Goal: Task Accomplishment & Management: Manage account settings

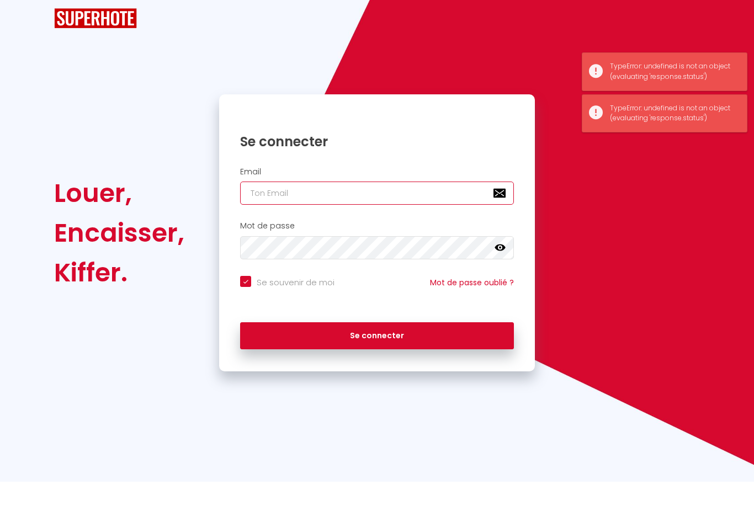
scroll to position [35, 0]
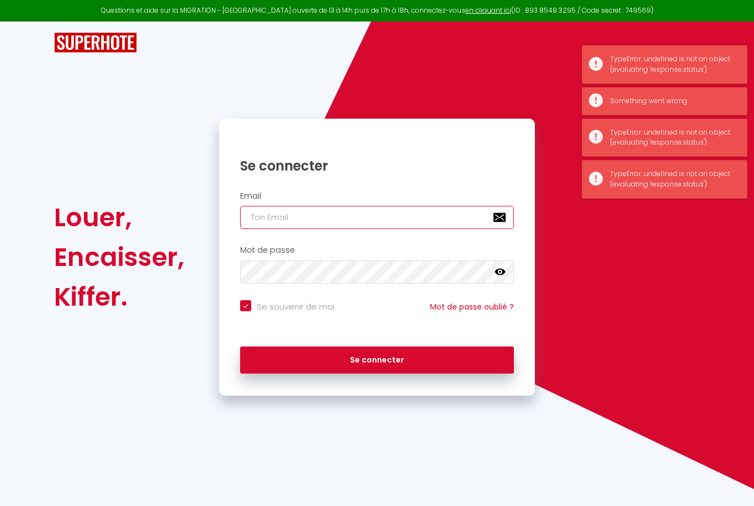
type input "[EMAIL_ADDRESS][DOMAIN_NAME]"
click at [377, 347] on button "Se connecter" at bounding box center [377, 361] width 274 height 28
checkbox input "true"
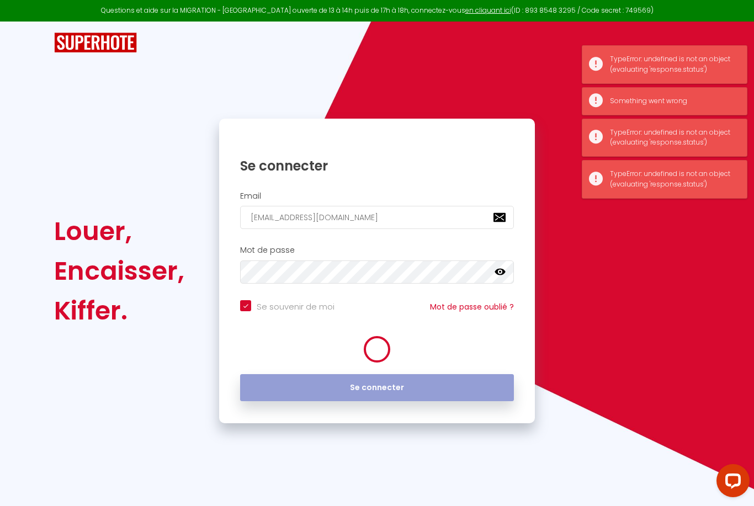
scroll to position [0, 0]
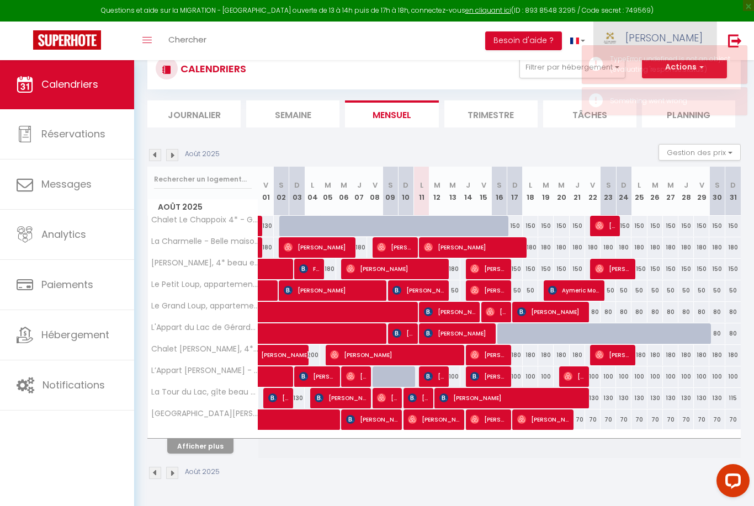
click at [681, 45] on link "[PERSON_NAME]" at bounding box center [654, 41] width 123 height 39
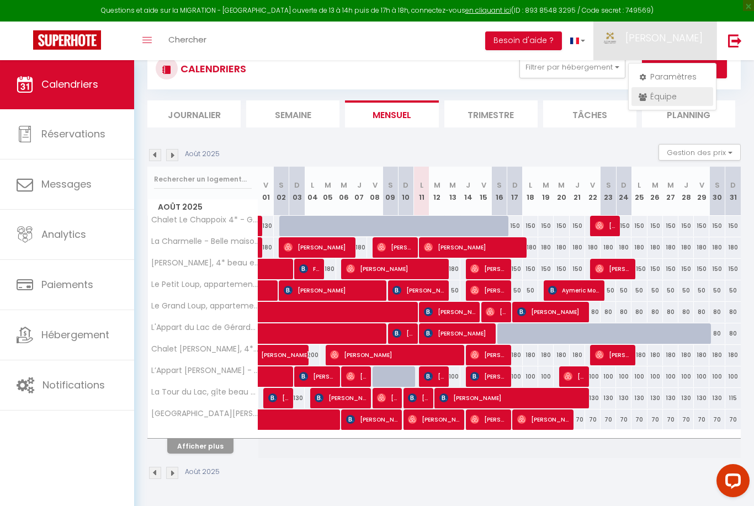
click at [672, 98] on link "Équipe" at bounding box center [672, 96] width 82 height 19
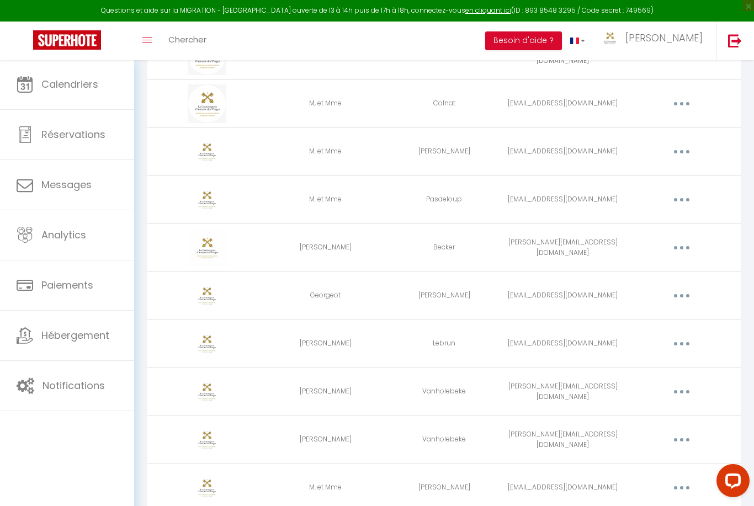
scroll to position [696, 0]
click at [689, 248] on button "button" at bounding box center [681, 249] width 31 height 18
click at [676, 269] on link "Editer" at bounding box center [653, 273] width 82 height 19
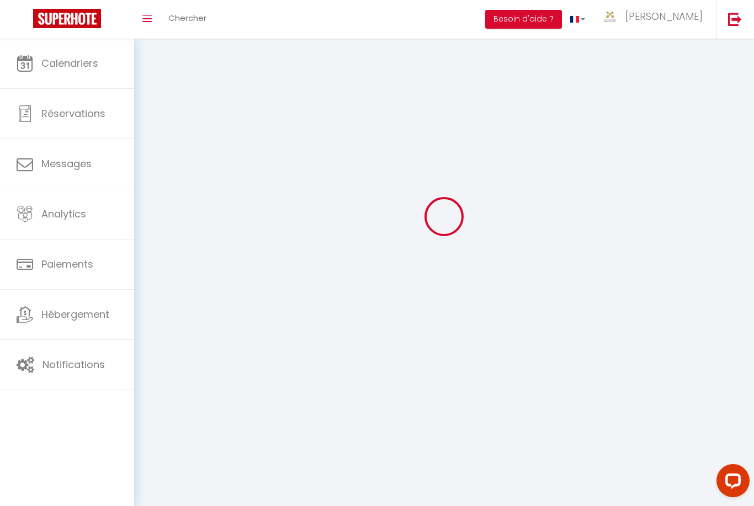
scroll to position [74, 0]
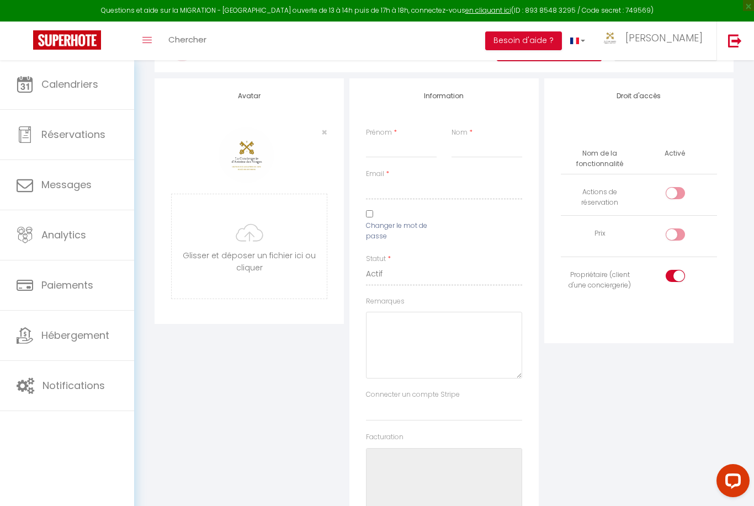
type input "[PERSON_NAME]"
type input "Becker"
type input "[PERSON_NAME][EMAIL_ADDRESS][DOMAIN_NAME]"
type textarea "[URL][DOMAIN_NAME]"
checkbox input "false"
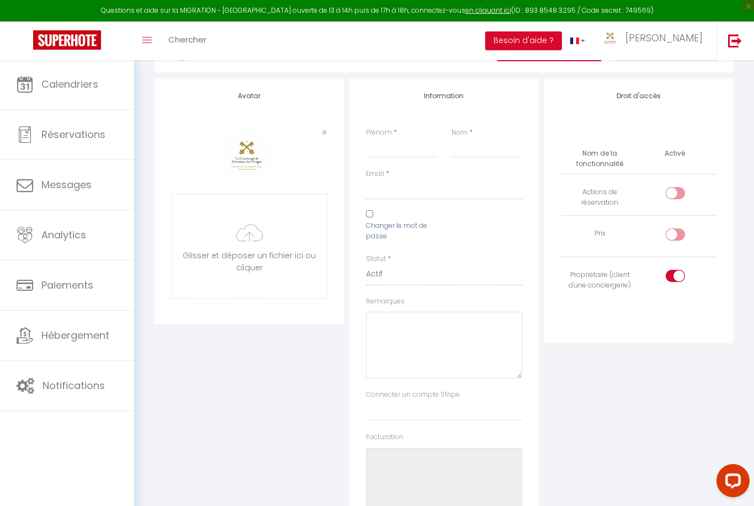
checkbox input "false"
checkbox input "true"
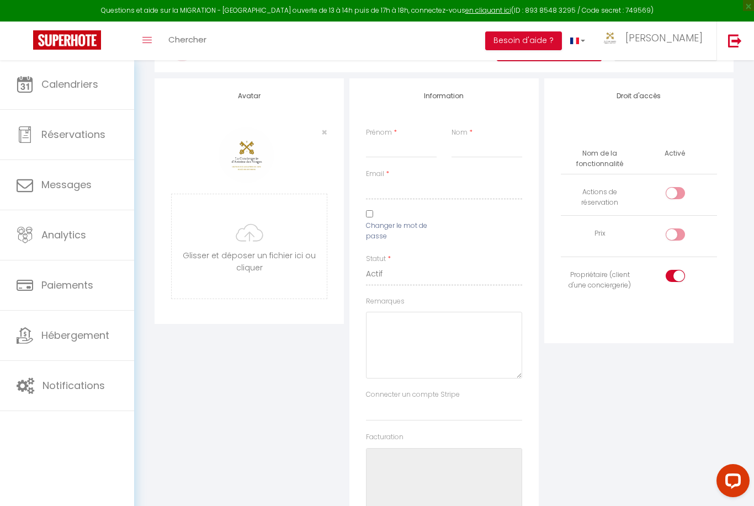
checkbox input "true"
checkbox input "false"
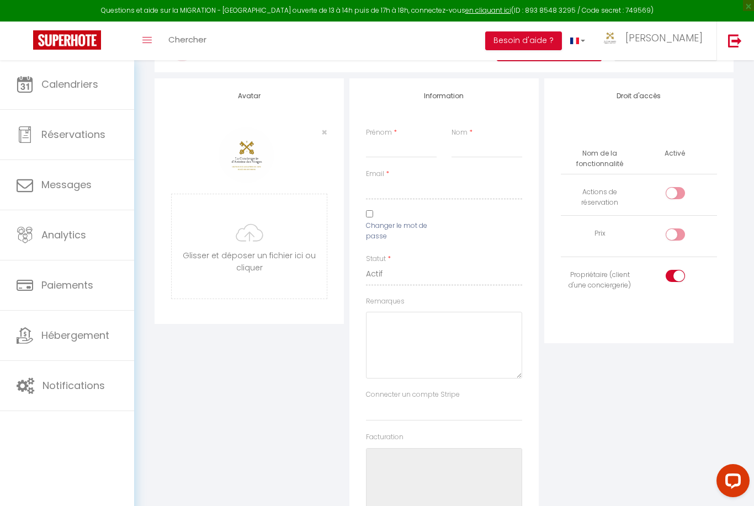
checkbox input "false"
click at [412, 149] on input "[PERSON_NAME]" at bounding box center [401, 148] width 71 height 20
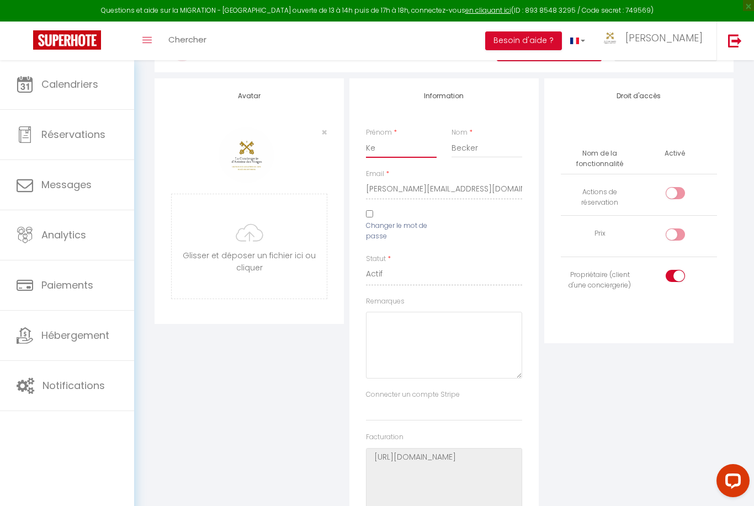
type input "K"
type input "A"
click at [549, 50] on button "Enregistrer" at bounding box center [549, 50] width 105 height 22
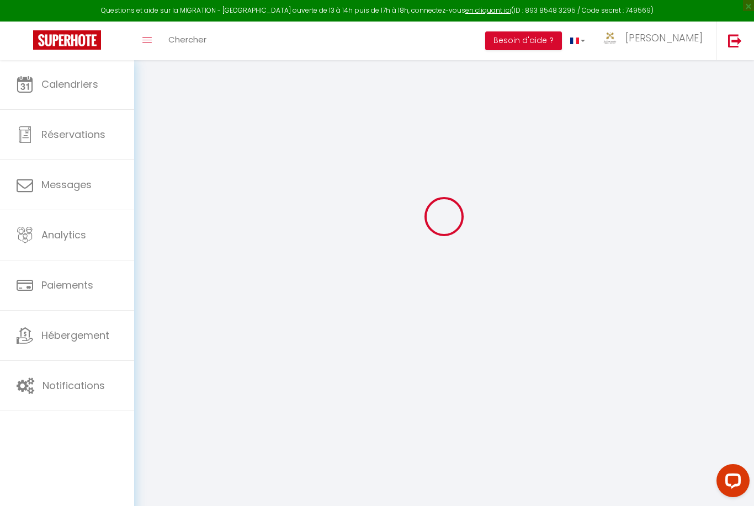
click at [713, 286] on div at bounding box center [443, 216] width 593 height 407
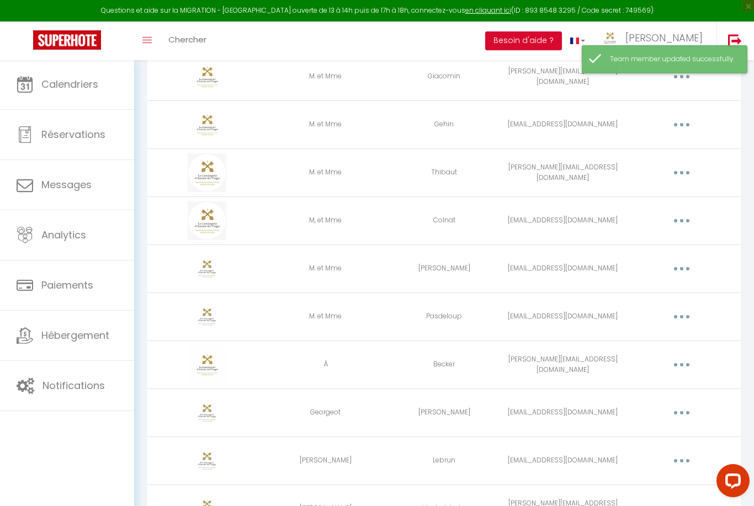
scroll to position [579, 0]
click at [678, 370] on button "button" at bounding box center [681, 366] width 31 height 18
click at [658, 383] on link "Editer" at bounding box center [653, 390] width 82 height 19
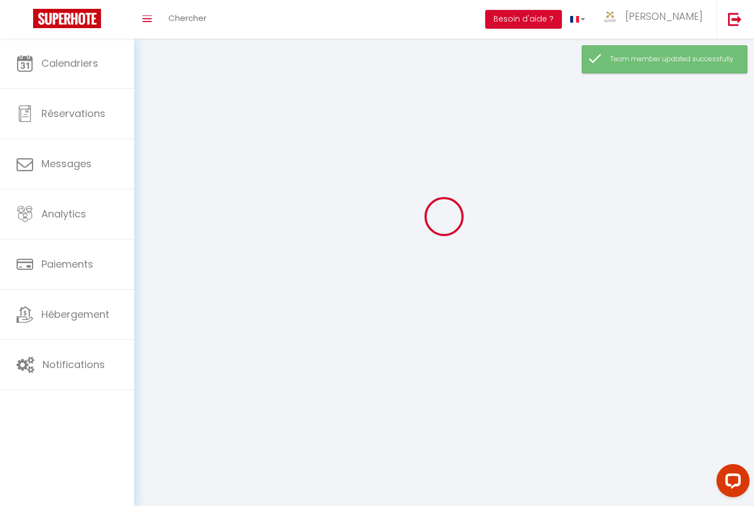
scroll to position [65, 0]
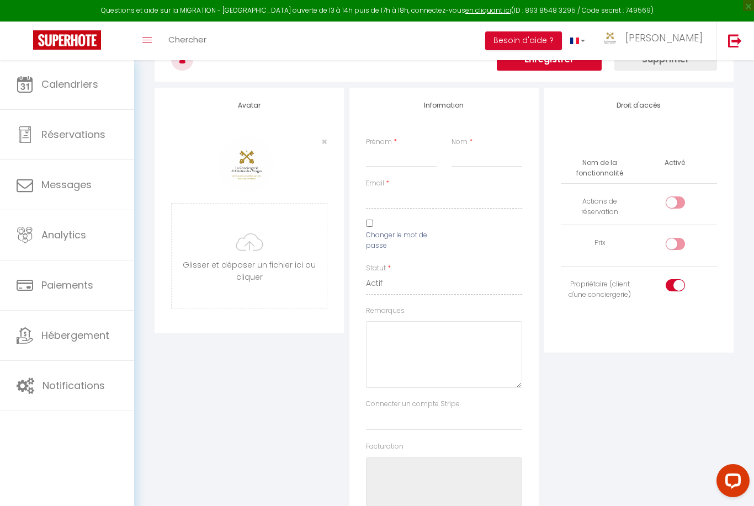
type input "À"
type input "Becker"
type input "[PERSON_NAME][EMAIL_ADDRESS][DOMAIN_NAME]"
type textarea "[URL][DOMAIN_NAME]"
checkbox input "false"
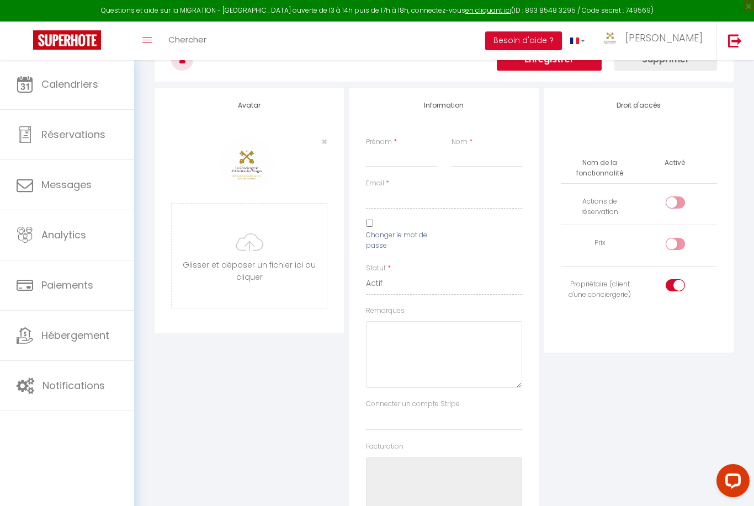
checkbox input "false"
checkbox input "true"
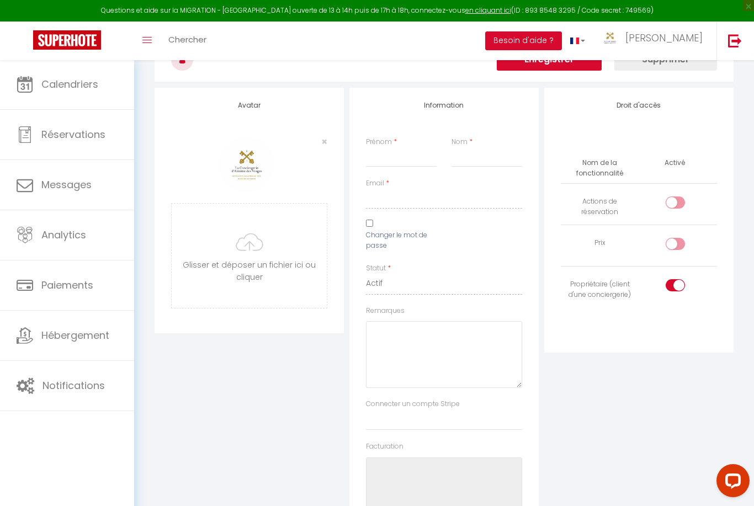
checkbox input "true"
checkbox input "false"
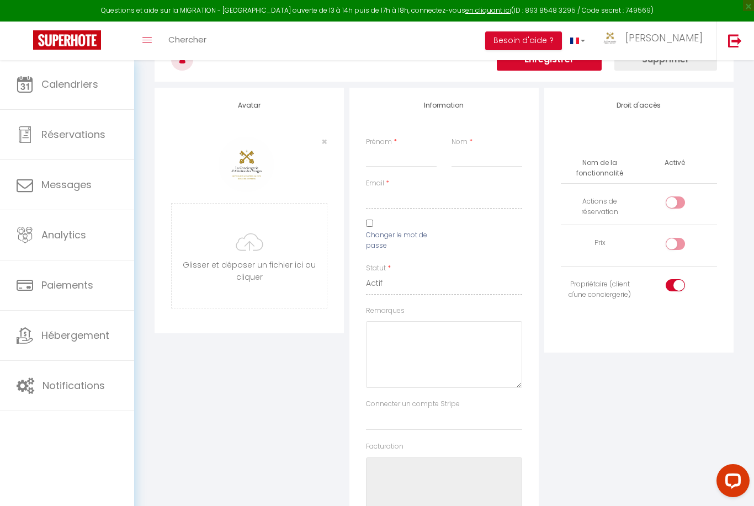
checkbox input "false"
click at [408, 162] on input "À" at bounding box center [401, 157] width 71 height 20
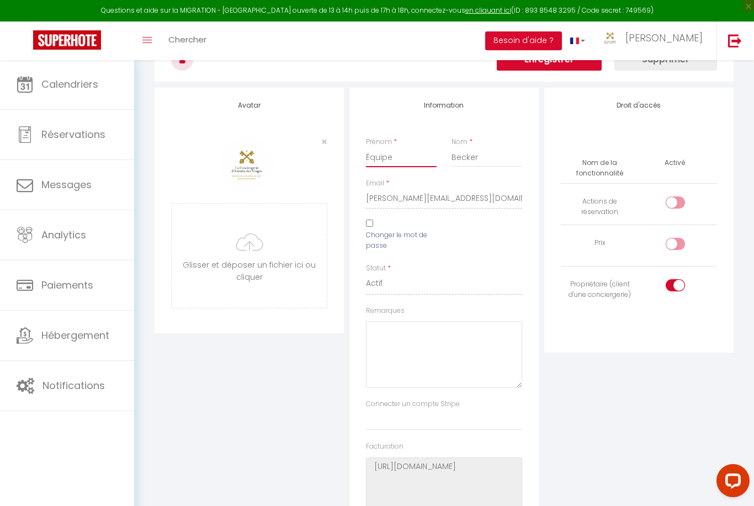
type input "Équipe"
click at [504, 163] on input "Becker" at bounding box center [486, 157] width 71 height 20
type input "B"
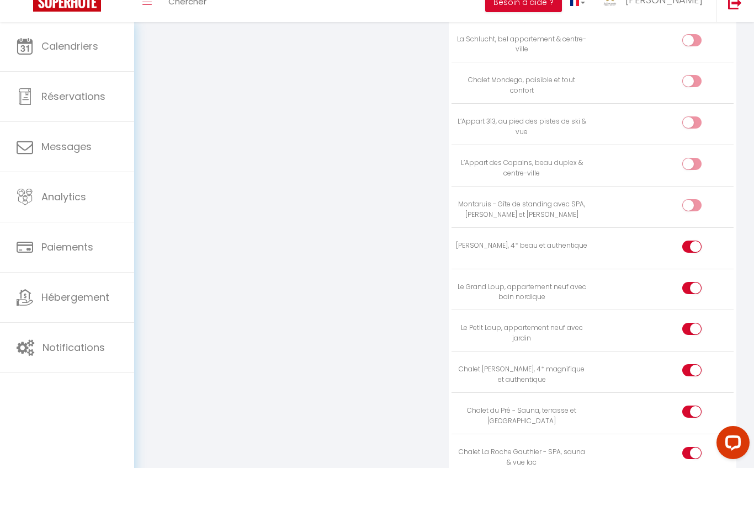
scroll to position [1642, 0]
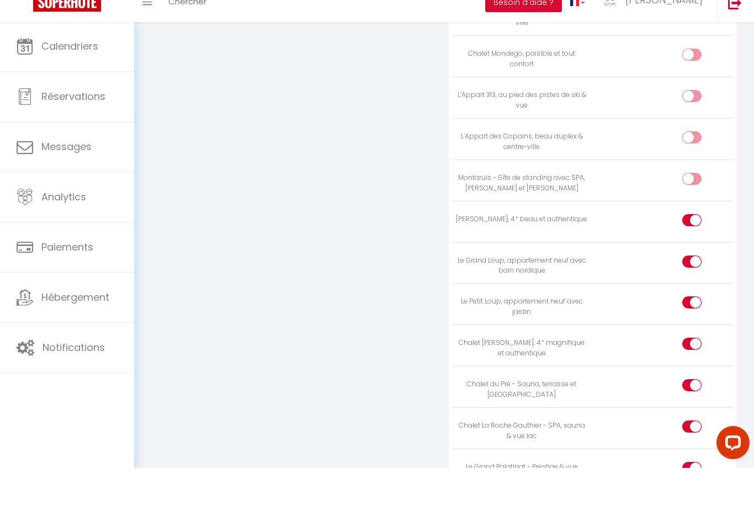
type input "Nettoyage 1"
click at [692, 211] on input "checkbox" at bounding box center [701, 219] width 19 height 17
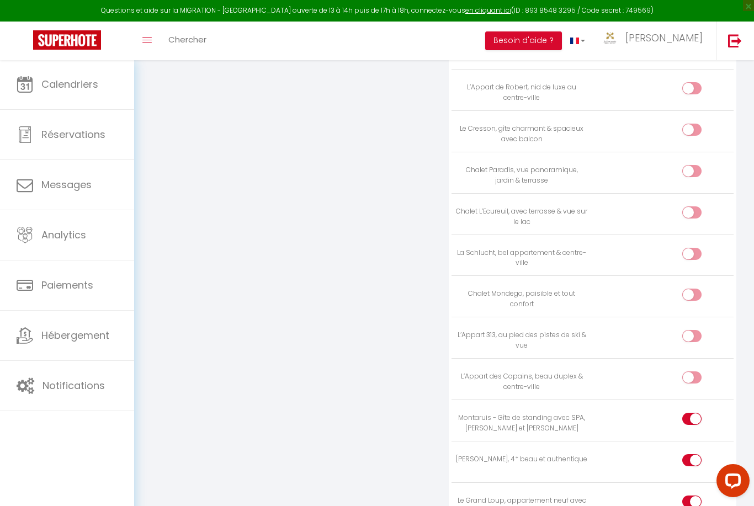
scroll to position [1439, 0]
click at [694, 413] on input "checkbox" at bounding box center [701, 421] width 19 height 17
checkbox input "false"
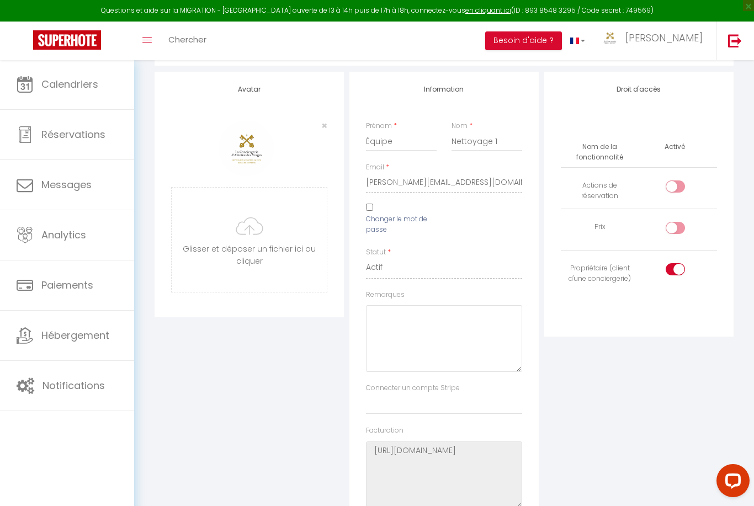
scroll to position [0, 0]
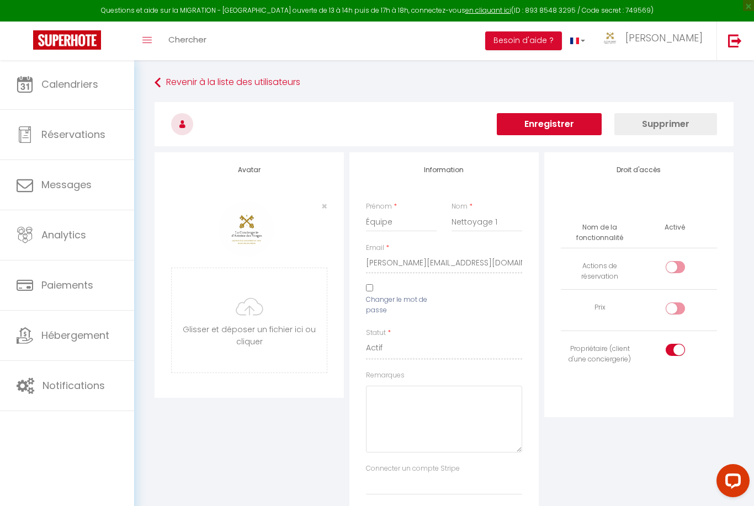
click at [562, 124] on button "Enregistrer" at bounding box center [549, 124] width 105 height 22
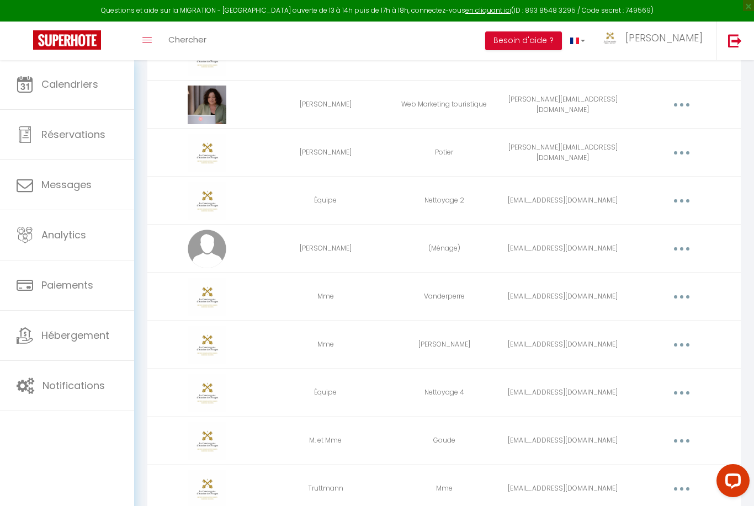
scroll to position [1518, 0]
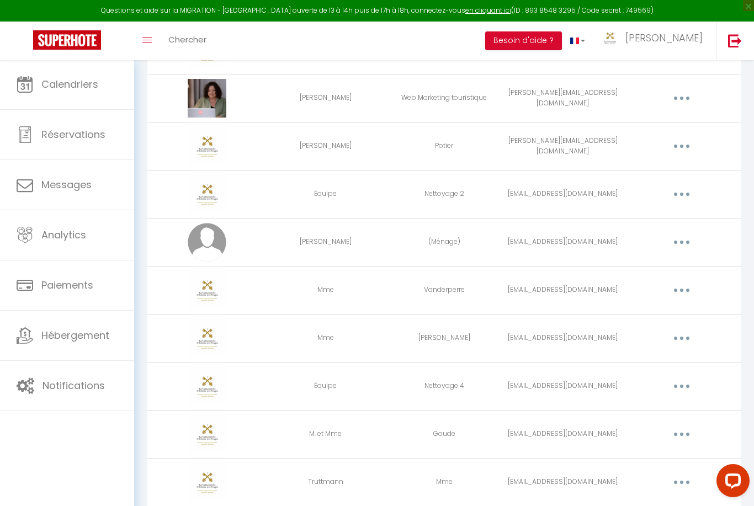
click at [683, 244] on button "button" at bounding box center [681, 242] width 31 height 18
click at [676, 268] on link "Editer" at bounding box center [653, 267] width 82 height 19
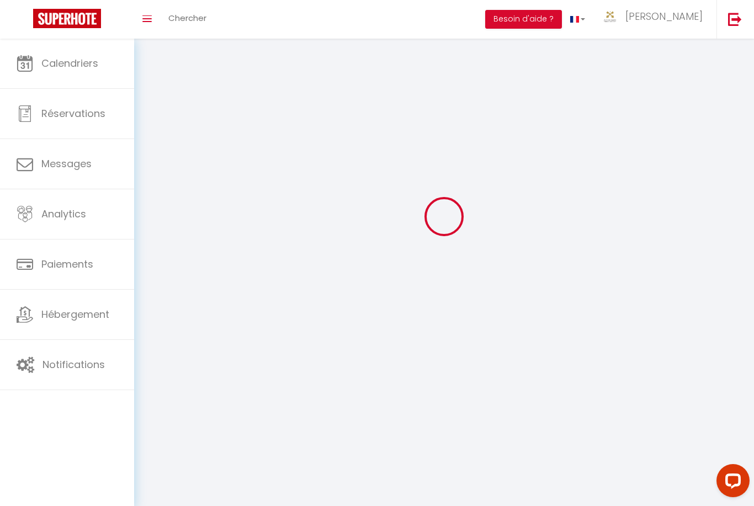
scroll to position [68, 0]
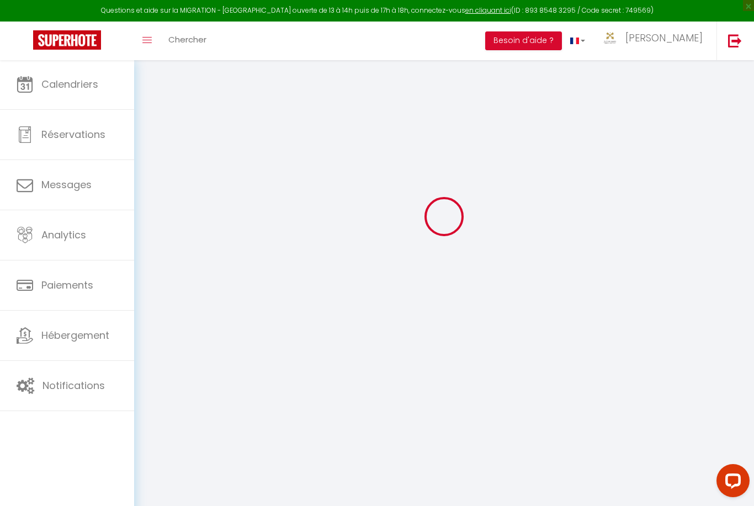
type input "[PERSON_NAME]"
type input "(Ménage)"
type input "[EMAIL_ADDRESS][DOMAIN_NAME]"
type textarea "[URL][DOMAIN_NAME]"
checkbox input "false"
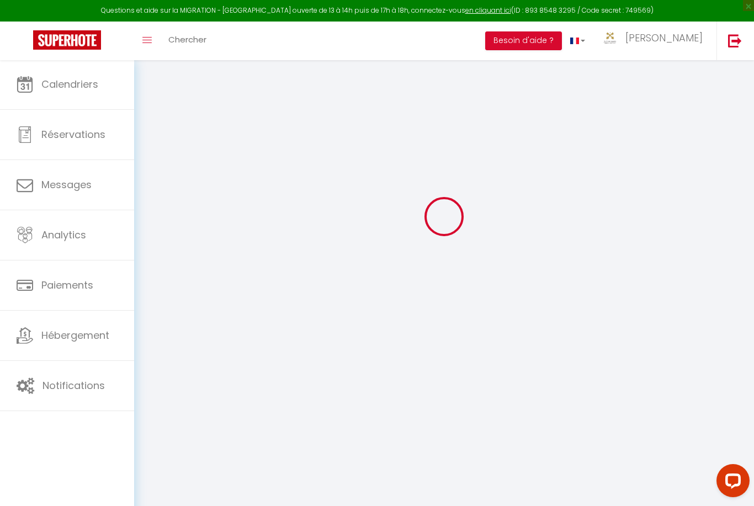
checkbox input "false"
checkbox input "true"
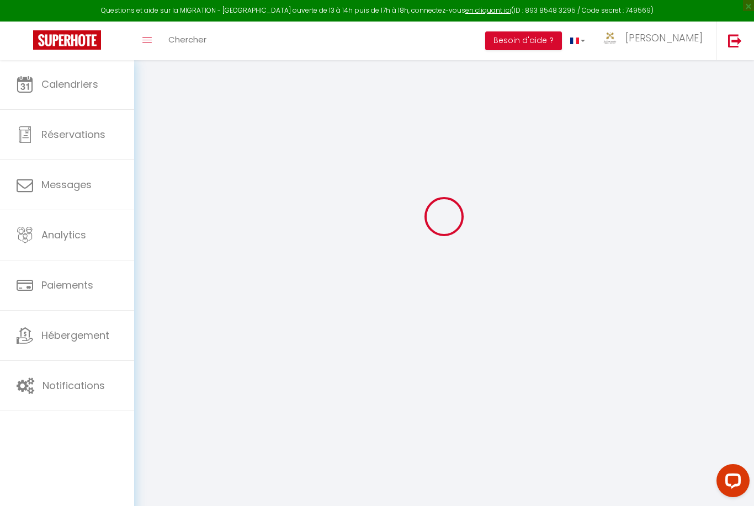
checkbox input "true"
checkbox input "false"
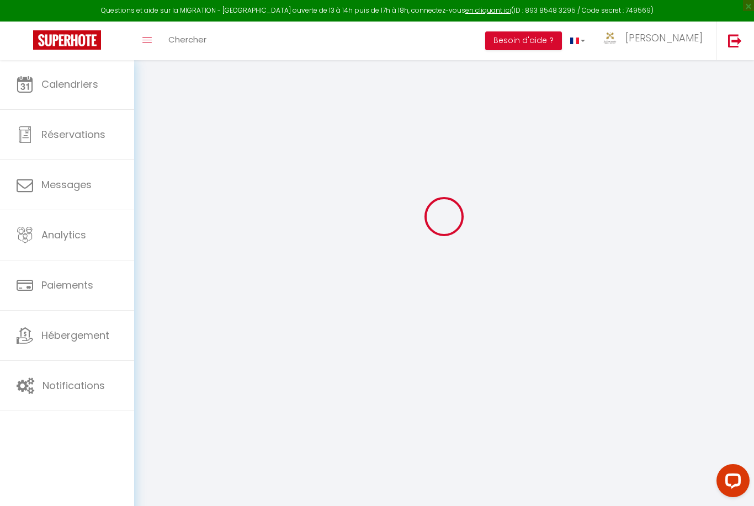
checkbox input "false"
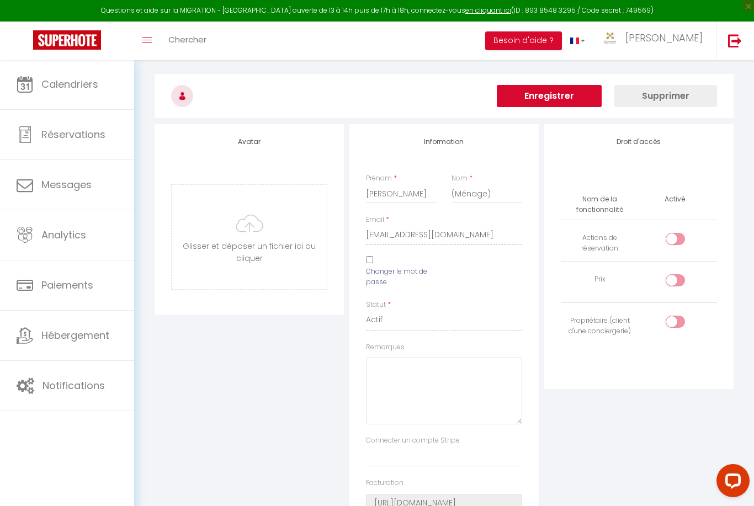
scroll to position [0, 0]
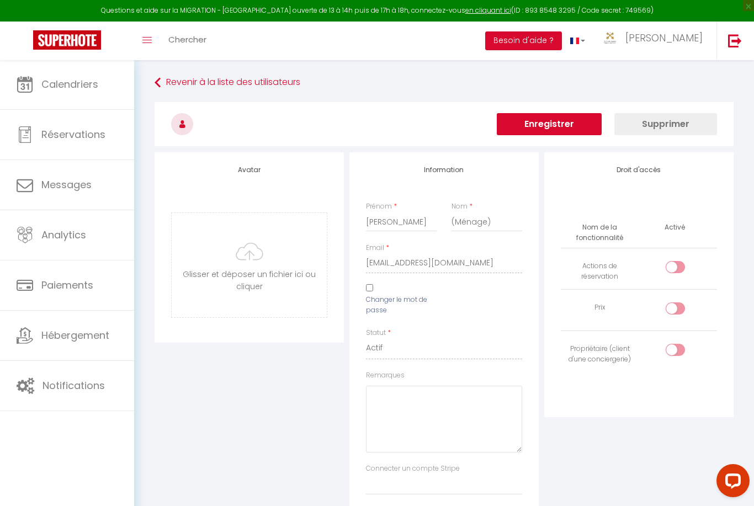
click at [683, 349] on input "checkbox" at bounding box center [684, 352] width 19 height 17
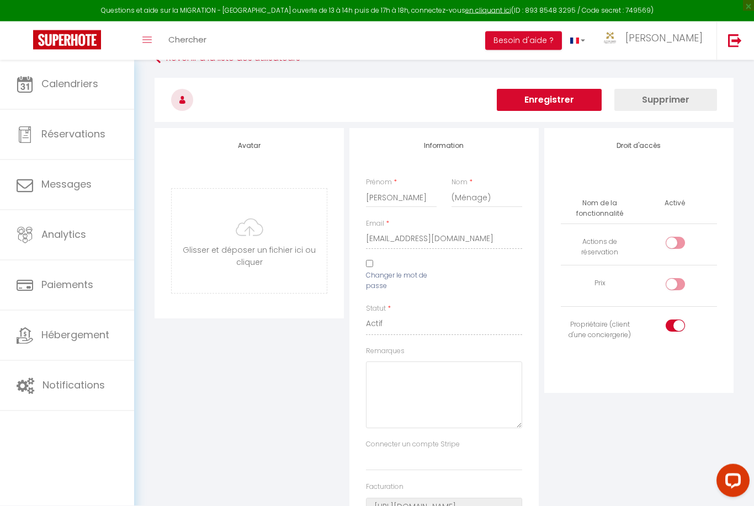
click at [679, 320] on input "checkbox" at bounding box center [684, 328] width 19 height 17
checkbox input "false"
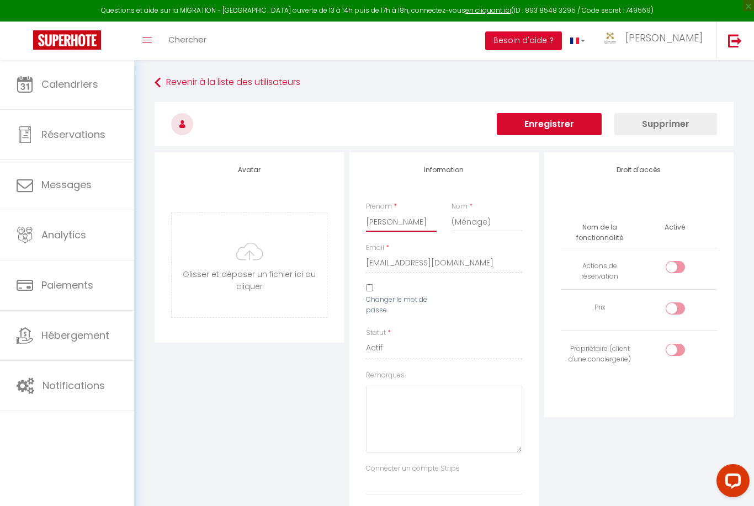
click at [424, 218] on input "[PERSON_NAME]" at bounding box center [401, 222] width 71 height 20
type input "A"
type input "Équipe"
click at [508, 225] on input "(Ménage)" at bounding box center [486, 222] width 71 height 20
type input "("
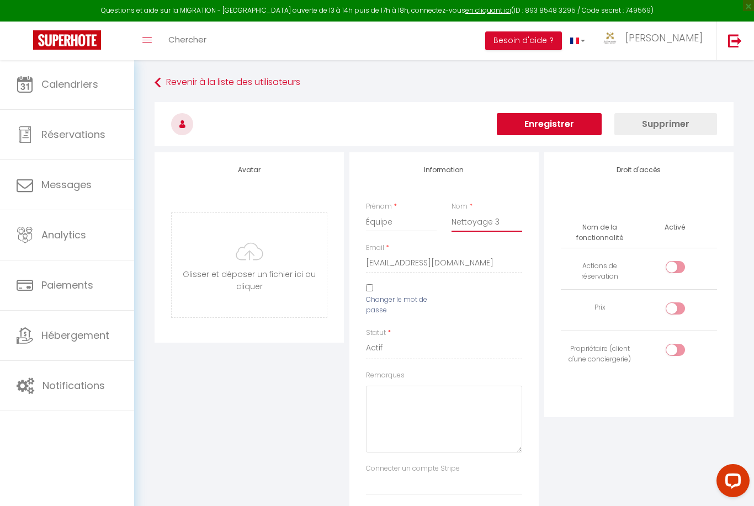
type input "Nettoyage 3"
click at [291, 282] on input "file" at bounding box center [249, 265] width 155 height 104
click at [571, 125] on button "Enregistrer" at bounding box center [549, 124] width 105 height 22
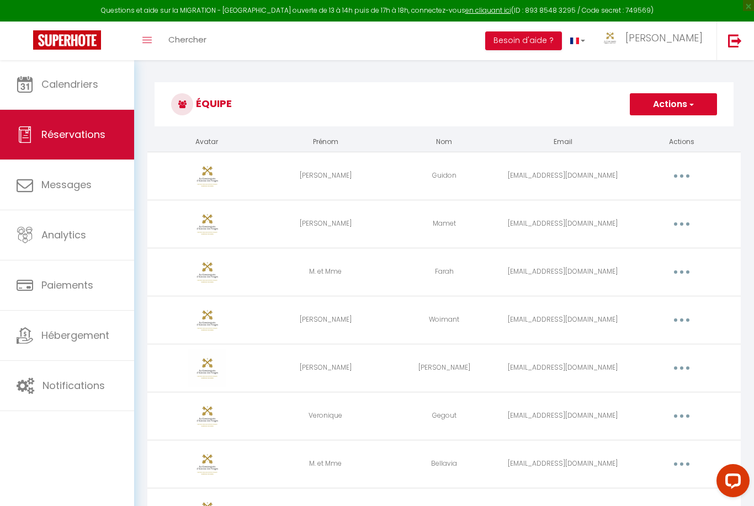
click at [105, 132] on link "Réservations" at bounding box center [67, 135] width 134 height 50
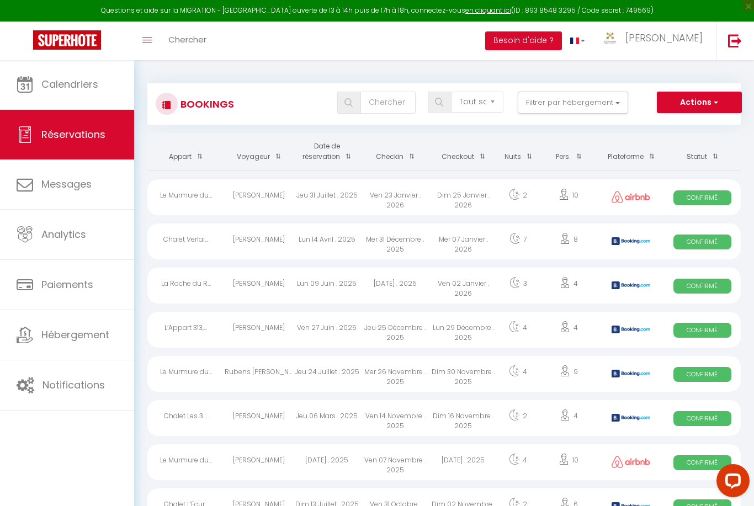
click at [704, 104] on button "Actions" at bounding box center [699, 103] width 85 height 22
click at [704, 124] on link "Nouvelle Réservation" at bounding box center [682, 126] width 118 height 14
select select
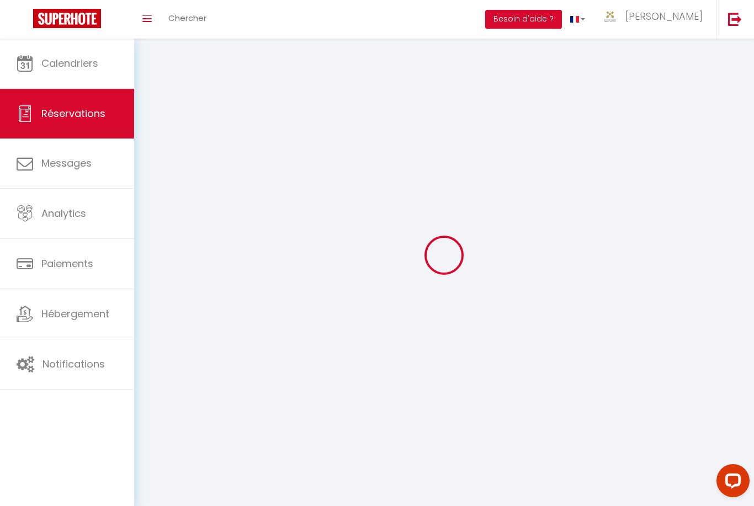
select select
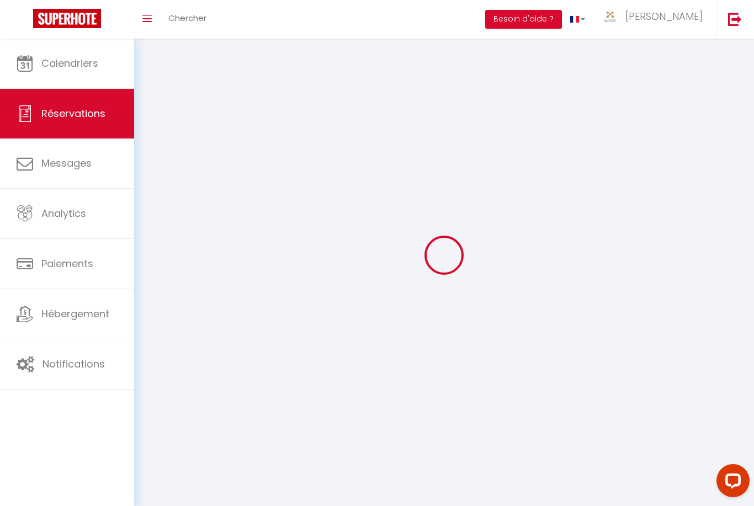
select select
checkbox input "false"
select select
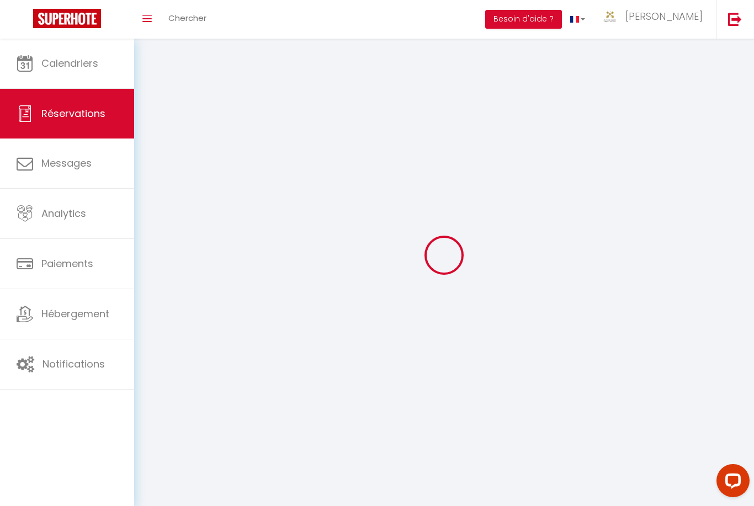
select select
checkbox input "false"
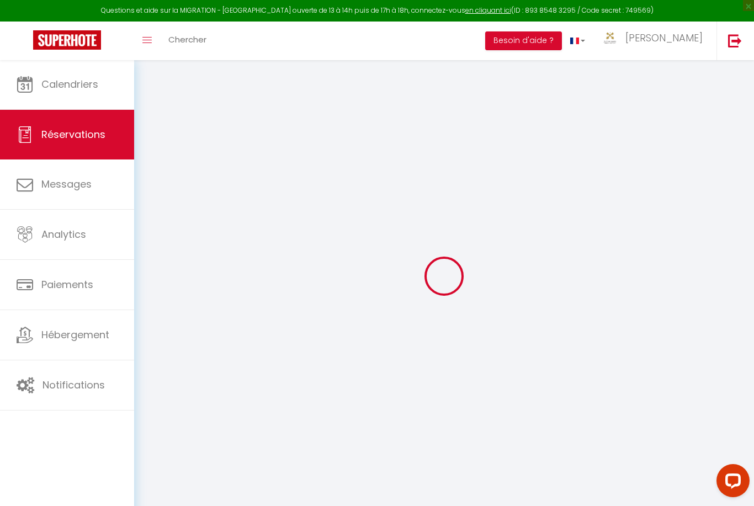
select select
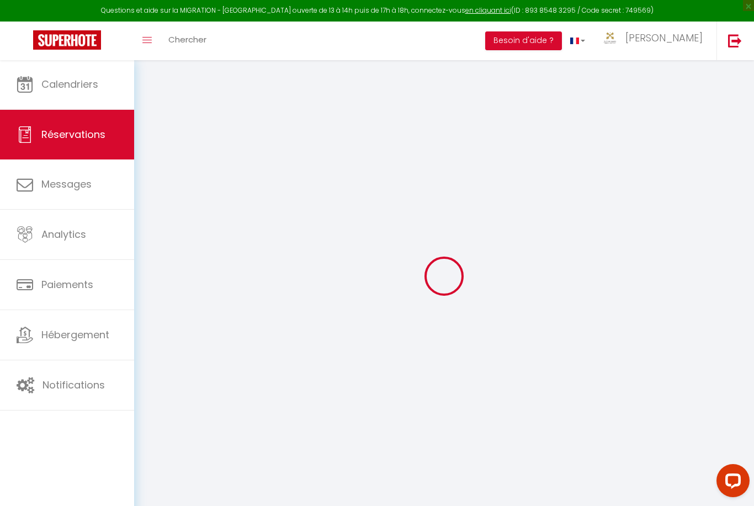
select select
checkbox input "false"
select select
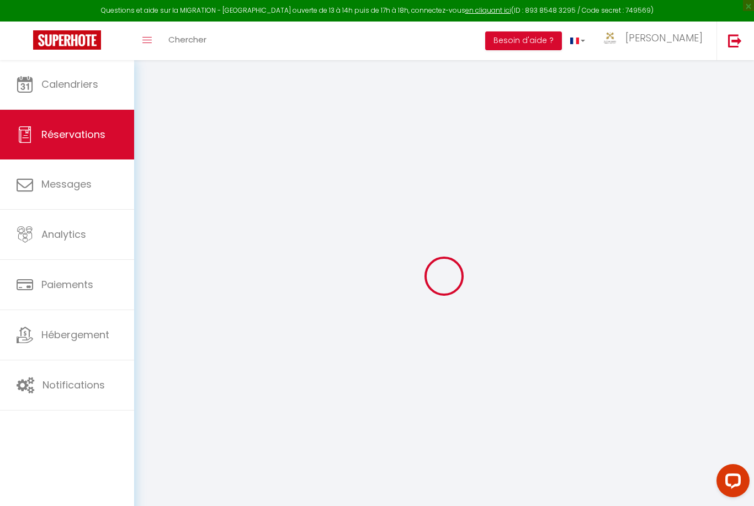
select select
checkbox input "false"
select select
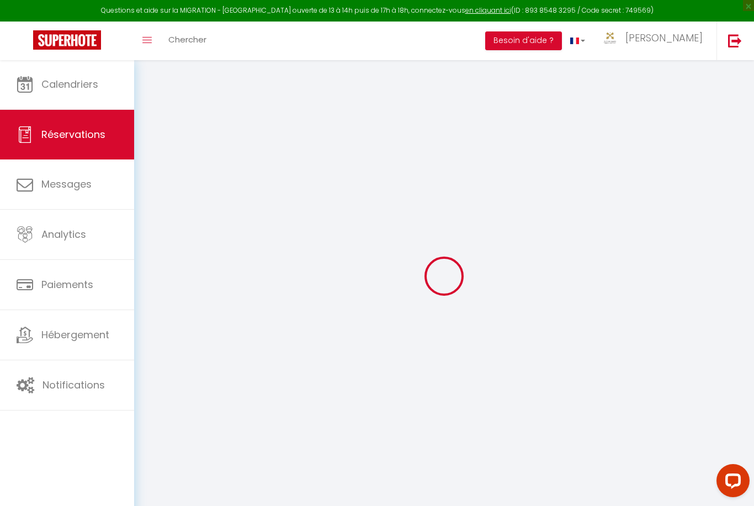
select select
checkbox input "false"
select select
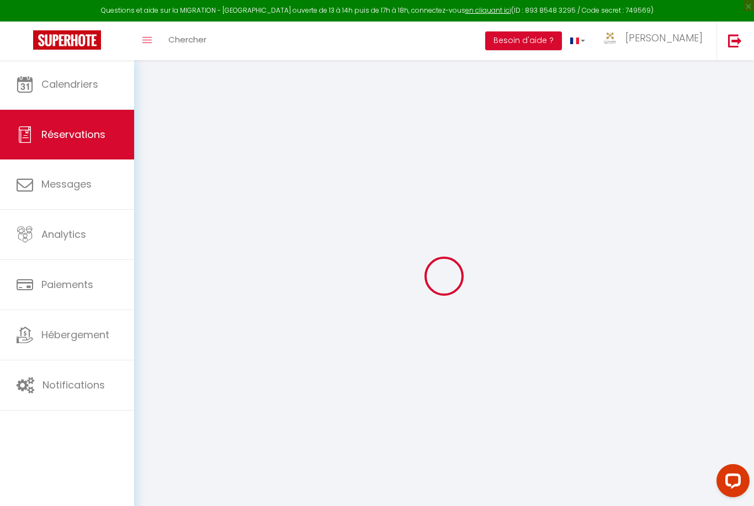
select select
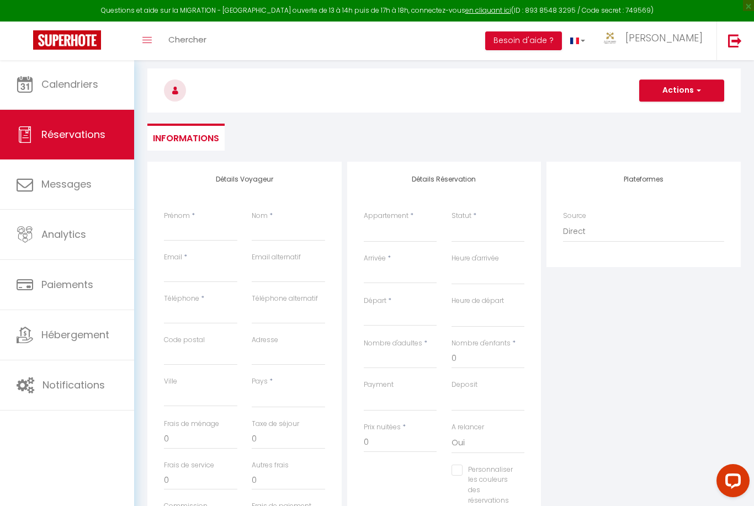
scroll to position [45, 0]
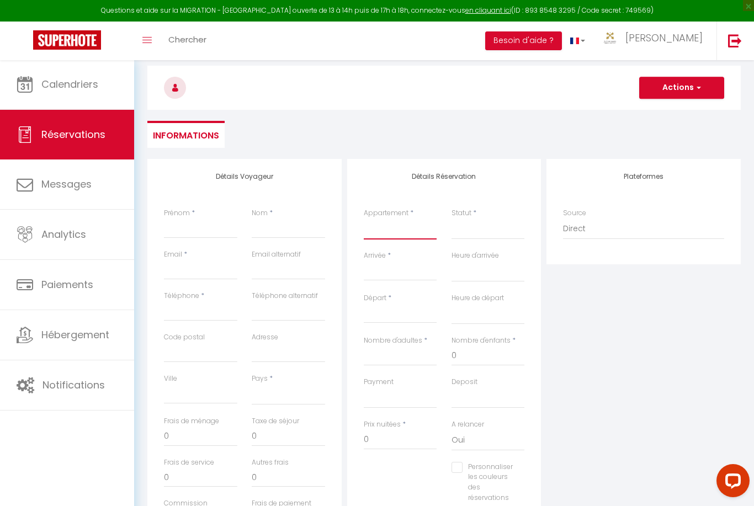
click at [419, 227] on select "Chalet Le Chappoix 4* - [GEOGRAPHIC_DATA] et terrasse [GEOGRAPHIC_DATA] - Belle…" at bounding box center [400, 229] width 73 height 21
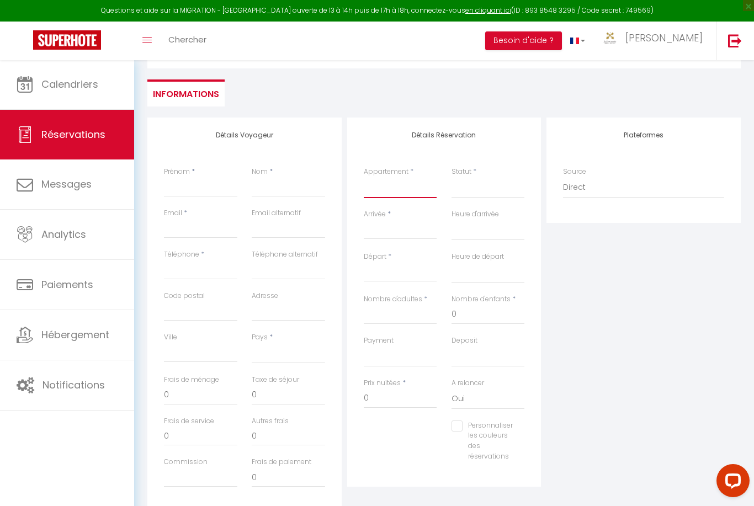
scroll to position [102, 0]
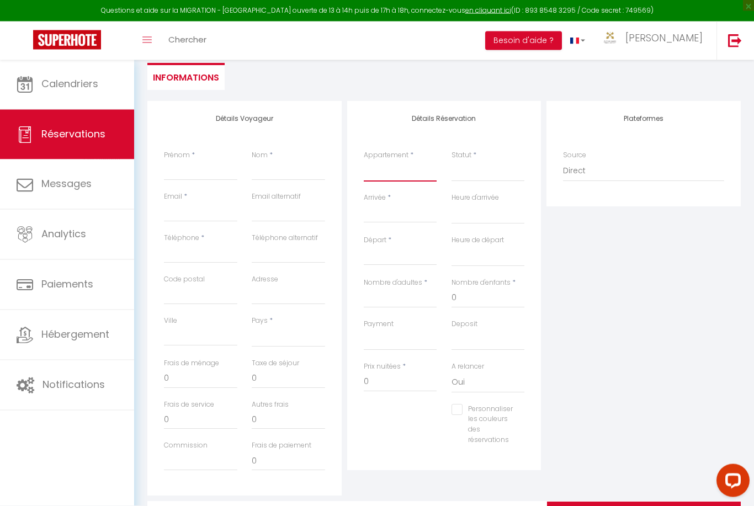
click at [405, 169] on select "Chalet Le Chappoix 4* - [GEOGRAPHIC_DATA] et terrasse [GEOGRAPHIC_DATA] - Belle…" at bounding box center [400, 171] width 73 height 21
select select "66555"
select select
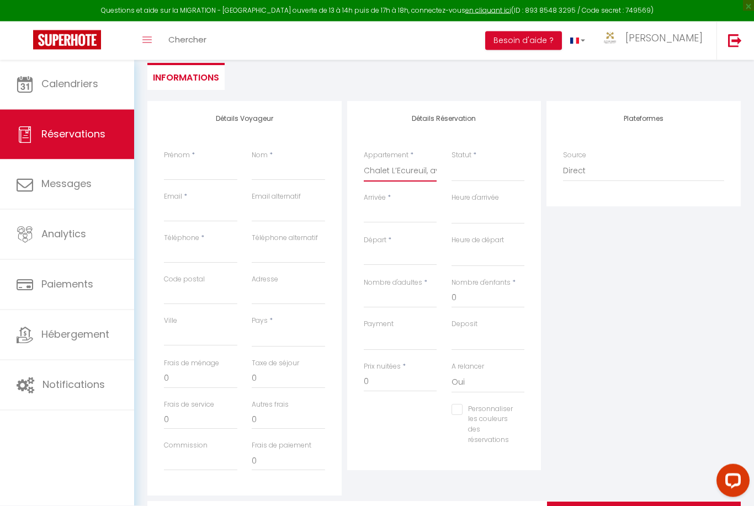
select select
checkbox input "false"
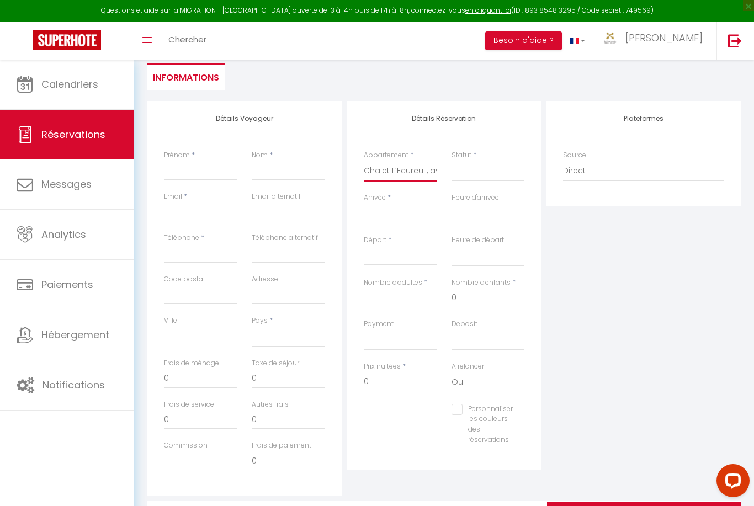
select select
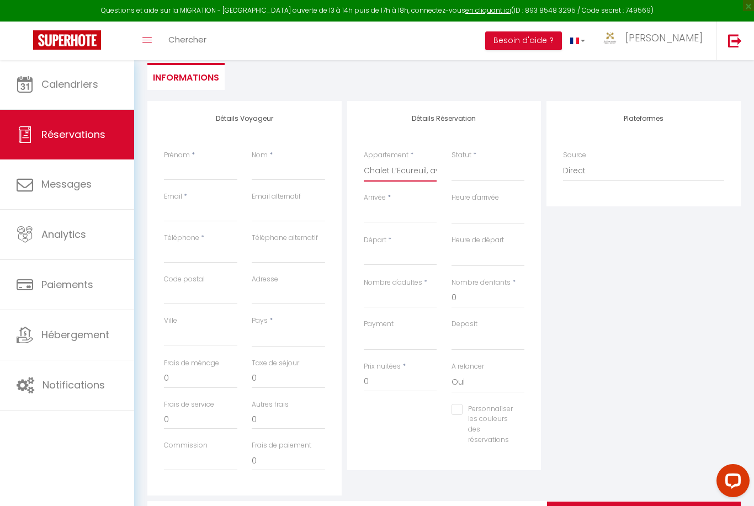
select select
checkbox input "false"
click at [498, 172] on select "Confirmé Non Confirmé [PERSON_NAME] par le voyageur No Show Request" at bounding box center [487, 171] width 73 height 21
select select "1"
select select
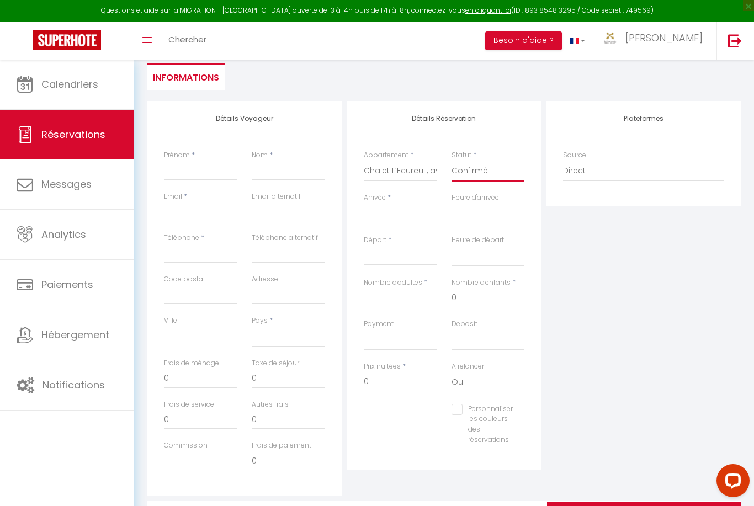
select select
checkbox input "false"
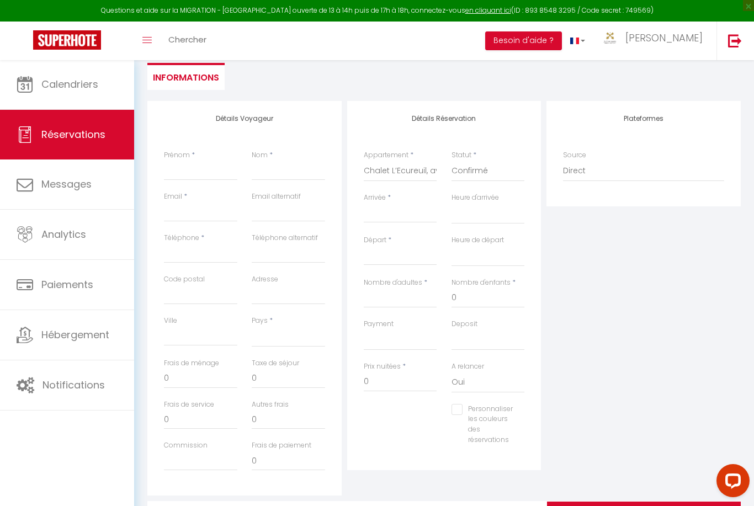
click at [419, 211] on input "Arrivée" at bounding box center [400, 214] width 73 height 14
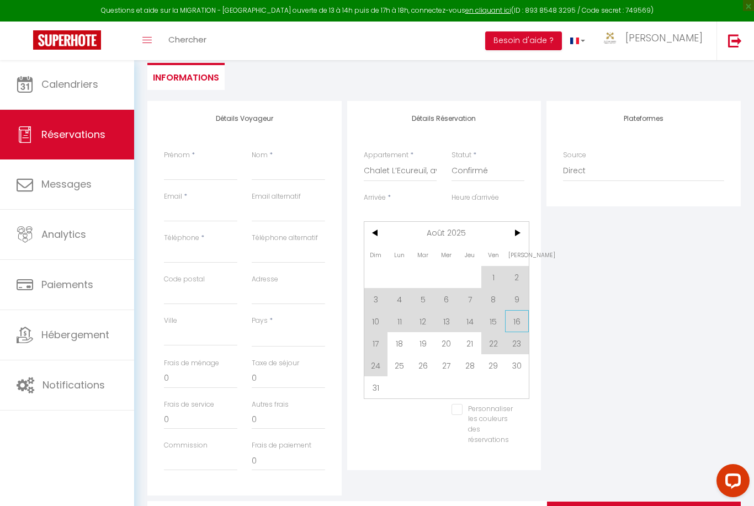
click at [518, 321] on span "16" at bounding box center [517, 321] width 24 height 22
select select
type input "[PERSON_NAME][DATE]"
select select
type input "Dim 17 Août 2025"
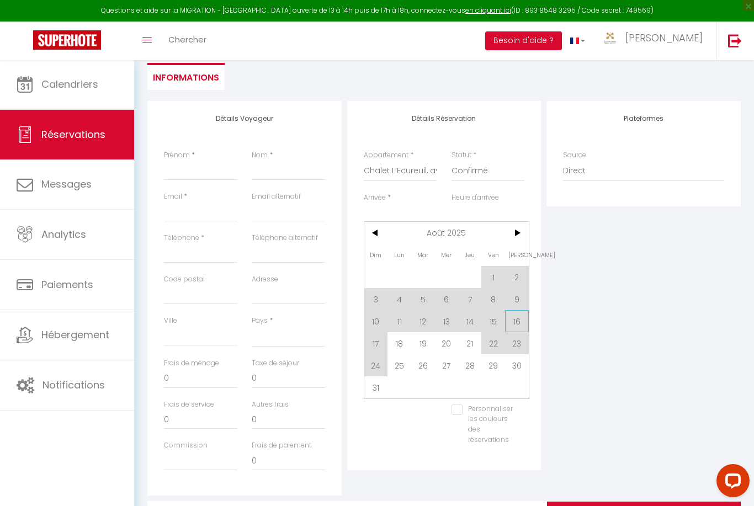
select select
checkbox input "false"
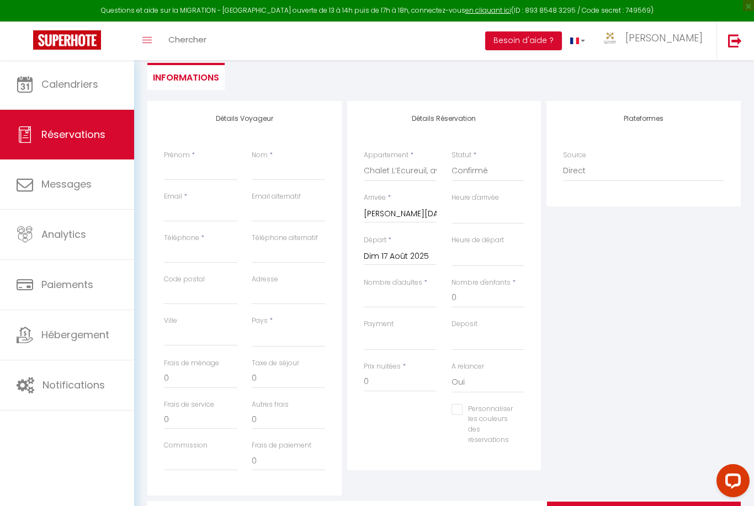
click at [430, 257] on input "Dim 17 Août 2025" at bounding box center [400, 256] width 73 height 14
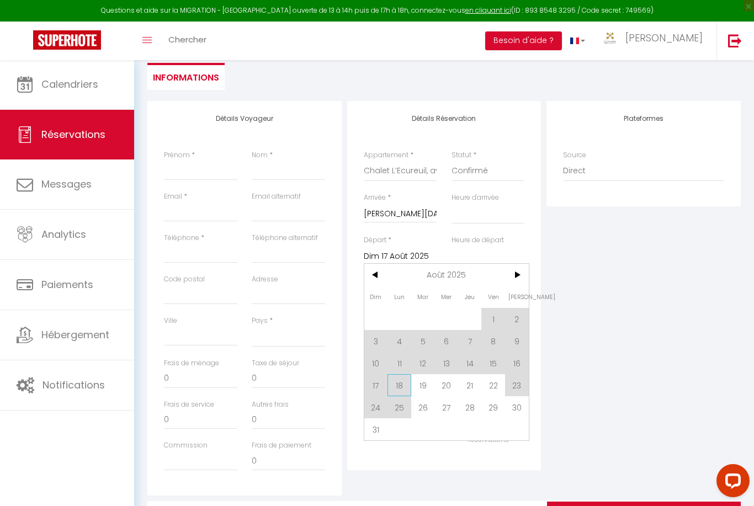
click at [406, 383] on span "18" at bounding box center [399, 385] width 24 height 22
select select
type input "Lun 18 Août 2025"
select select
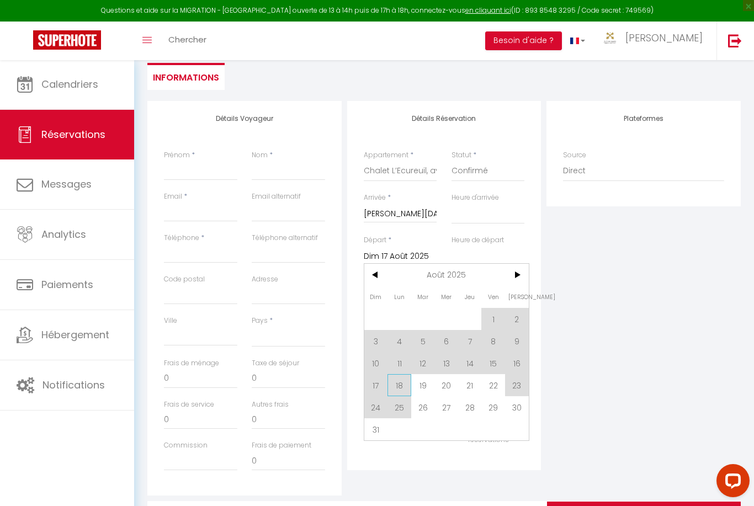
select select
checkbox input "false"
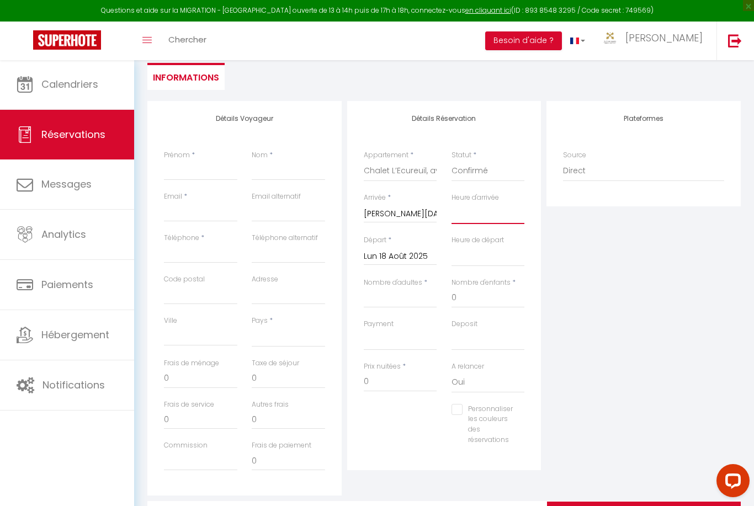
click at [503, 213] on select "00:00 00:30 01:00 01:30 02:00 02:30 03:00 03:30 04:00 04:30 05:00 05:30 06:00 0…" at bounding box center [487, 213] width 73 height 21
select select "17:00"
select select
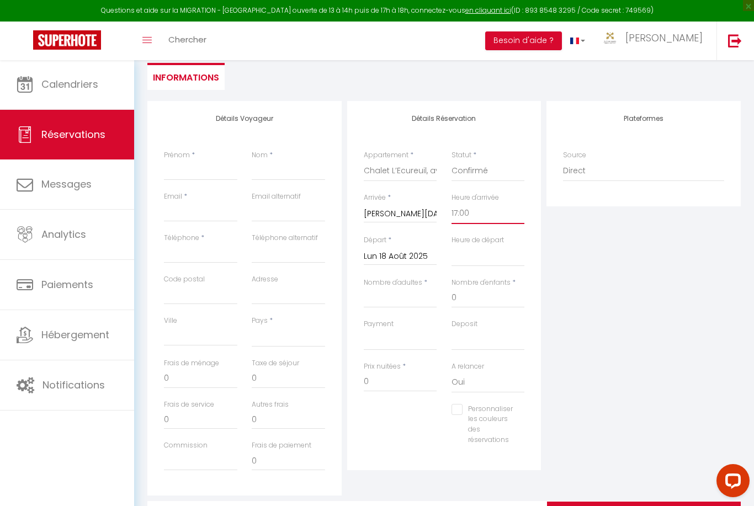
select select
checkbox input "false"
click at [514, 252] on select "00:00 00:30 01:00 01:30 02:00 02:30 03:00 03:30 04:00 04:30 05:00 05:30 06:00 0…" at bounding box center [487, 256] width 73 height 21
select select "10:00"
select select
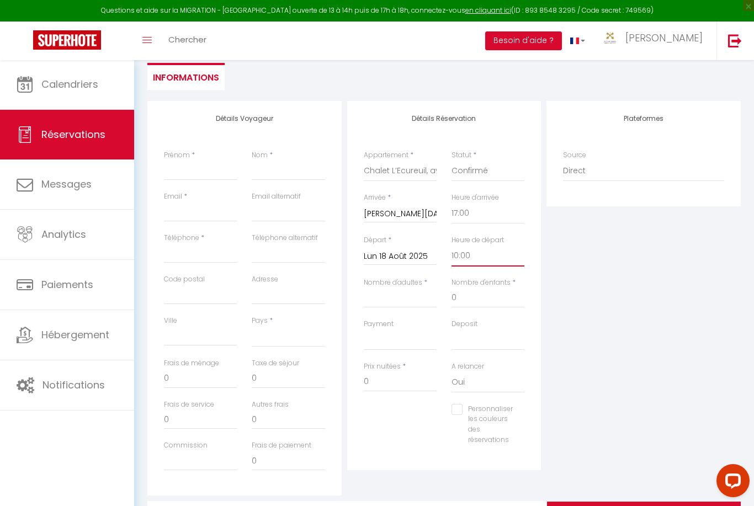
select select
checkbox input "false"
click at [421, 300] on input "Nombre d'adultes" at bounding box center [400, 298] width 73 height 20
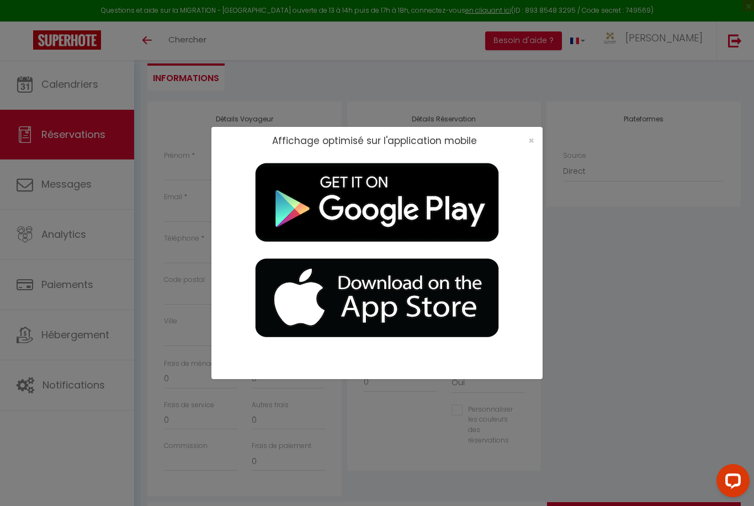
scroll to position [130, 0]
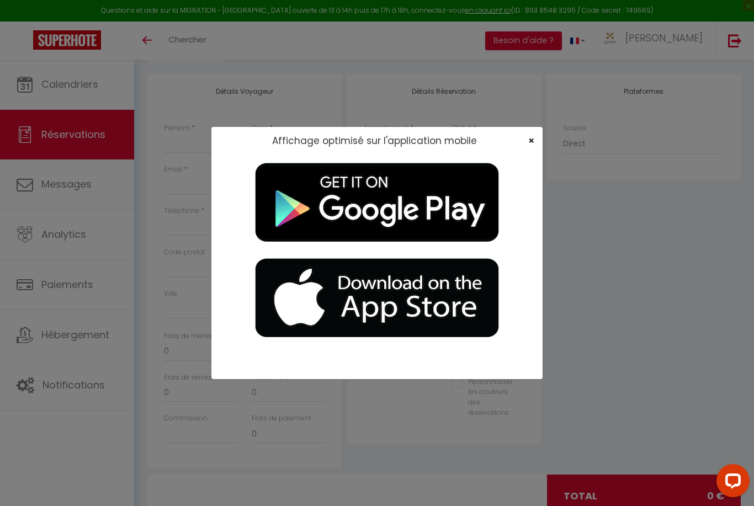
click at [533, 147] on span "×" at bounding box center [531, 141] width 6 height 14
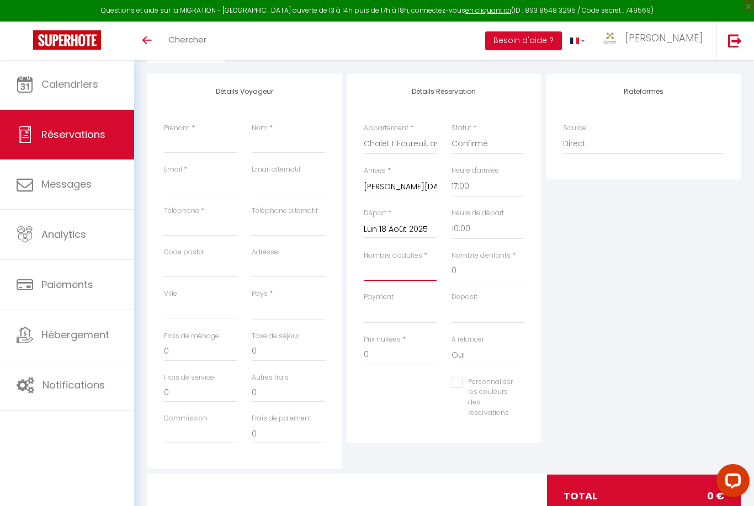
click at [413, 272] on input "Nombre d'adultes" at bounding box center [400, 271] width 73 height 20
type input "5"
select select
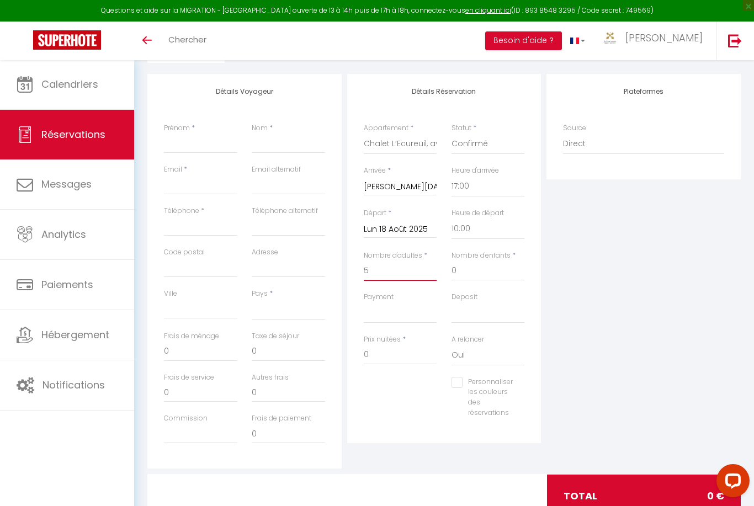
checkbox input "false"
select select
checkbox input "false"
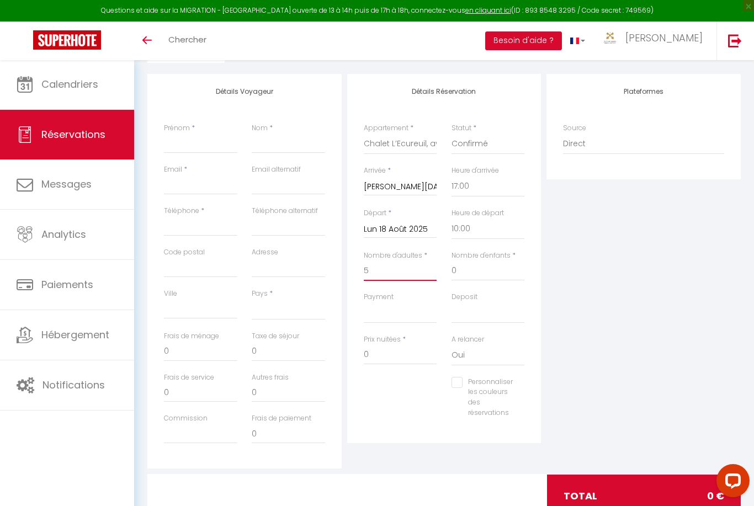
type input "5"
click at [492, 273] on input "0" at bounding box center [487, 271] width 73 height 20
select select
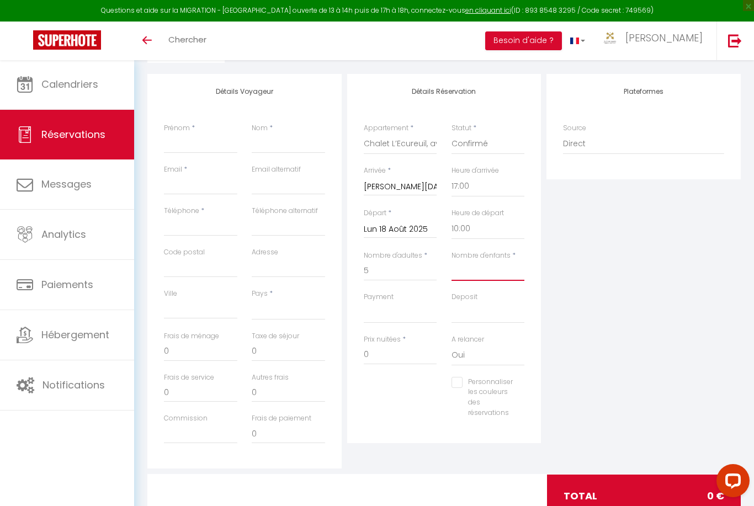
checkbox input "false"
select select
checkbox input "false"
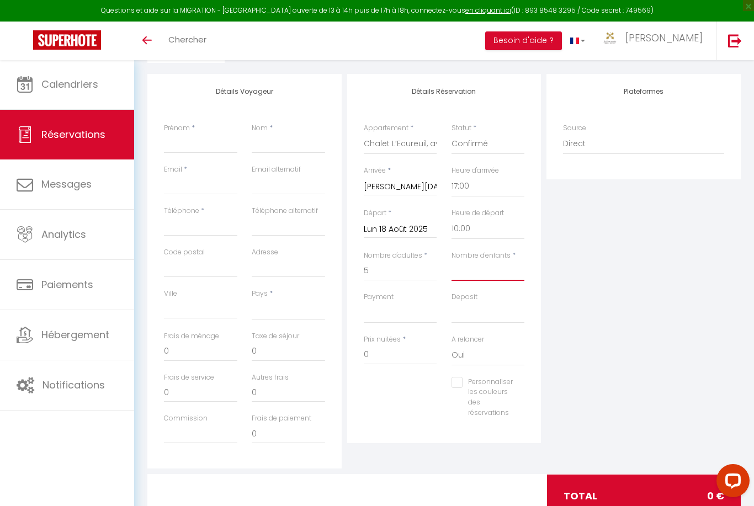
type input "4"
select select
checkbox input "false"
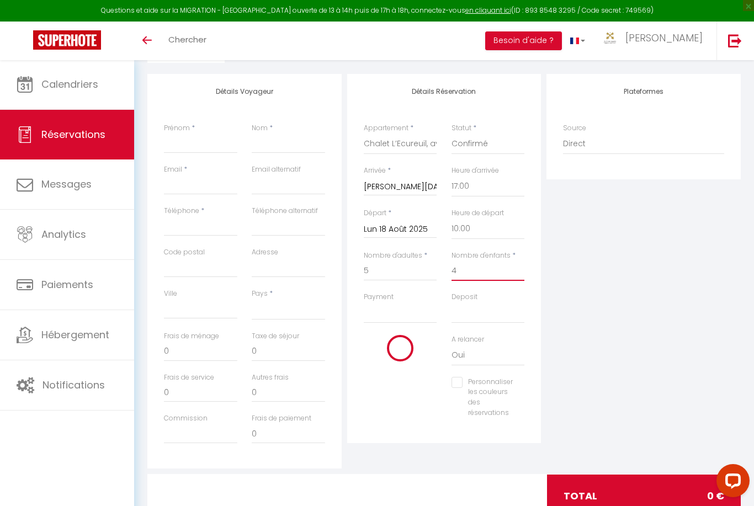
select select
checkbox input "false"
type input "4"
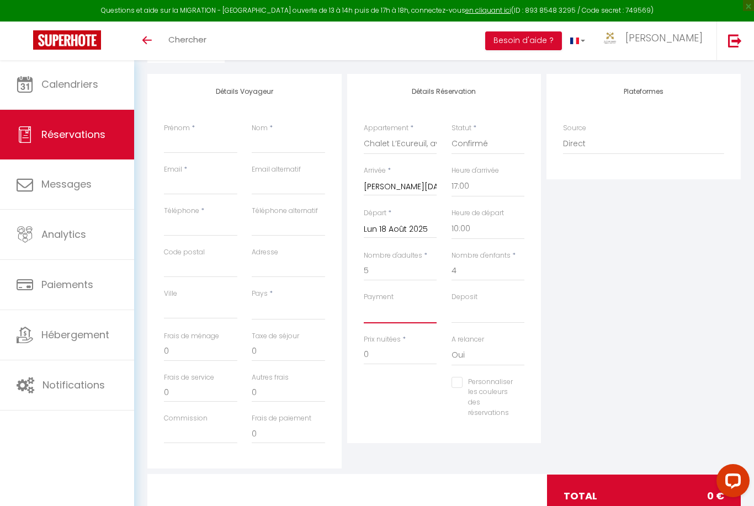
click at [410, 315] on select "OK KO" at bounding box center [400, 312] width 73 height 21
select select "10"
select select
checkbox input "false"
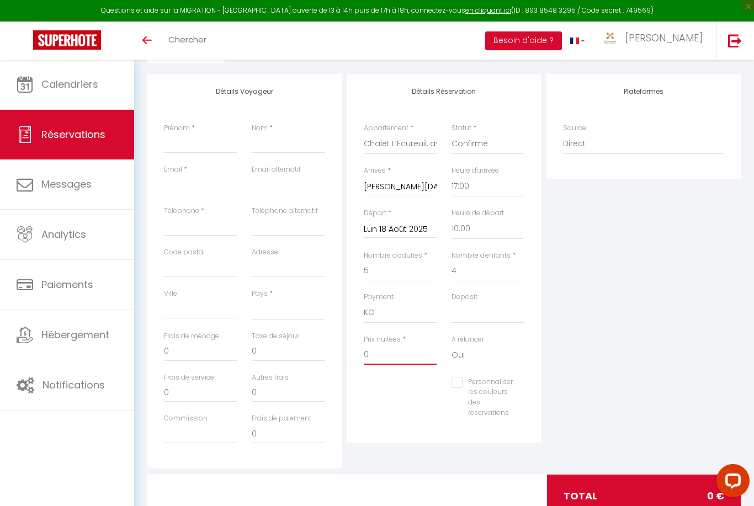
click at [412, 358] on input "0" at bounding box center [400, 355] width 73 height 20
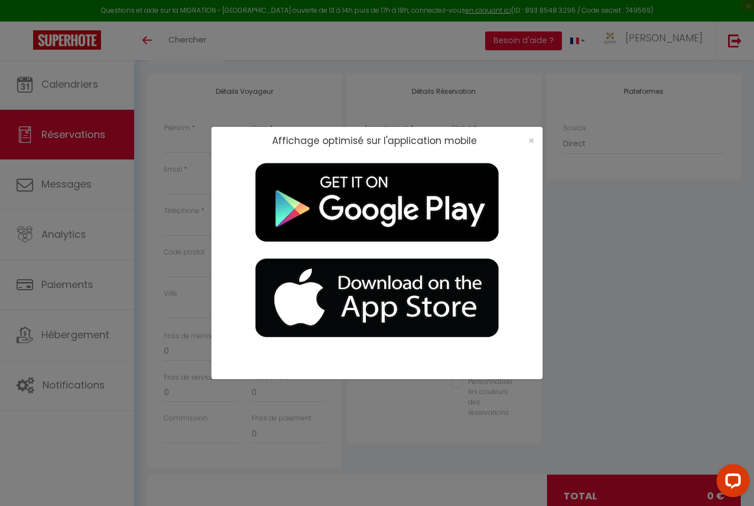
scroll to position [165, 0]
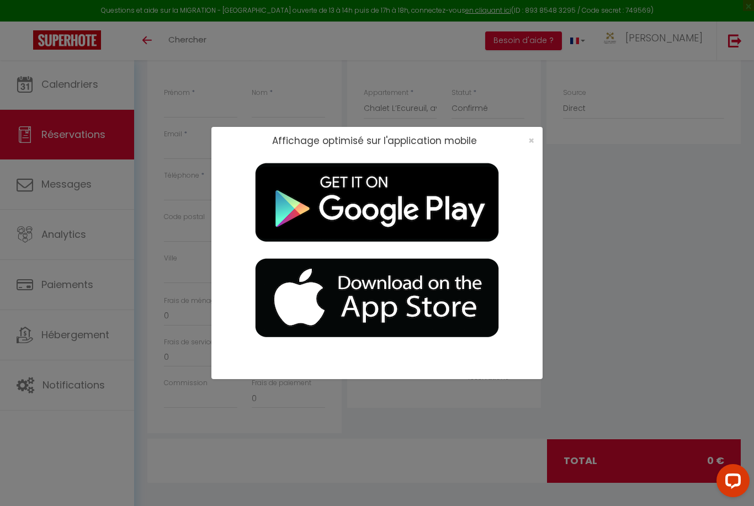
click at [534, 134] on div "Affichage optimisé sur l'application mobile ×" at bounding box center [376, 141] width 331 height 28
click at [534, 138] on span "×" at bounding box center [531, 141] width 6 height 14
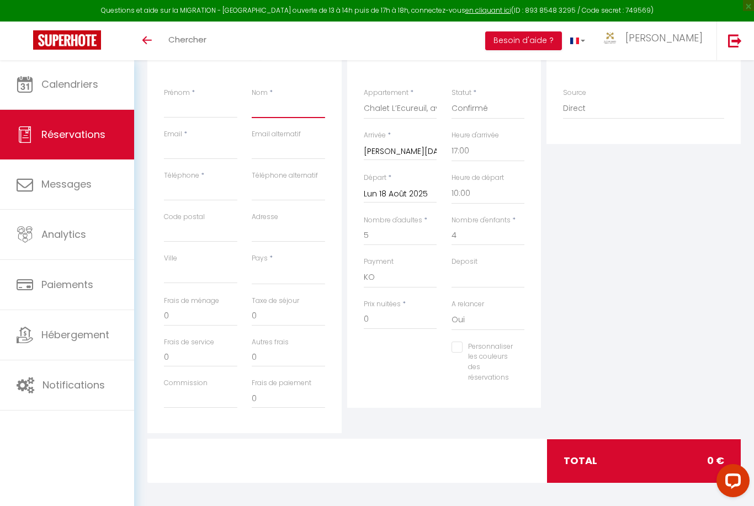
click at [291, 107] on input "Nom" at bounding box center [288, 108] width 73 height 20
type input "H"
select select
checkbox input "false"
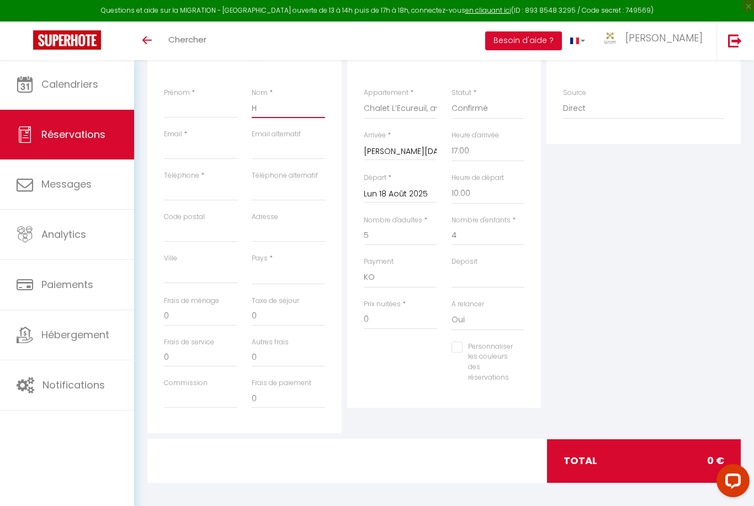
type input "Ha"
select select
checkbox input "false"
type input "Ham"
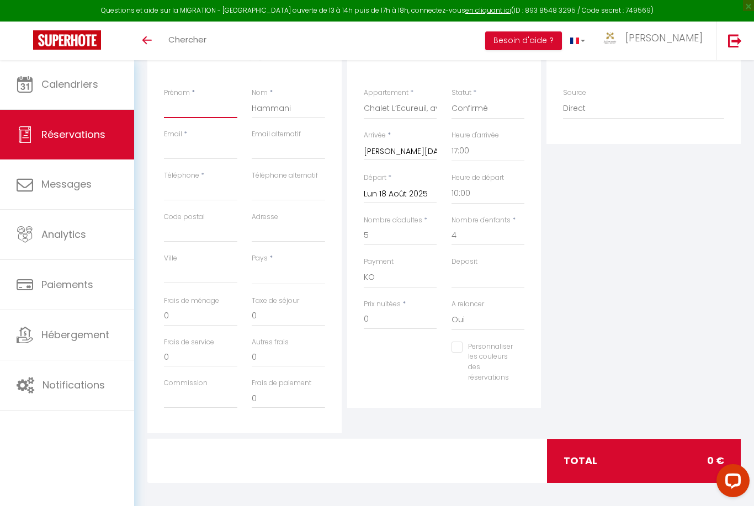
click at [206, 113] on input "Prénom" at bounding box center [200, 108] width 73 height 20
click at [613, 261] on div "Plateformes Source Direct [DOMAIN_NAME] [DOMAIN_NAME] Chalet montagne Expedia G…" at bounding box center [644, 236] width 200 height 395
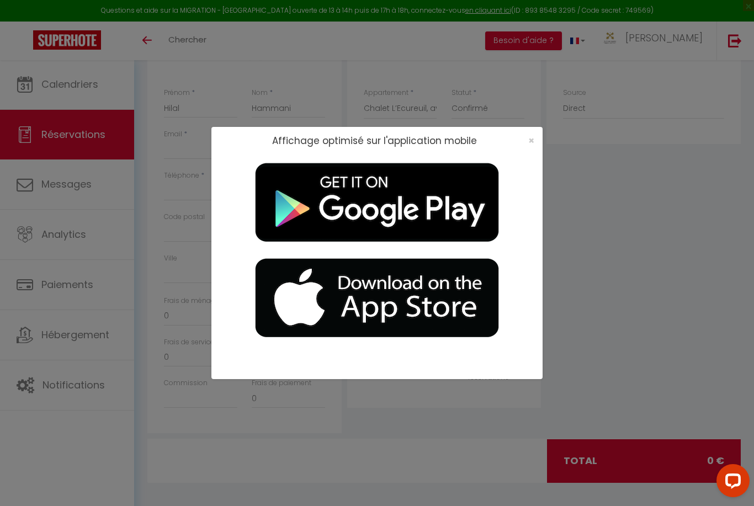
scroll to position [0, 0]
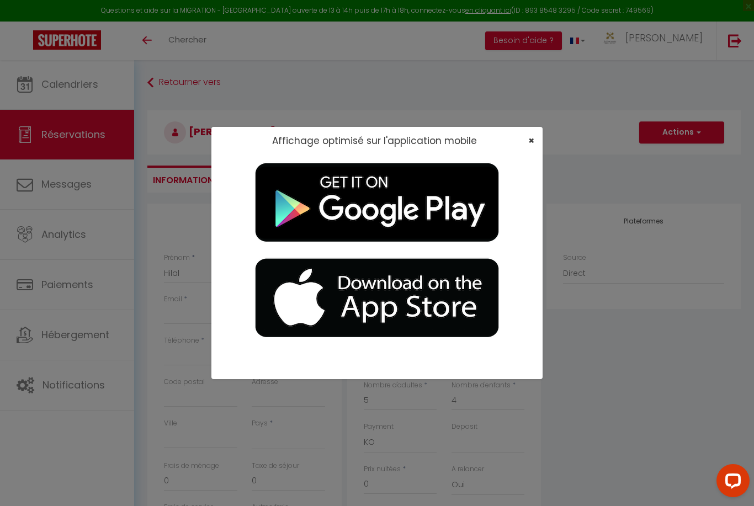
click at [531, 140] on span "×" at bounding box center [531, 141] width 6 height 14
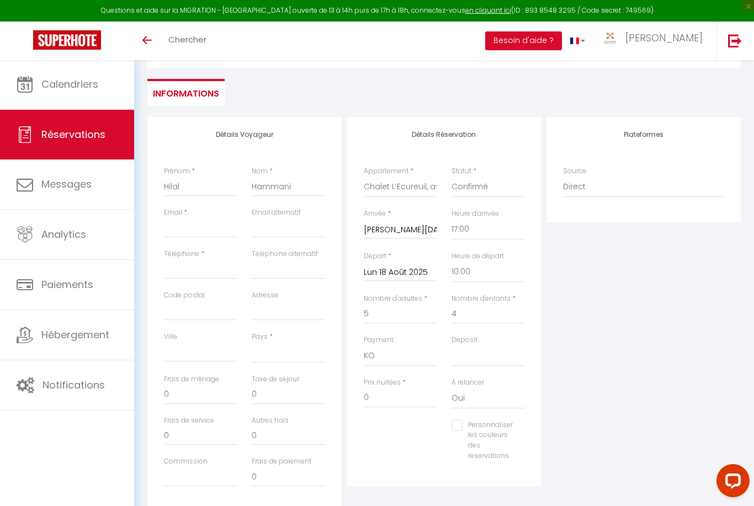
scroll to position [93, 0]
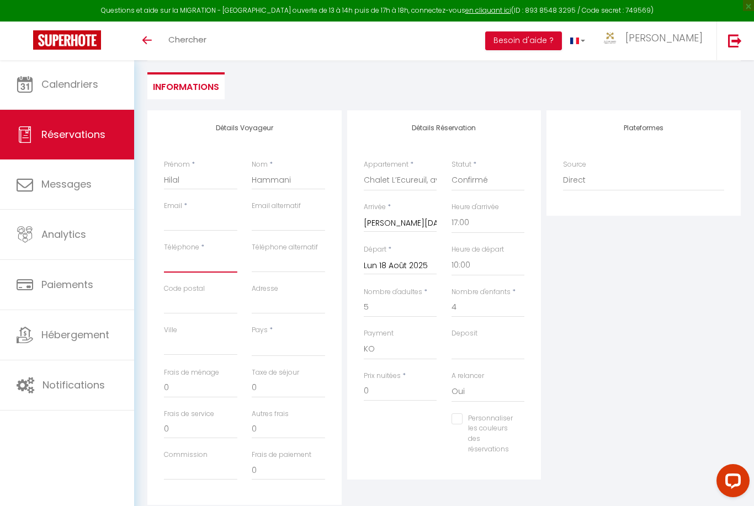
click at [216, 261] on input "Téléphone" at bounding box center [200, 263] width 73 height 20
click at [204, 263] on input "Téléphone" at bounding box center [200, 263] width 73 height 20
paste input "0681785424"
click at [216, 229] on input "Email client" at bounding box center [200, 221] width 73 height 20
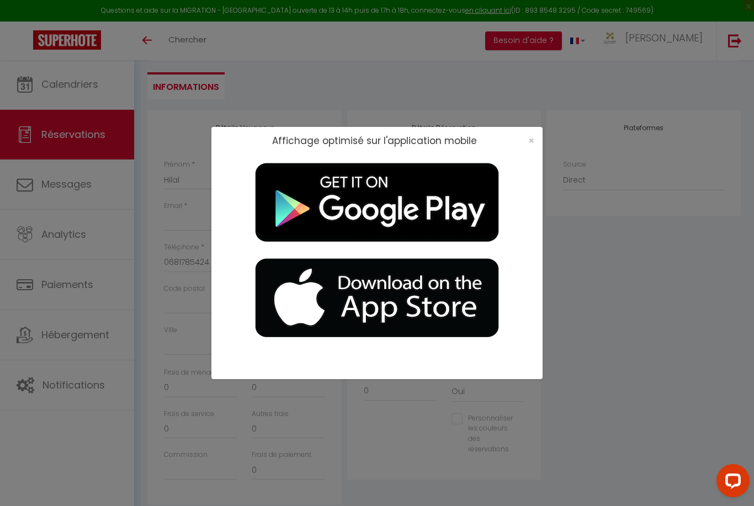
scroll to position [0, 0]
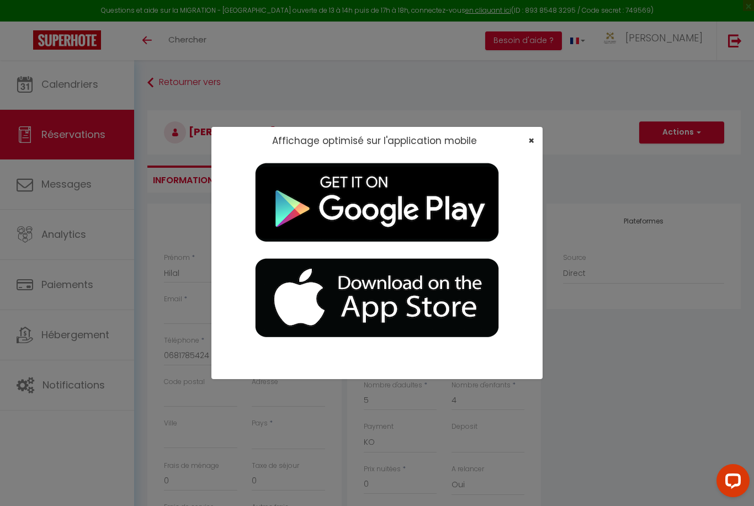
click at [530, 147] on span "×" at bounding box center [531, 141] width 6 height 14
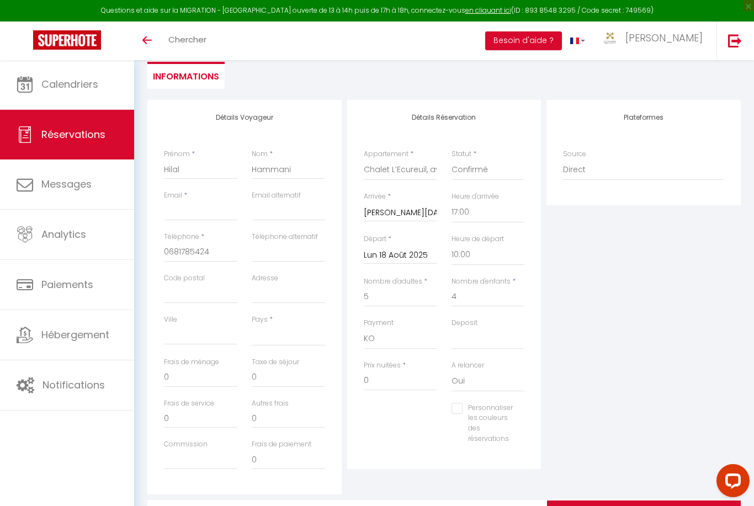
scroll to position [115, 0]
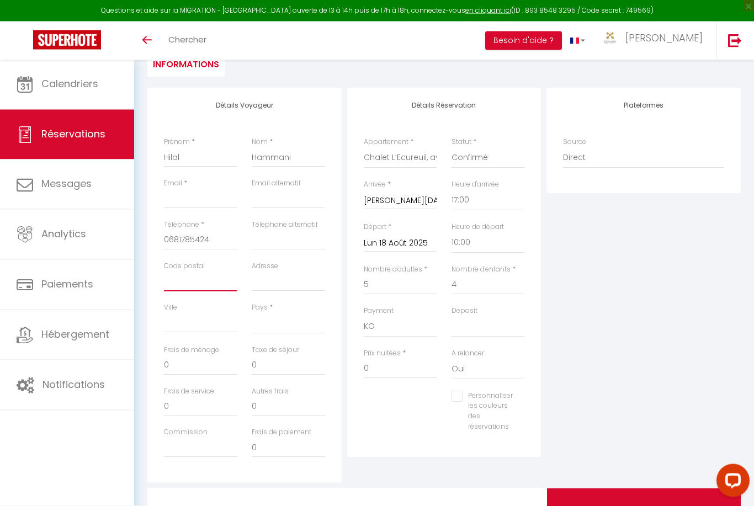
click at [209, 282] on input "Code postal" at bounding box center [200, 282] width 73 height 20
click at [209, 279] on input "Code postal" at bounding box center [200, 282] width 73 height 20
click at [206, 195] on input "Email client" at bounding box center [200, 199] width 73 height 20
click at [200, 200] on input "Email client" at bounding box center [200, 199] width 73 height 20
click at [198, 193] on input "Email client" at bounding box center [200, 199] width 73 height 20
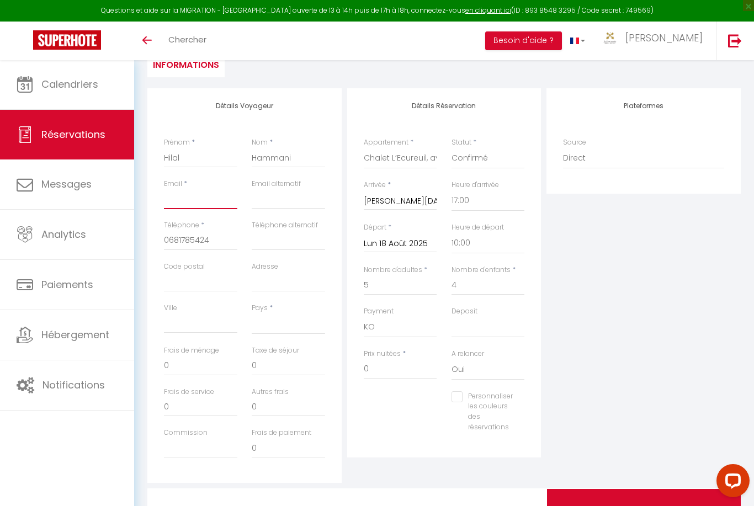
paste input "[EMAIL_ADDRESS][DOMAIN_NAME]"
click at [343, 345] on div "Détails Voyageur Prénom * Hilal Nom * Hammani Email * [EMAIL_ADDRESS][DOMAIN_NA…" at bounding box center [245, 285] width 200 height 395
click at [294, 321] on select "[GEOGRAPHIC_DATA] [GEOGRAPHIC_DATA] [GEOGRAPHIC_DATA] [GEOGRAPHIC_DATA] [GEOGRA…" at bounding box center [288, 324] width 73 height 21
click at [281, 363] on input "0" at bounding box center [288, 365] width 73 height 20
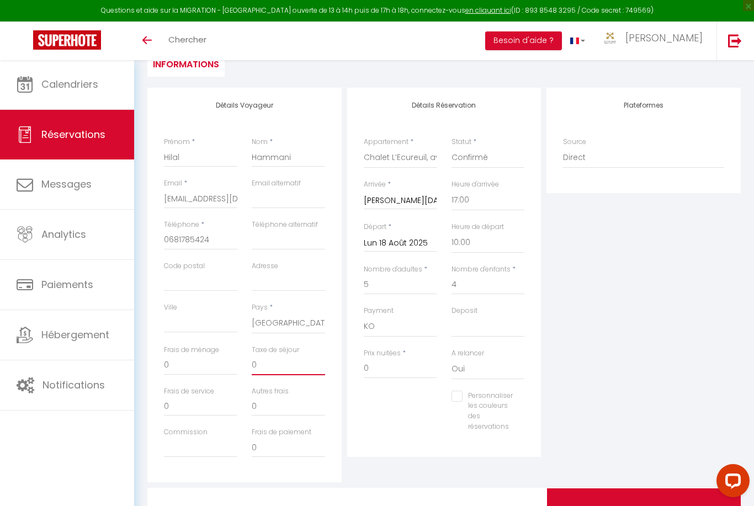
scroll to position [115, 0]
click at [203, 360] on input "0" at bounding box center [200, 366] width 73 height 20
click at [420, 364] on input "0" at bounding box center [400, 369] width 73 height 20
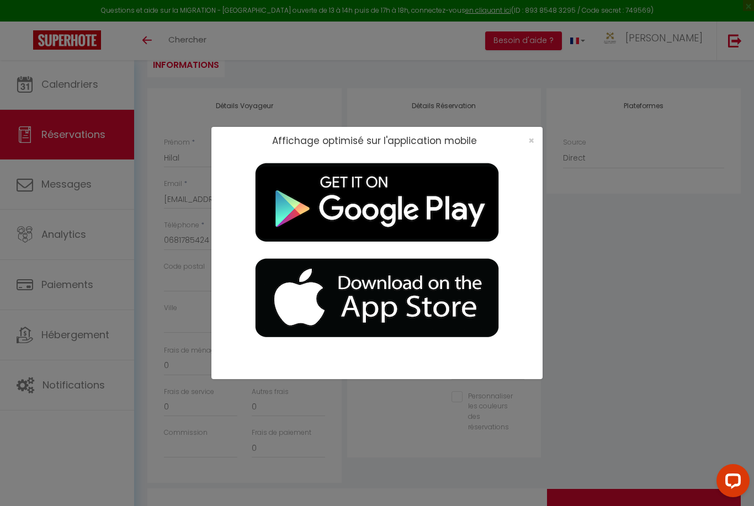
scroll to position [130, 0]
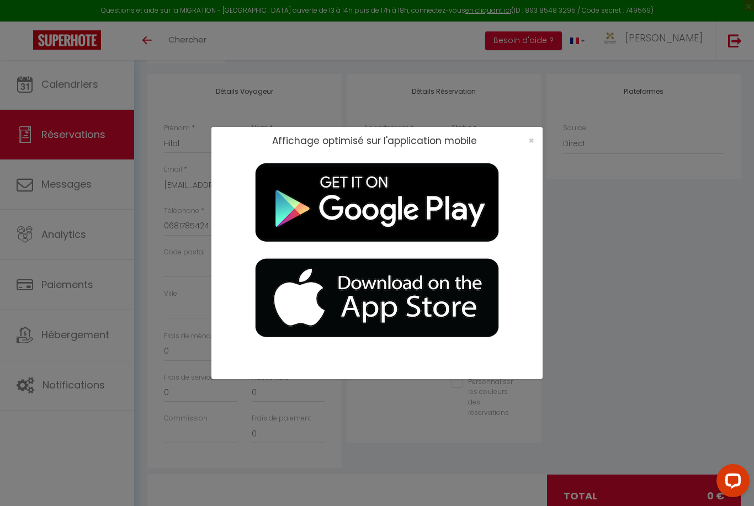
click at [524, 146] on div "×" at bounding box center [528, 140] width 28 height 11
click at [529, 147] on span "×" at bounding box center [531, 141] width 6 height 14
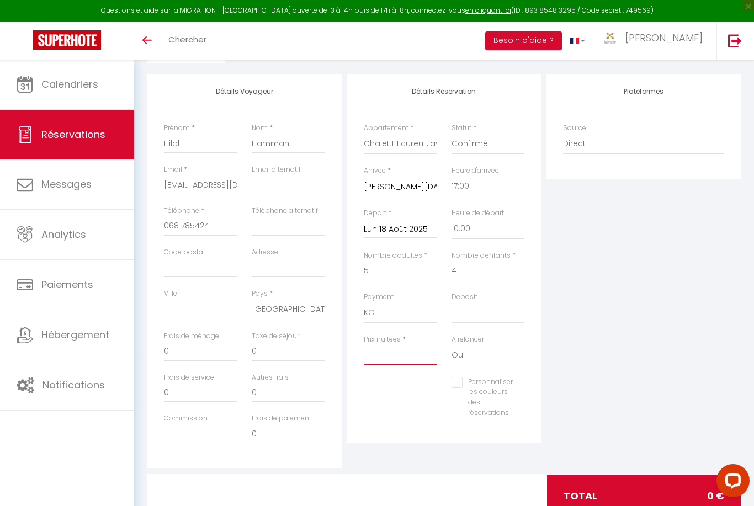
click at [401, 355] on input "Prix nuitées" at bounding box center [400, 355] width 73 height 20
click at [287, 347] on input "0" at bounding box center [288, 352] width 73 height 20
click at [208, 350] on input "0" at bounding box center [200, 352] width 73 height 20
click at [632, 342] on div "Plateformes Source Direct [DOMAIN_NAME] [DOMAIN_NAME] Chalet montagne Expedia G…" at bounding box center [644, 271] width 200 height 395
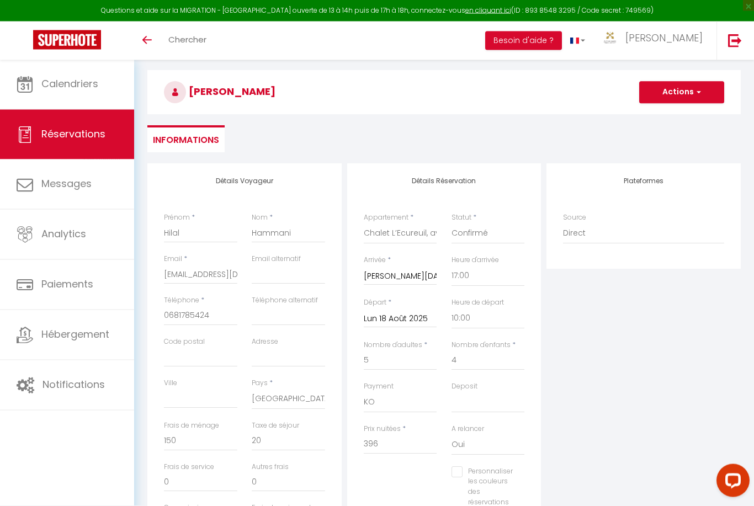
scroll to position [40, 0]
click at [690, 91] on button "Actions" at bounding box center [681, 92] width 85 height 22
click at [676, 115] on link "Enregistrer" at bounding box center [670, 116] width 87 height 14
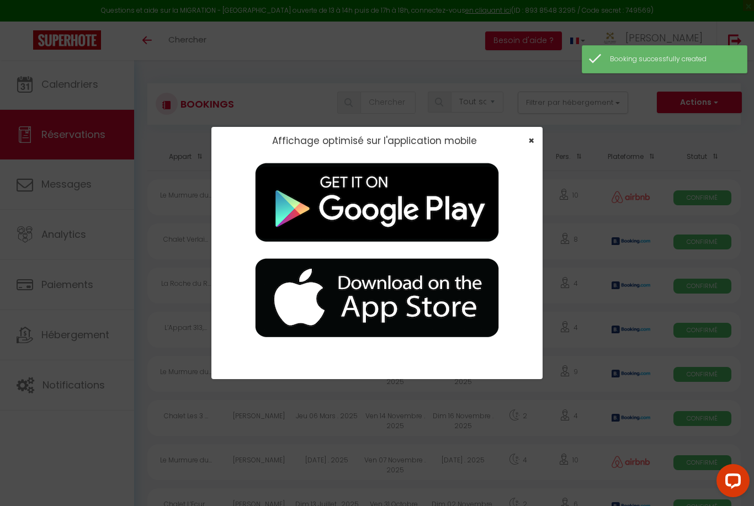
click at [534, 147] on span "×" at bounding box center [531, 141] width 6 height 14
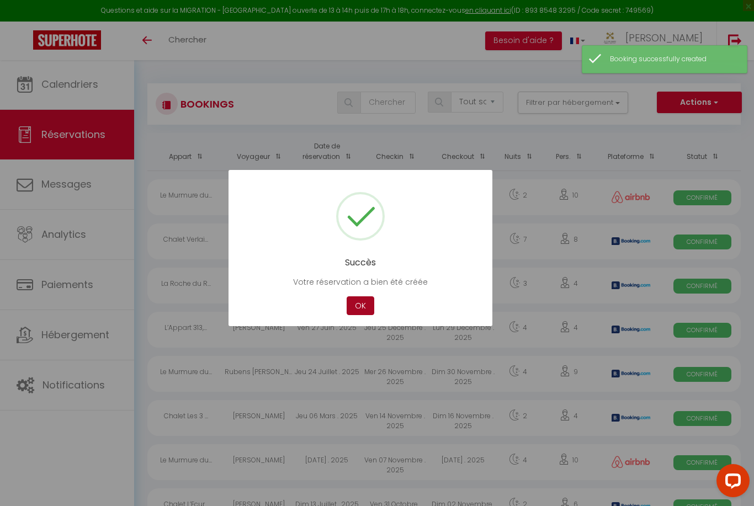
click at [368, 316] on button "OK" at bounding box center [361, 305] width 28 height 19
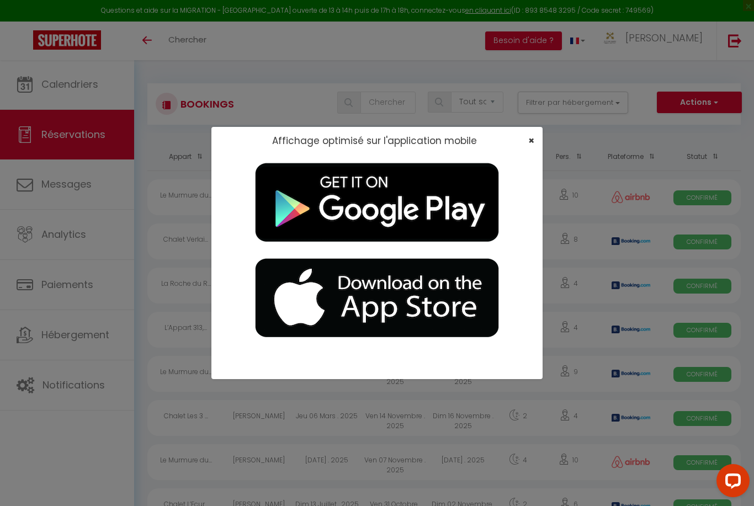
click at [533, 141] on span "×" at bounding box center [531, 141] width 6 height 14
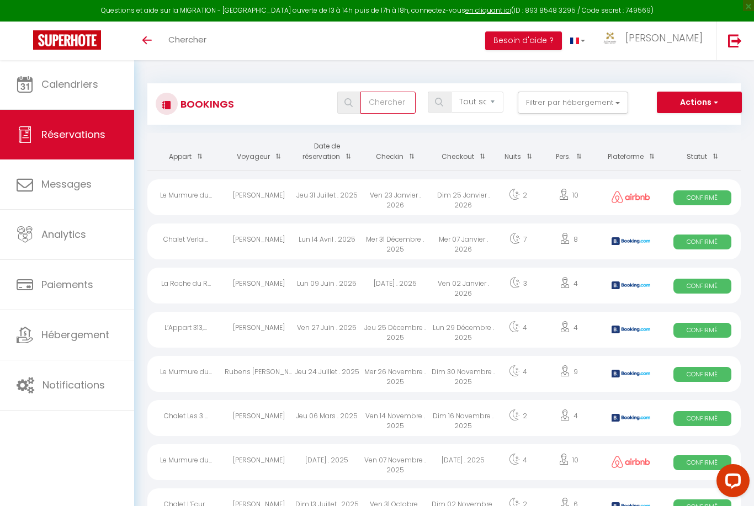
click at [415, 105] on input "text" at bounding box center [387, 103] width 55 height 22
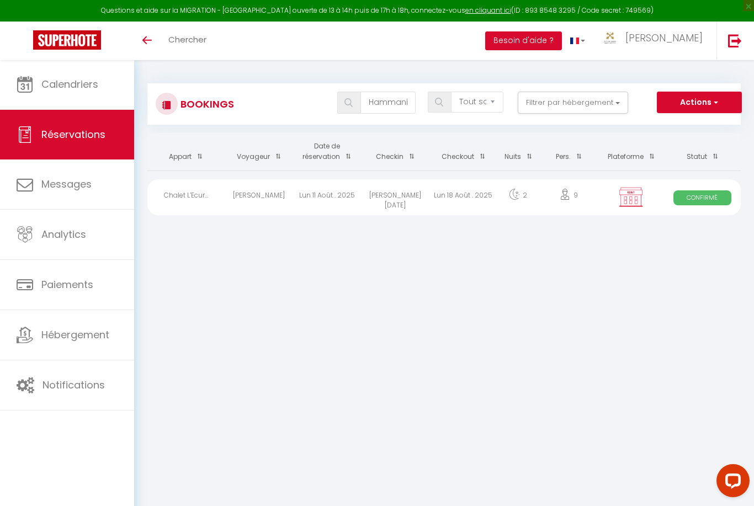
click at [445, 187] on div "Lun 18 Août . 2025" at bounding box center [463, 197] width 68 height 36
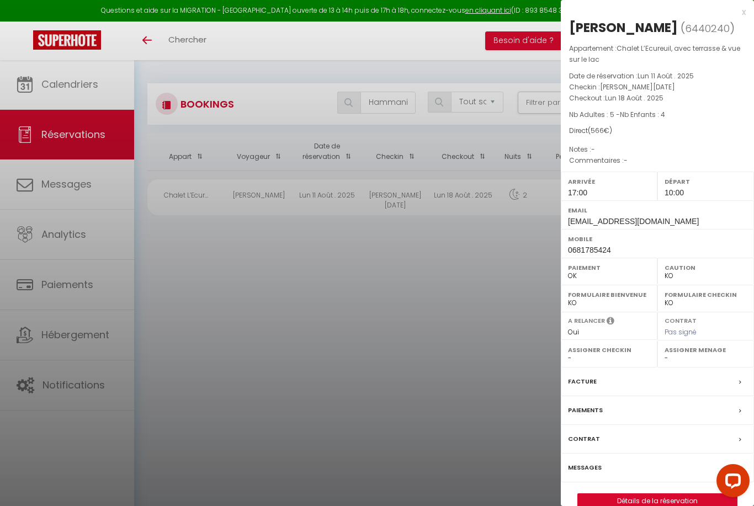
click at [646, 497] on link "Détails de la réservation" at bounding box center [657, 501] width 159 height 14
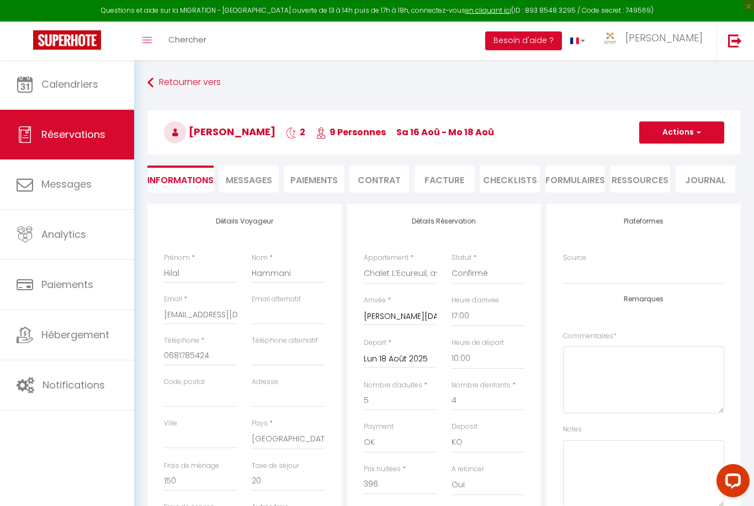
click at [393, 179] on li "Contrat" at bounding box center [379, 179] width 60 height 27
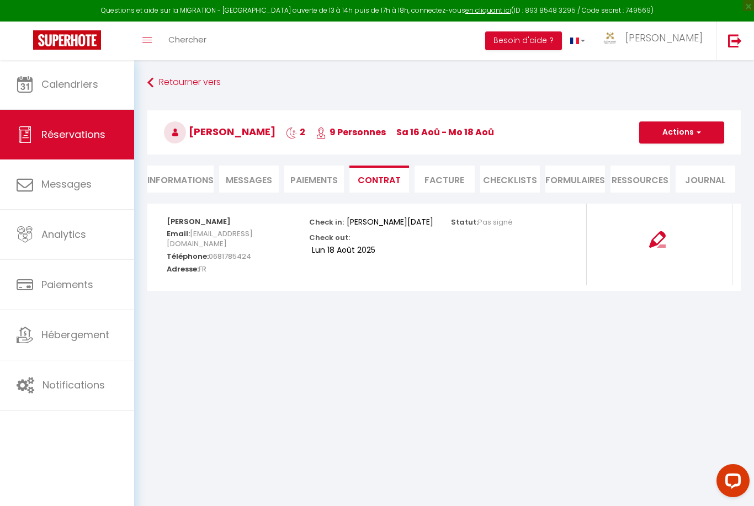
click at [457, 179] on li "Facture" at bounding box center [445, 179] width 60 height 27
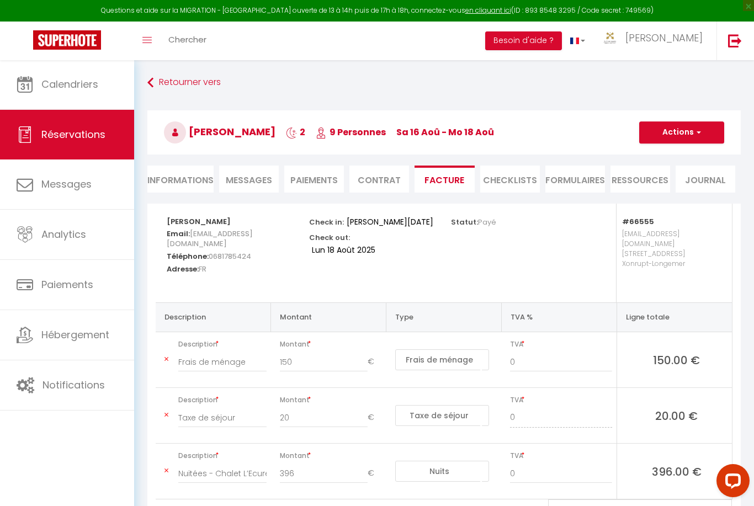
click at [522, 179] on li "CHECKLISTS" at bounding box center [510, 179] width 60 height 27
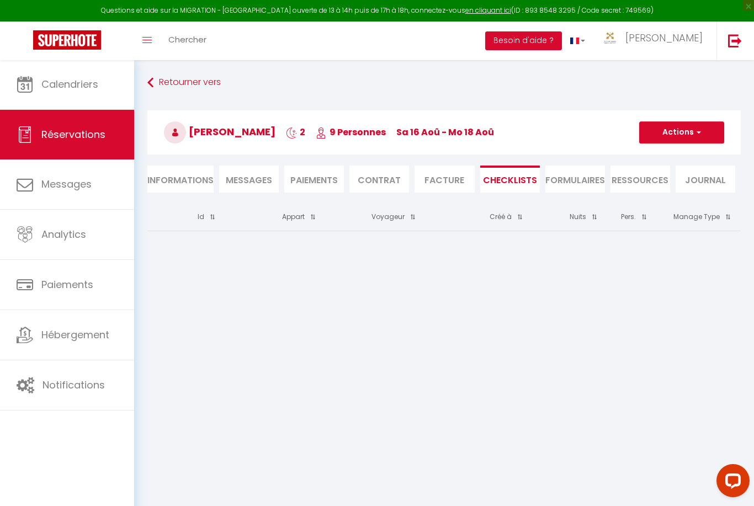
click at [590, 178] on li "FORMULAIRES" at bounding box center [575, 179] width 60 height 27
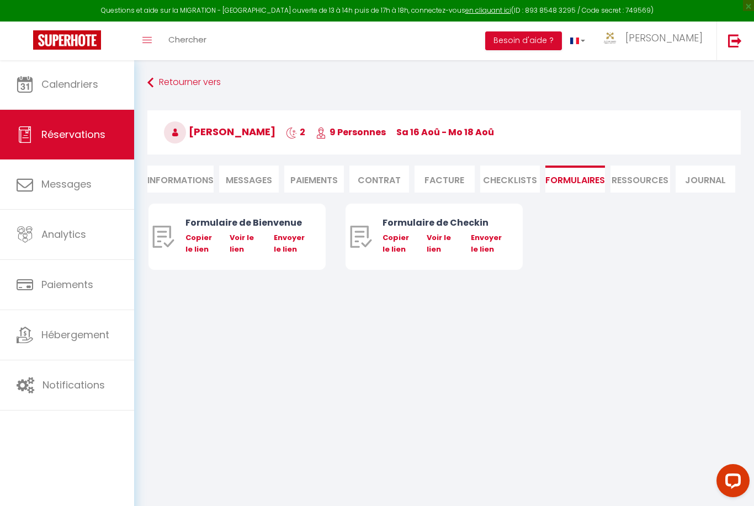
click at [660, 177] on li "Ressources" at bounding box center [640, 179] width 60 height 27
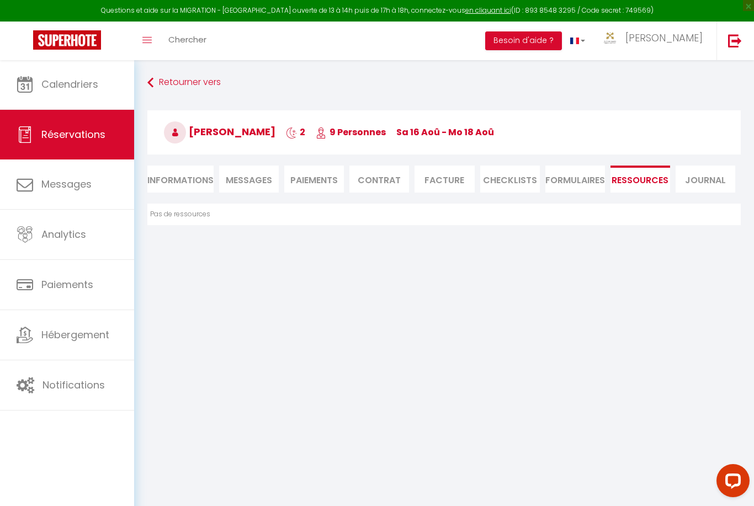
click at [258, 180] on span "Messages" at bounding box center [249, 180] width 46 height 13
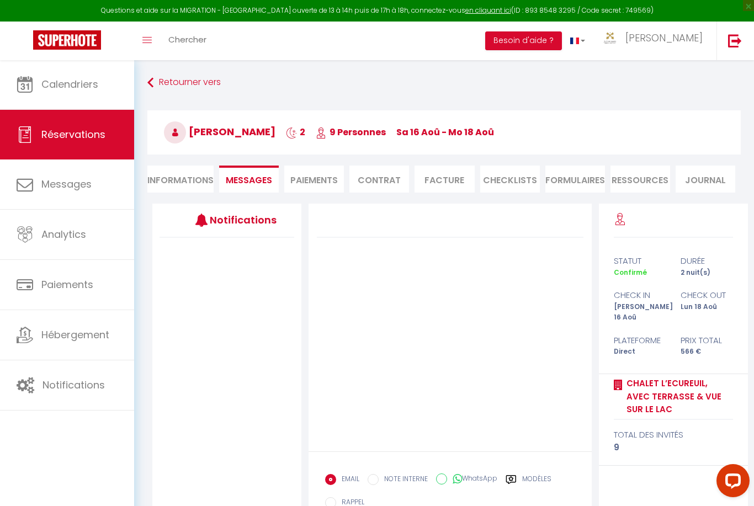
click at [393, 188] on li "Contrat" at bounding box center [379, 179] width 60 height 27
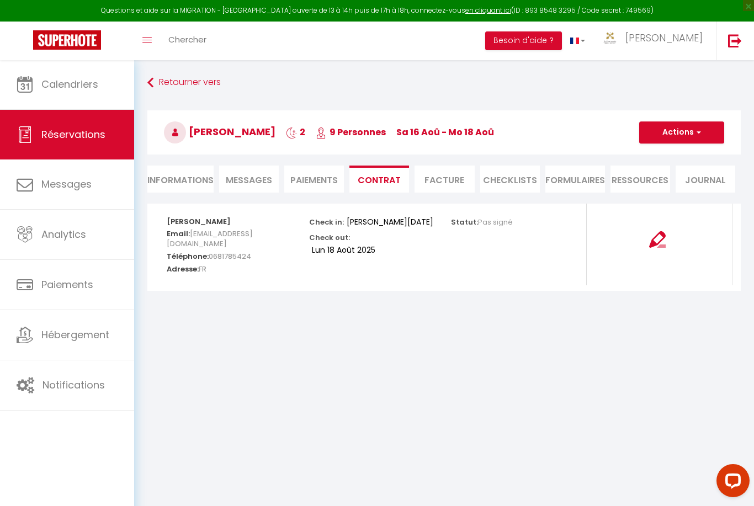
click at [694, 140] on button "Actions" at bounding box center [681, 132] width 85 height 22
click at [689, 159] on link "Voir le contrat" at bounding box center [673, 157] width 93 height 14
click at [702, 140] on button "Actions" at bounding box center [681, 132] width 85 height 22
click at [708, 171] on link "Envoyer le contrat" at bounding box center [673, 171] width 93 height 14
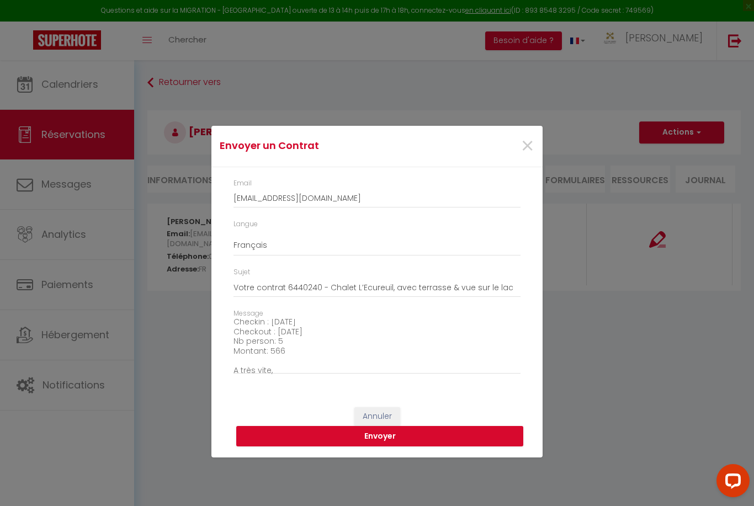
scroll to position [93, 0]
click at [371, 339] on textarea "Bonjour, Nous vous invitons à cliquer sur le lien suivant pour signer votre con…" at bounding box center [376, 347] width 287 height 56
click at [334, 353] on textarea "Bonjour, Nous vous invitons à cliquer sur le lien suivant pour signer votre con…" at bounding box center [376, 347] width 287 height 56
click at [350, 348] on textarea "Bonjour, Nous vous invitons à cliquer sur le lien suivant pour signer votre con…" at bounding box center [376, 347] width 287 height 56
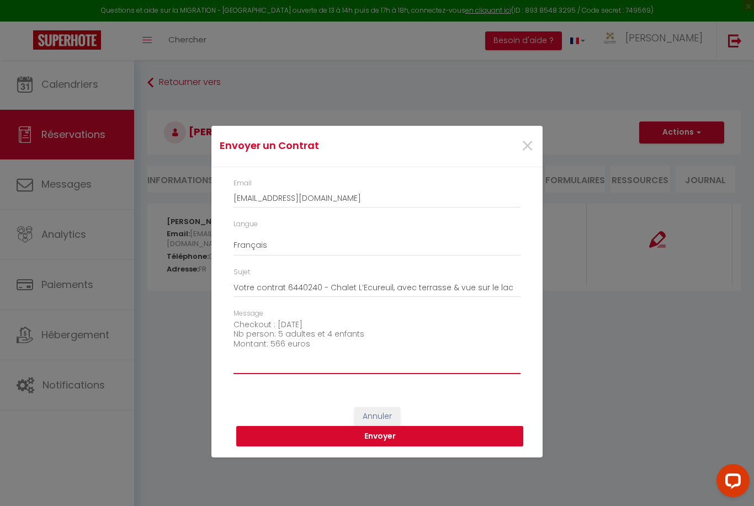
click at [278, 355] on textarea "Bonjour, Nous vous invitons à cliquer sur le lien suivant pour signer votre con…" at bounding box center [376, 347] width 287 height 56
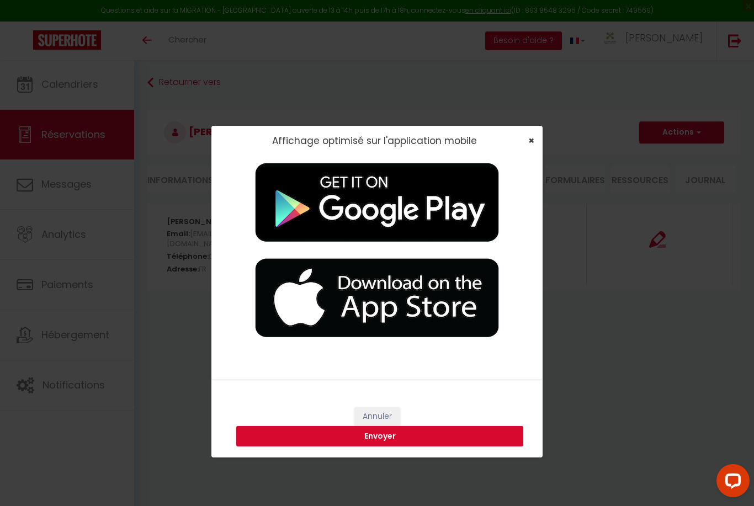
click at [534, 140] on span "×" at bounding box center [531, 141] width 6 height 14
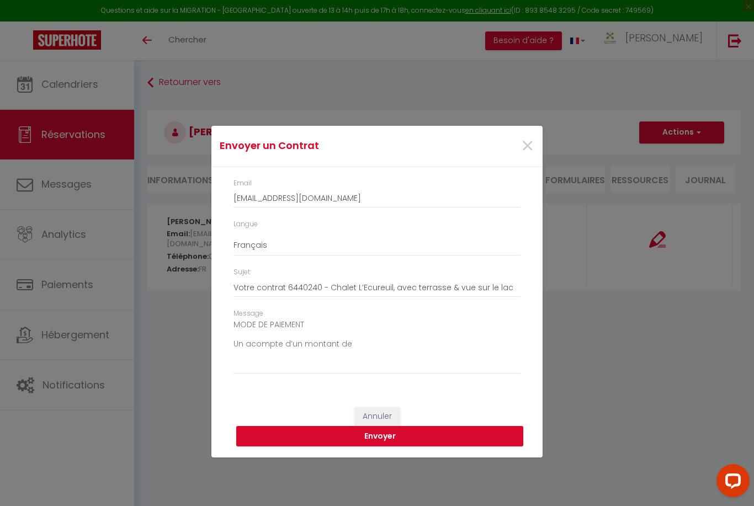
scroll to position [137, 0]
click at [400, 339] on textarea "Bonjour, Nous vous invitons à cliquer sur le lien suivant pour signer votre con…" at bounding box center [376, 347] width 287 height 56
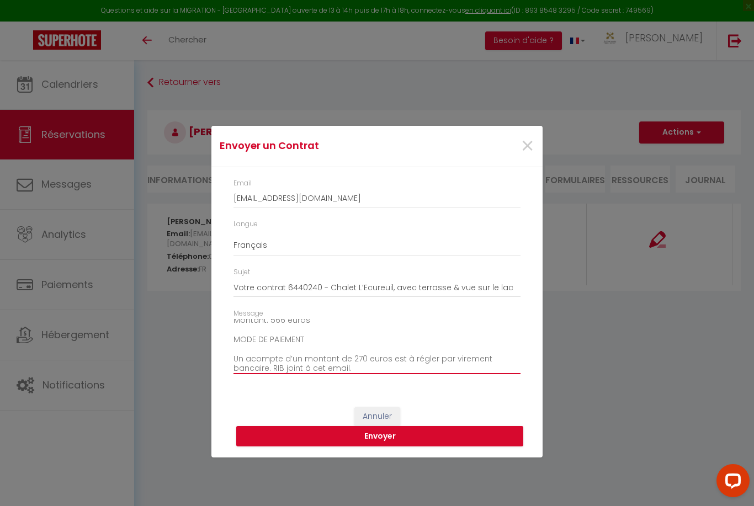
scroll to position [128, 0]
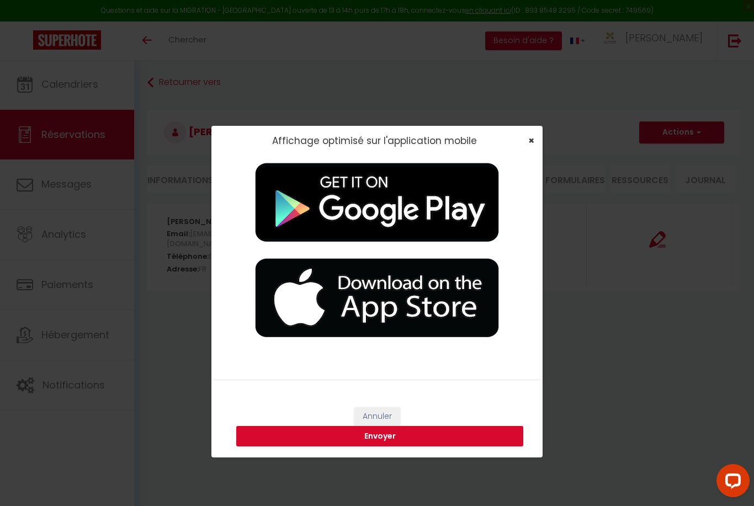
click at [533, 139] on span "×" at bounding box center [531, 141] width 6 height 14
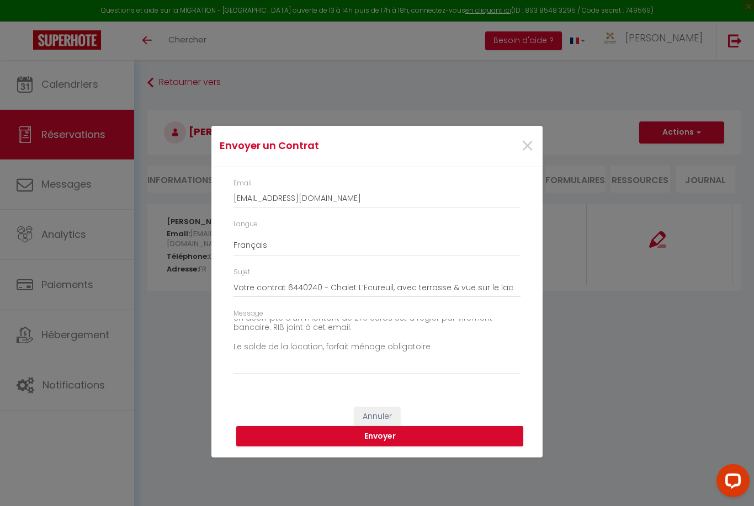
scroll to position [163, 0]
click at [451, 338] on textarea "Bonjour, Nous vous invitons à cliquer sur le lien suivant pour signer votre con…" at bounding box center [376, 347] width 287 height 56
click at [423, 334] on textarea "Bonjour, Nous vous invitons à cliquer sur le lien suivant pour signer votre con…" at bounding box center [376, 347] width 287 height 56
click at [425, 340] on textarea "Bonjour, Nous vous invitons à cliquer sur le lien suivant pour signer votre con…" at bounding box center [376, 347] width 287 height 56
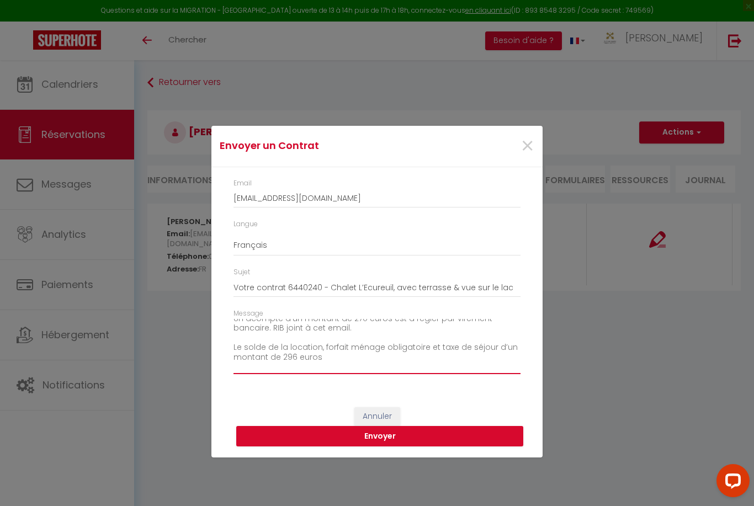
click at [381, 347] on textarea "Bonjour, Nous vous invitons à cliquer sur le lien suivant pour signer votre con…" at bounding box center [376, 347] width 287 height 56
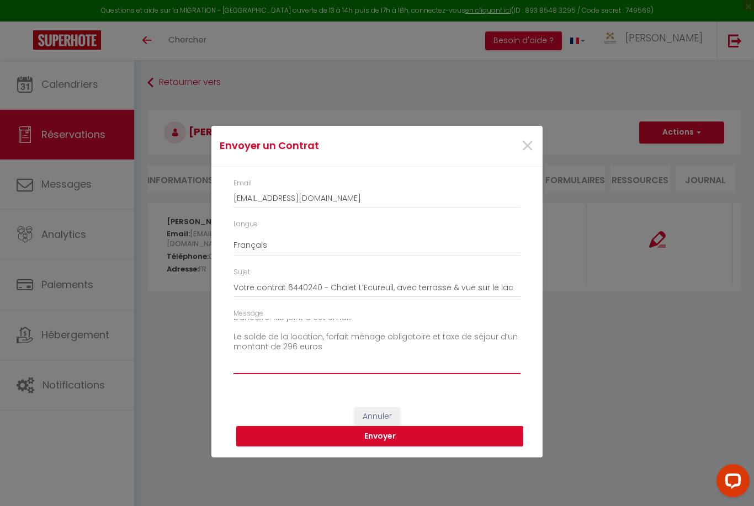
scroll to position [178, 0]
click at [369, 337] on textarea "Bonjour, Nous vous invitons à cliquer sur le lien suivant pour signer votre con…" at bounding box center [376, 347] width 287 height 56
click at [493, 340] on textarea "Bonjour, Nous vous invitons à cliquer sur le lien suivant pour signer votre con…" at bounding box center [376, 347] width 287 height 56
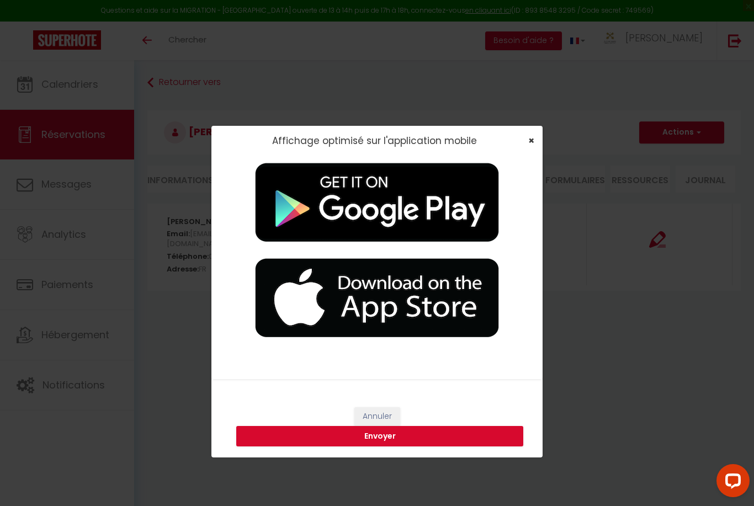
click at [533, 141] on span "×" at bounding box center [531, 141] width 6 height 14
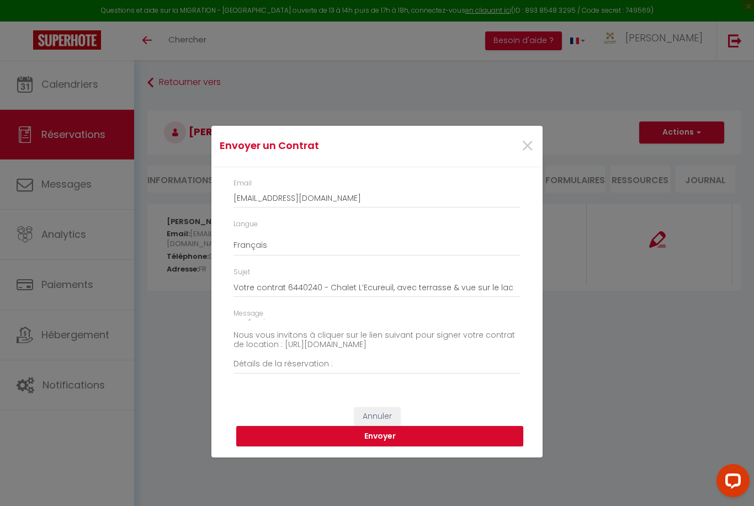
scroll to position [6, 0]
click at [487, 439] on button "Envoyer" at bounding box center [379, 436] width 287 height 21
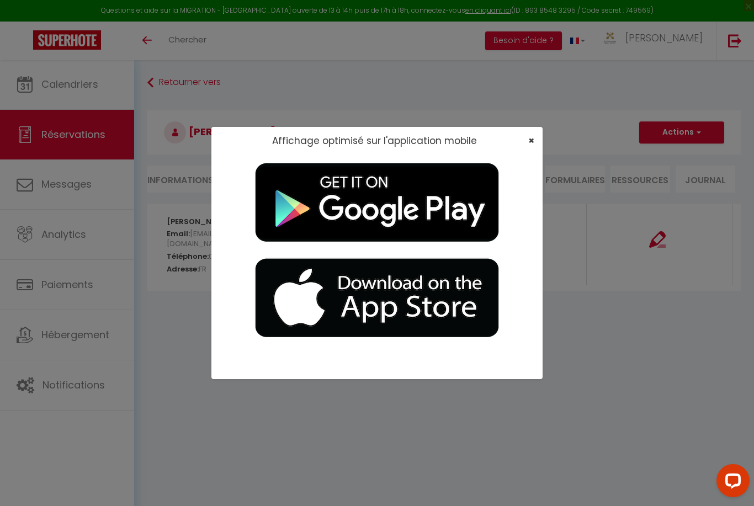
click at [529, 140] on span "×" at bounding box center [531, 141] width 6 height 14
click at [532, 142] on span "×" at bounding box center [531, 141] width 6 height 14
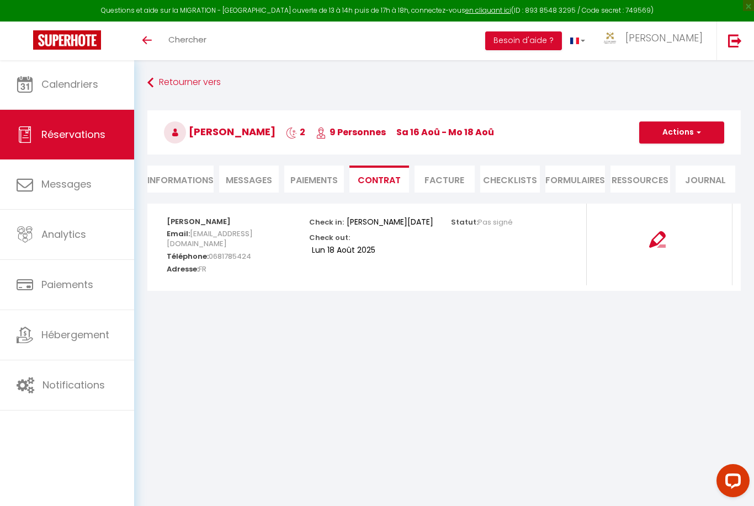
click at [66, 45] on img at bounding box center [67, 39] width 68 height 19
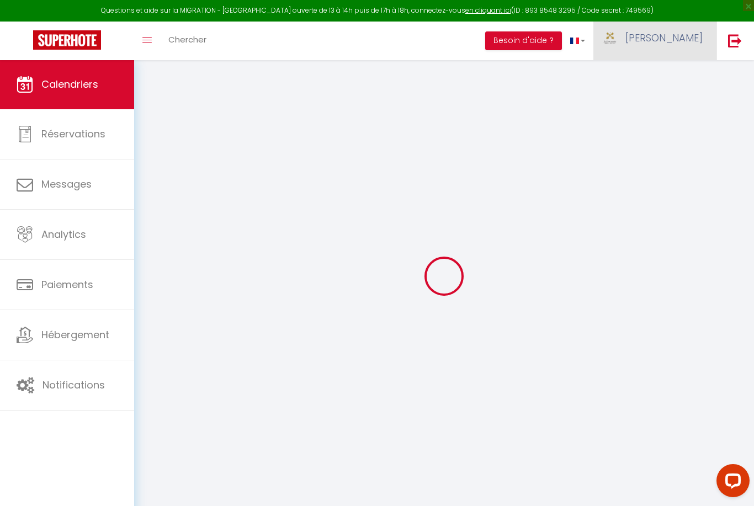
click at [694, 42] on span "[PERSON_NAME]" at bounding box center [663, 38] width 77 height 14
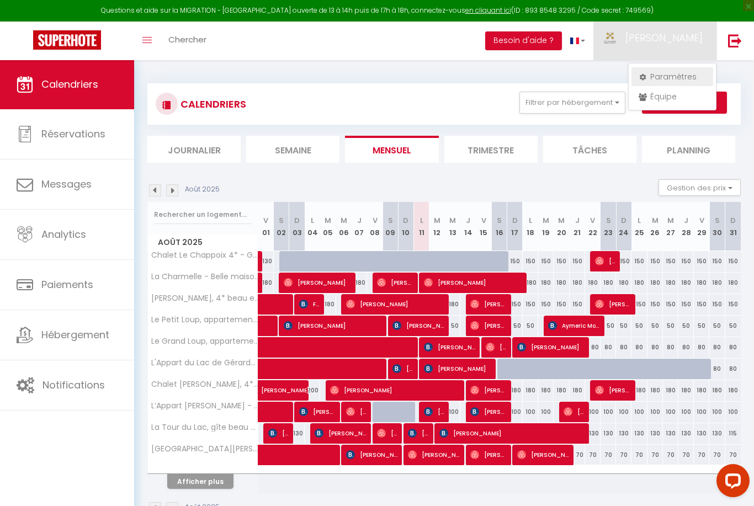
click at [694, 76] on link "Paramètres" at bounding box center [672, 76] width 82 height 19
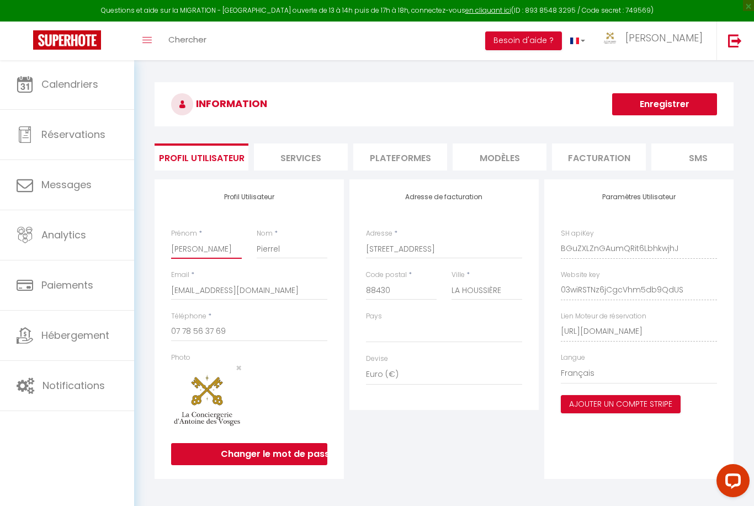
click at [232, 248] on input "[PERSON_NAME]" at bounding box center [206, 249] width 71 height 20
click at [665, 104] on button "Enregistrer" at bounding box center [664, 104] width 105 height 22
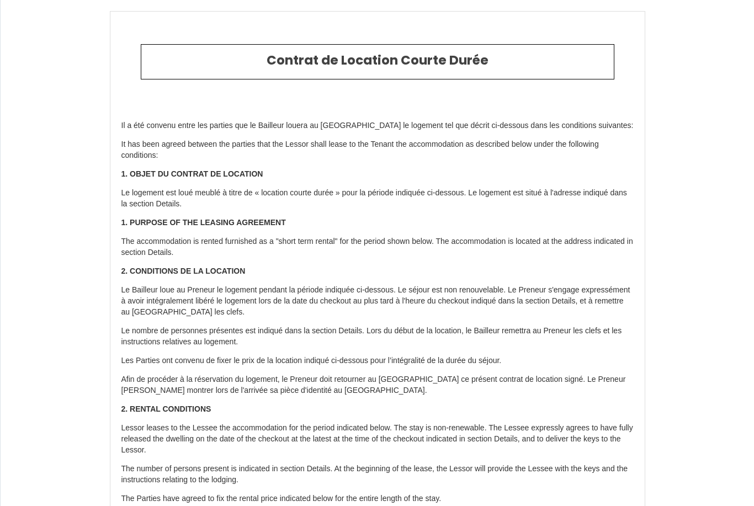
type input "[PHONE_NUMBER]"
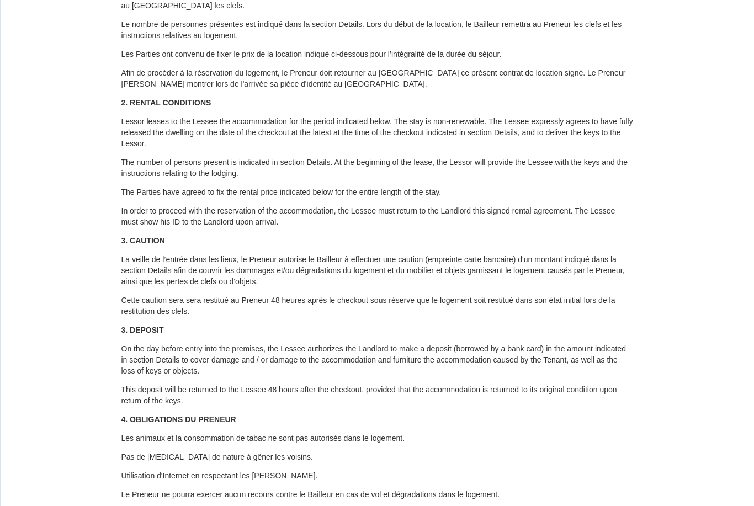
scroll to position [237, 0]
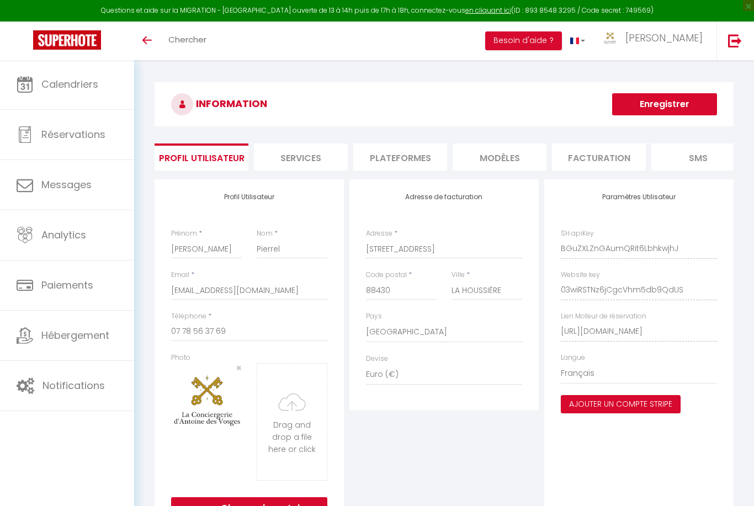
select select "28"
select select "fr"
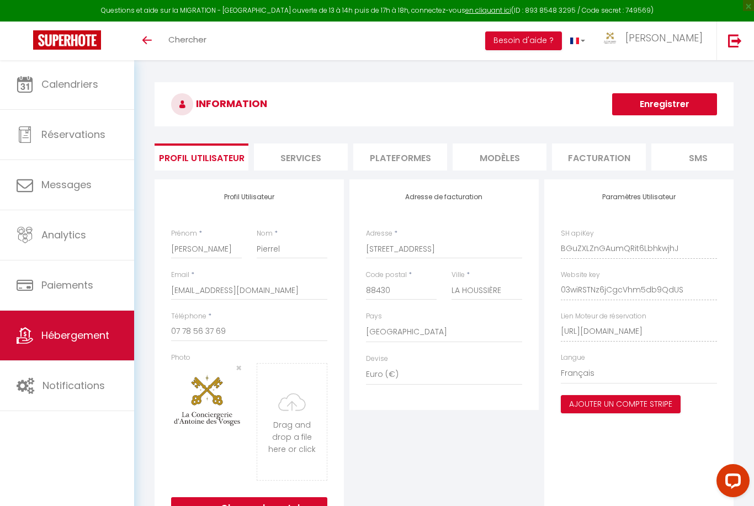
click at [75, 346] on link "Hébergement" at bounding box center [67, 336] width 134 height 50
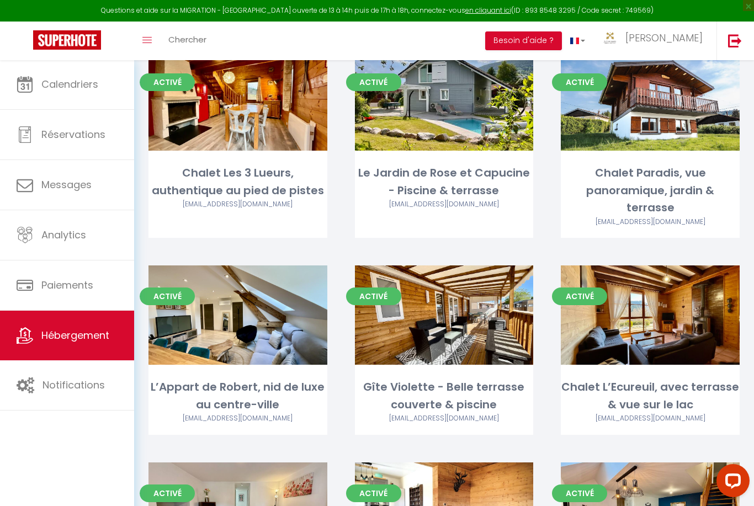
scroll to position [2160, 0]
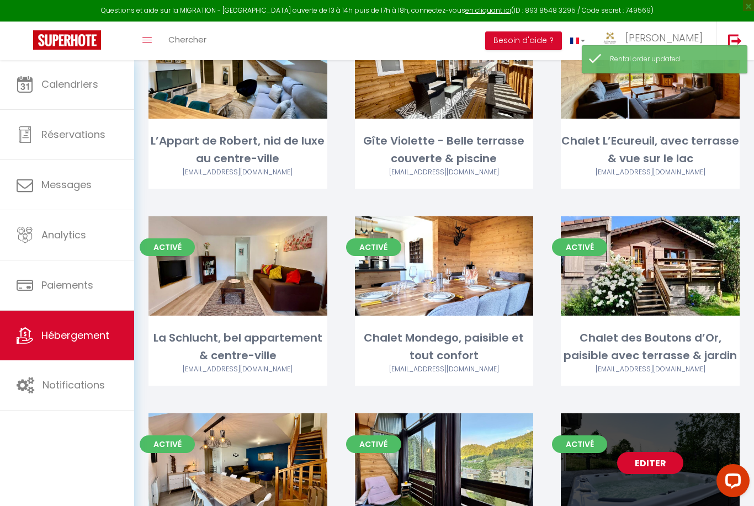
click at [657, 452] on link "Editer" at bounding box center [650, 463] width 66 height 22
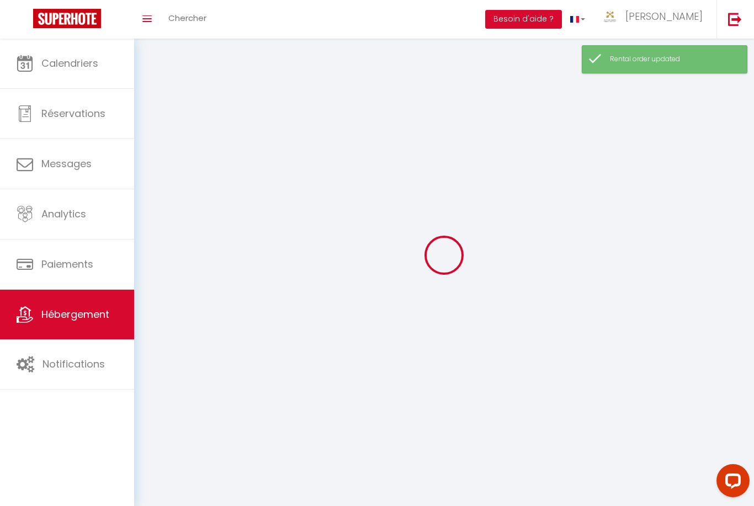
select select "28"
select select
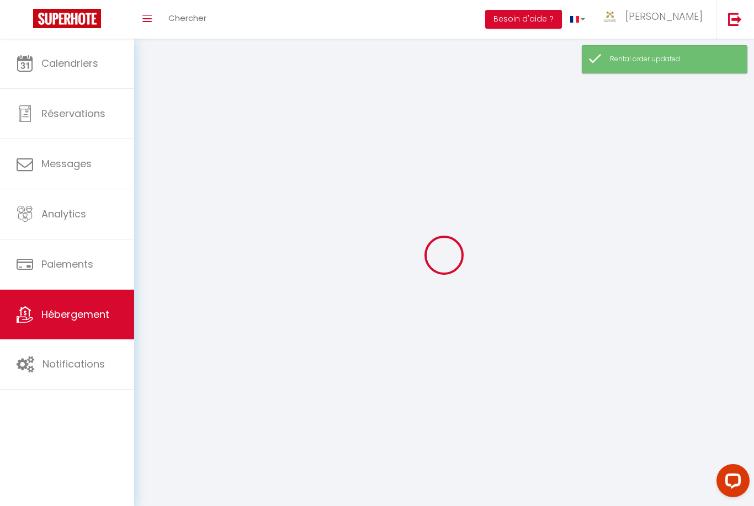
select select
checkbox input "false"
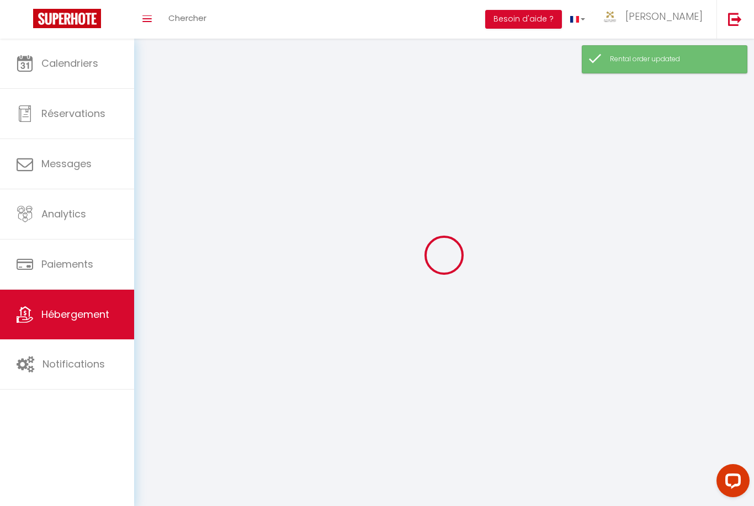
checkbox input "false"
select select
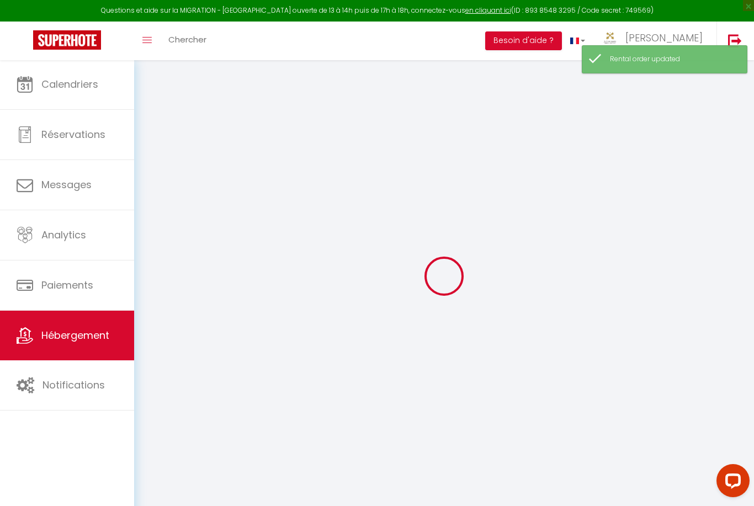
select select
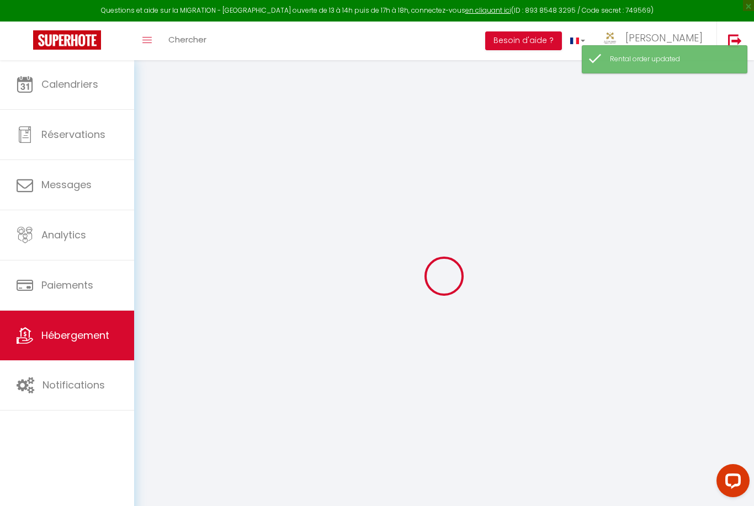
select select
checkbox input "false"
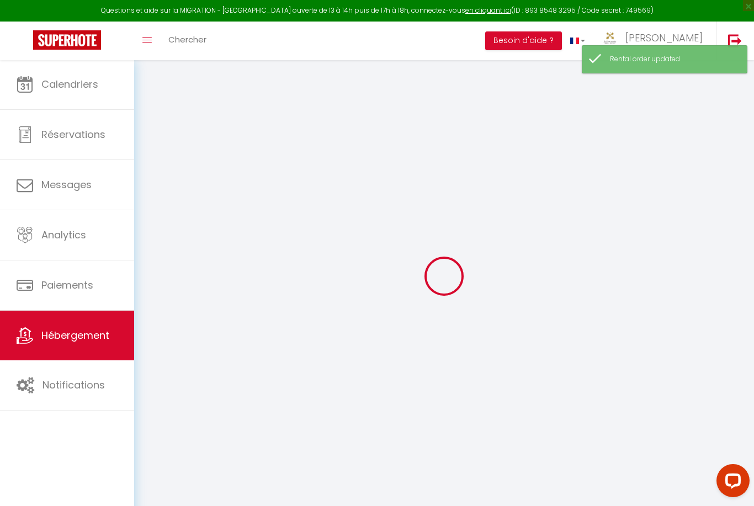
select select
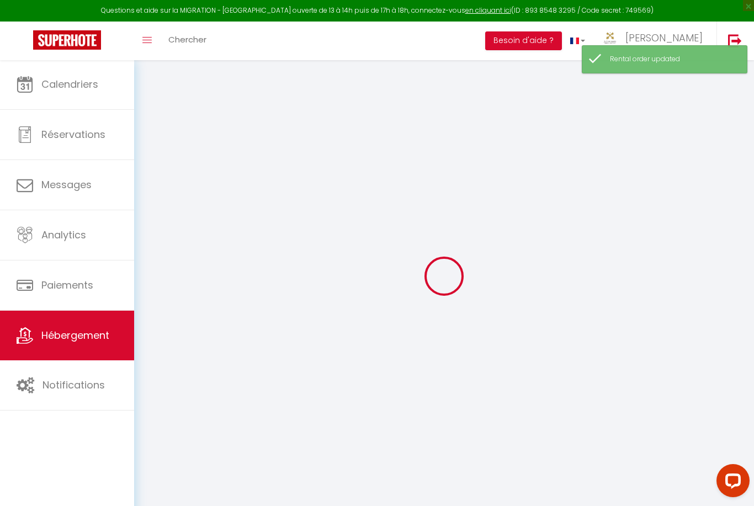
select select
checkbox input "false"
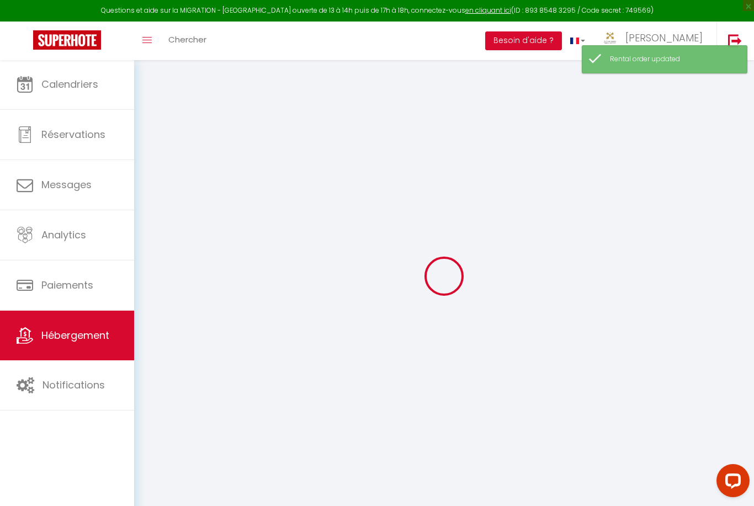
checkbox input "false"
select select
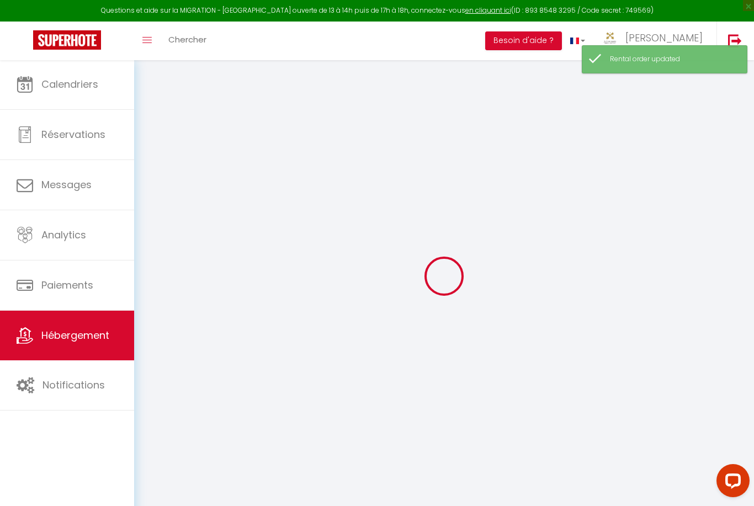
select select
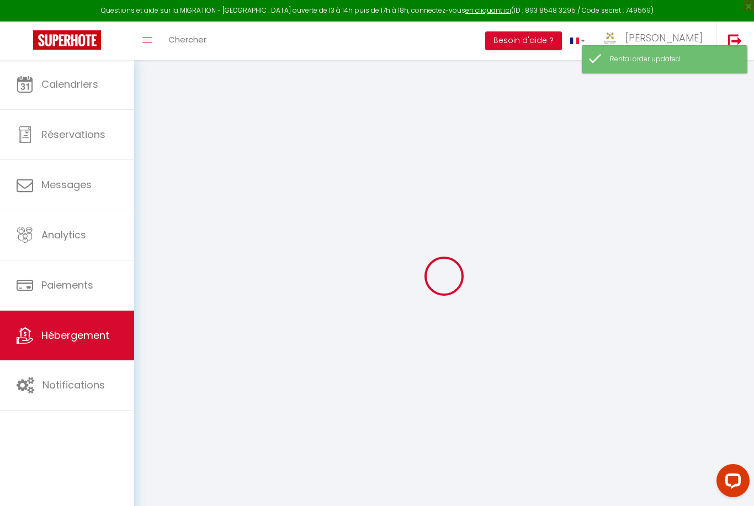
checkbox input "false"
select select
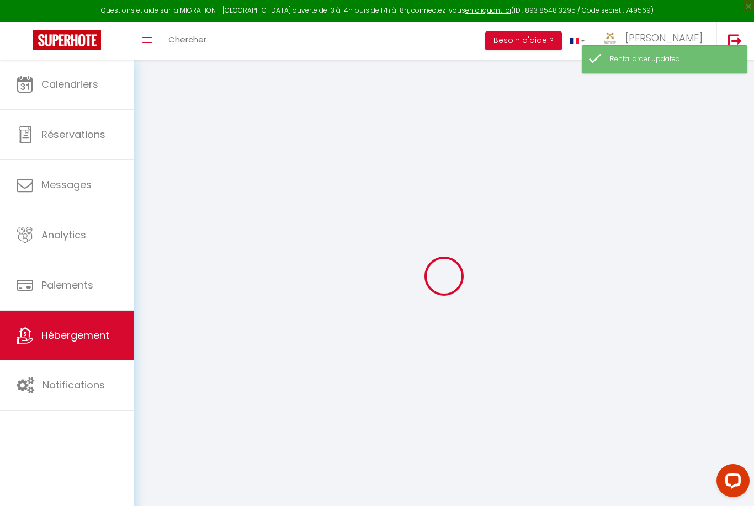
select select
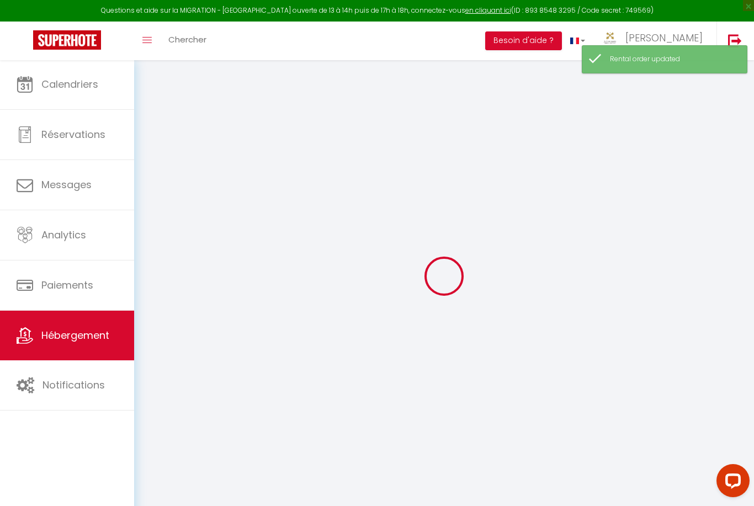
select select
checkbox input "false"
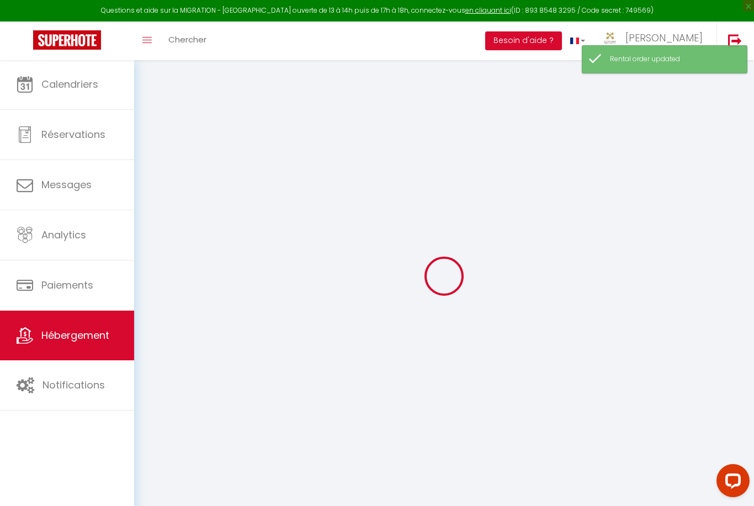
checkbox input "false"
select select
type input "Montaruis - Gîte de standing avec SPA, [PERSON_NAME] et [PERSON_NAME]"
type input "[PERSON_NAME]"
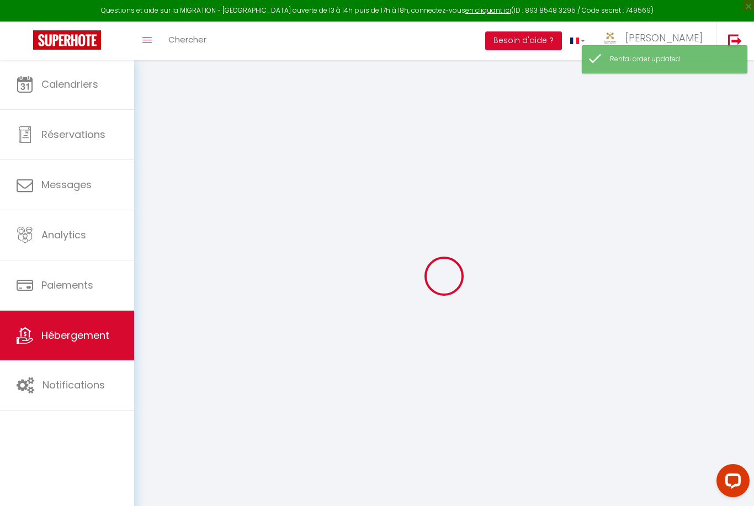
type input "Pierrel"
select select "houses"
select select "16"
select select "5"
select select "3"
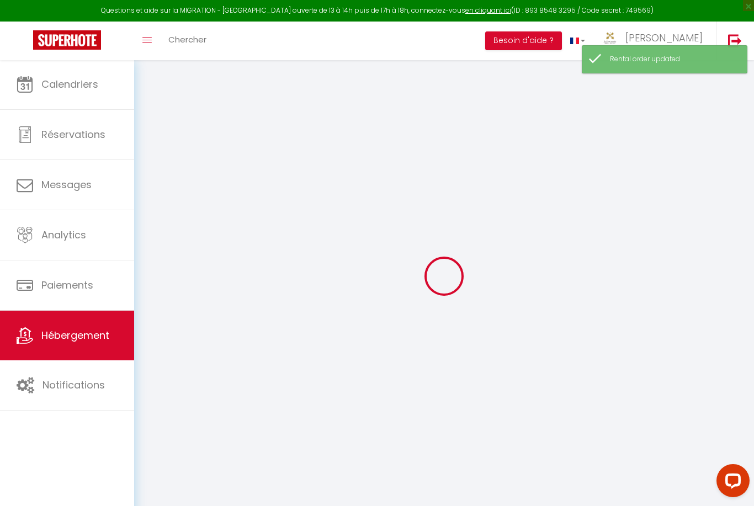
type input "450"
type input "300"
type input "2.00"
type input "1500"
select select
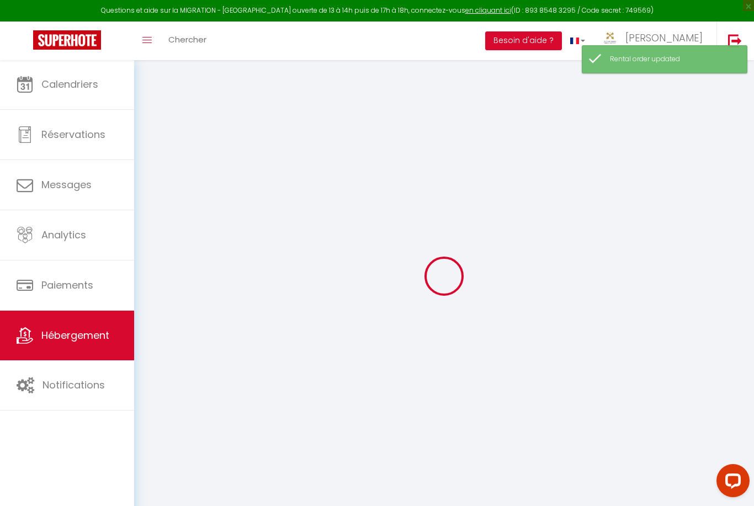
select select
type input "23 Rue des Hattards"
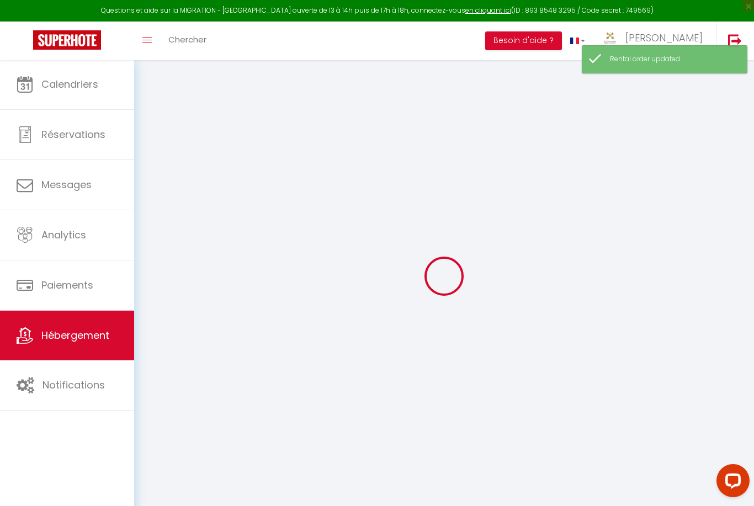
type input "88460"
type input "Xamontarupt"
type input "[EMAIL_ADDRESS][DOMAIN_NAME]"
select select
checkbox input "false"
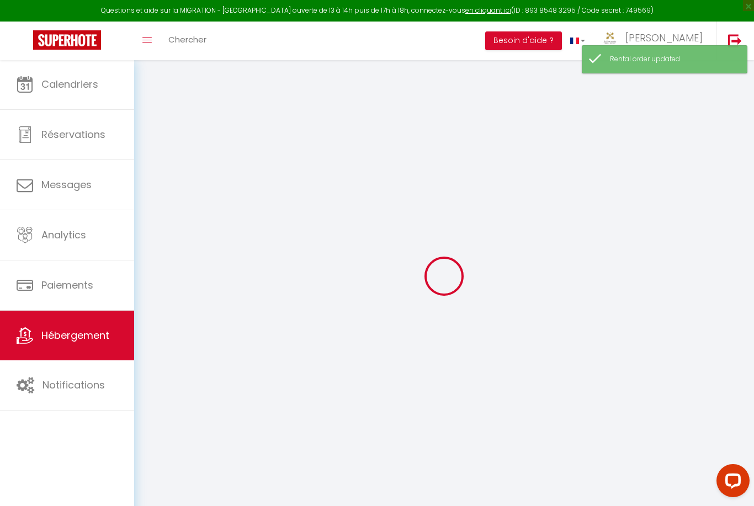
checkbox input "false"
type input "0"
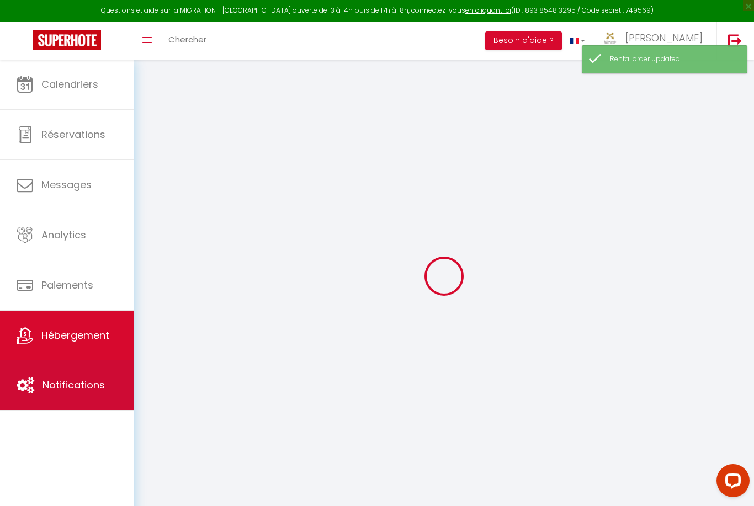
select select
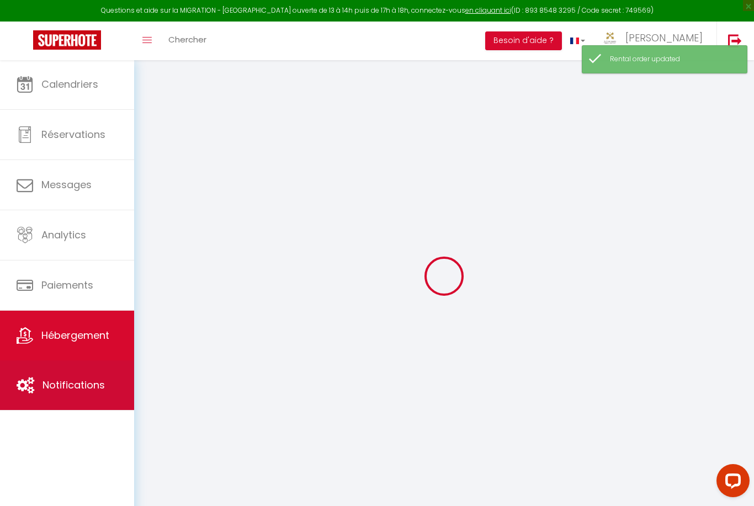
select select
checkbox input "false"
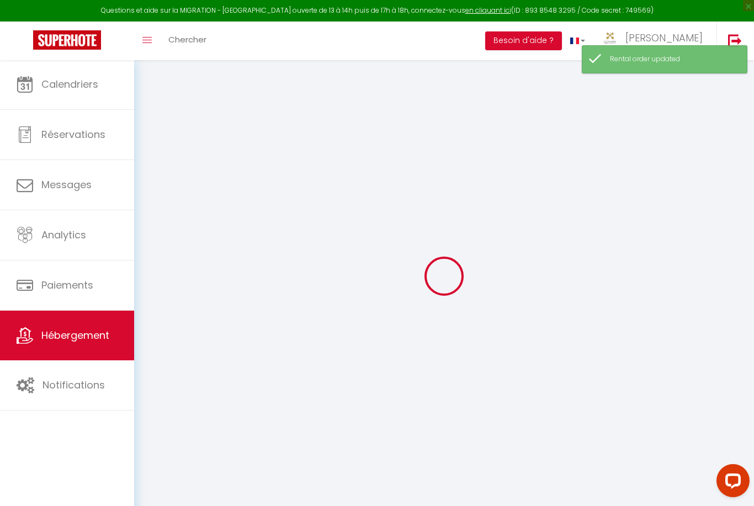
select select
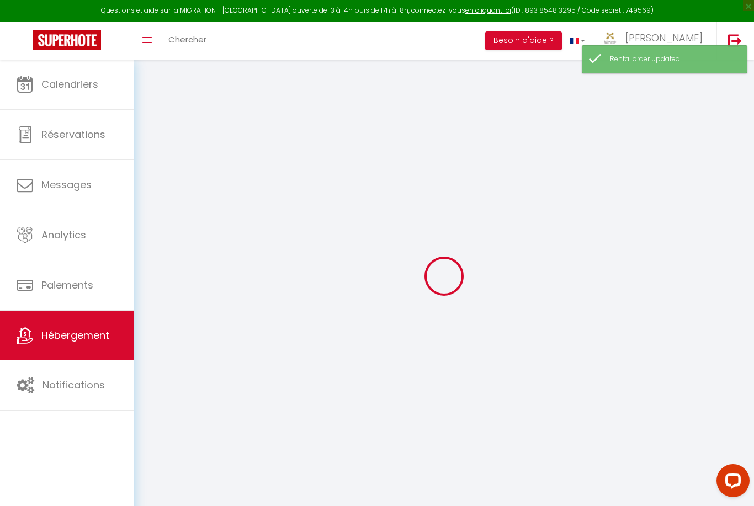
select select
checkbox input "false"
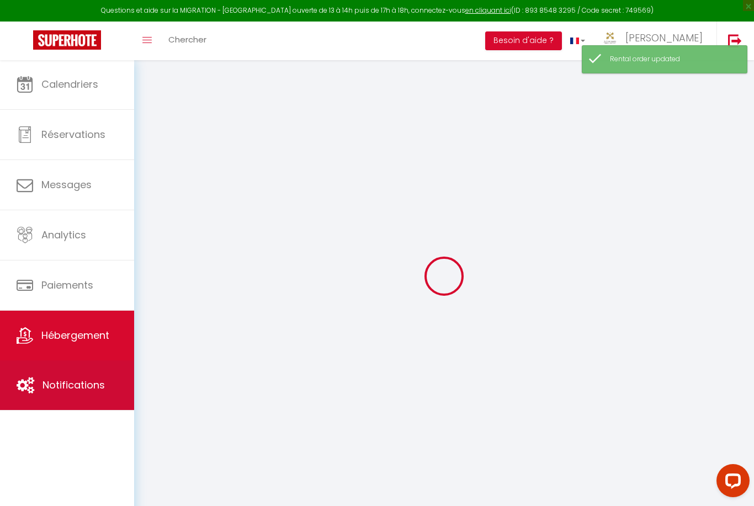
select select
checkbox input "false"
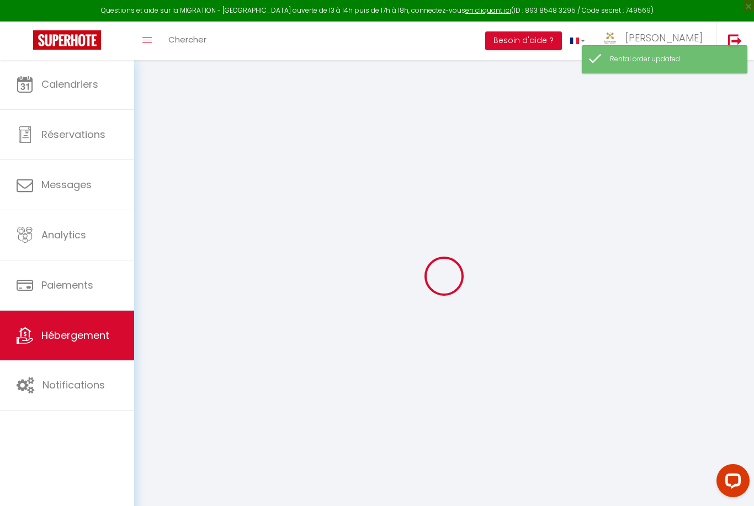
select select "17:00"
select select "20:00"
select select "10:00"
select select "30"
select select "120"
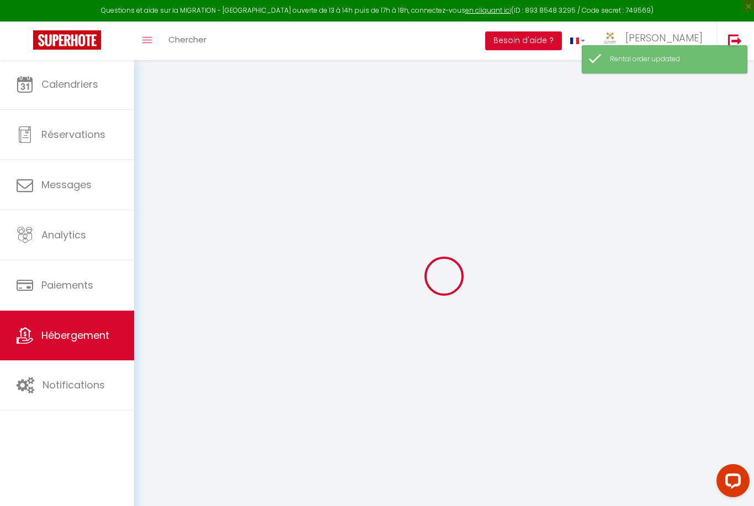
select select
checkbox input "false"
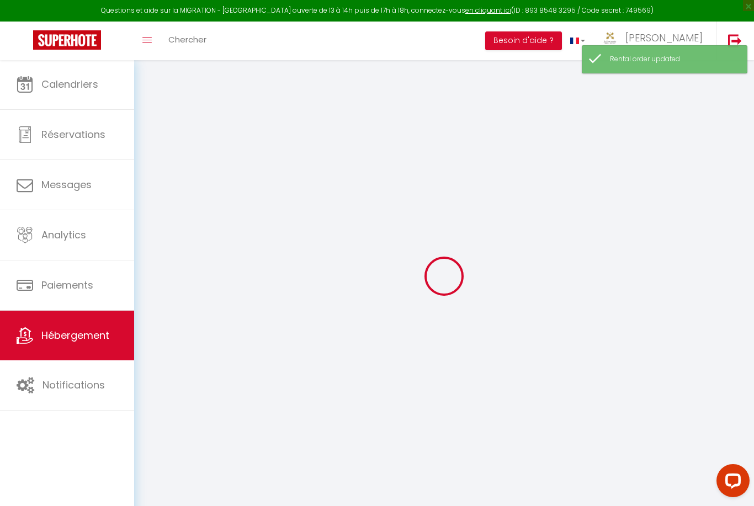
select select
checkbox input "false"
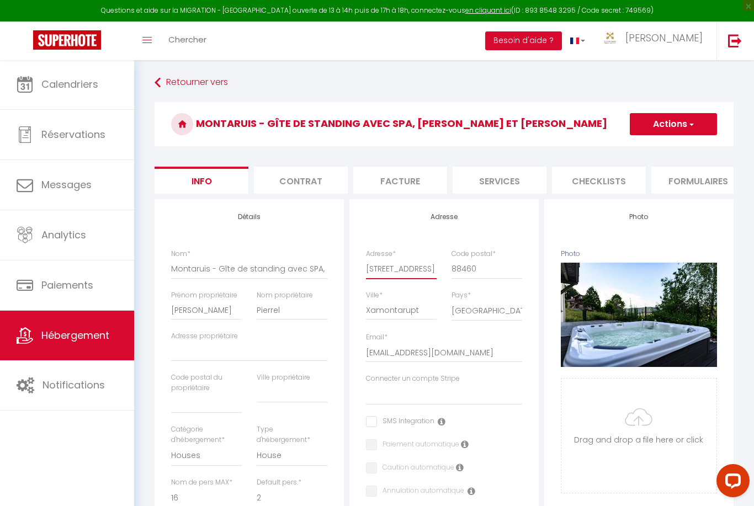
click at [408, 269] on input "23 Rue des Hattards" at bounding box center [401, 269] width 71 height 20
type input "23 Rue desHattards"
select select
checkbox input "false"
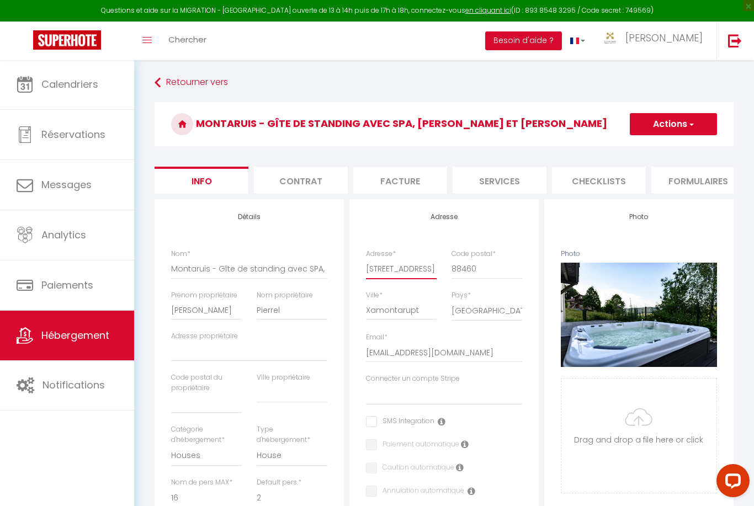
checkbox input "false"
type input "23 Rue deHattards"
select select
checkbox input "false"
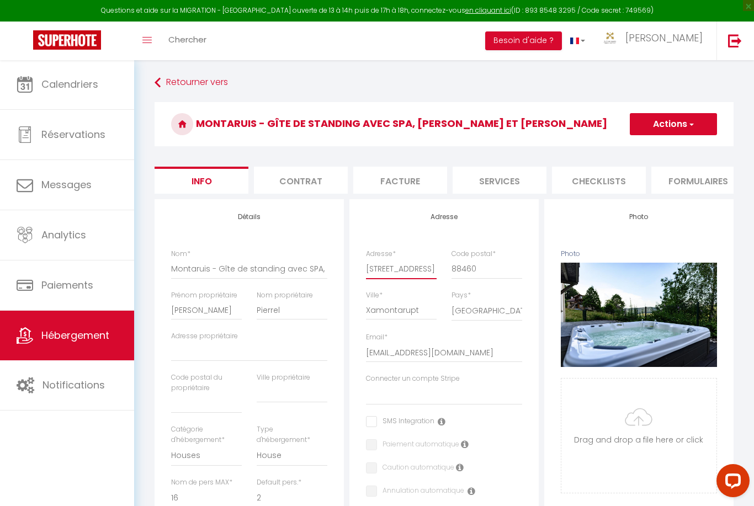
checkbox input "false"
type input "23 Rue dHattards"
select select
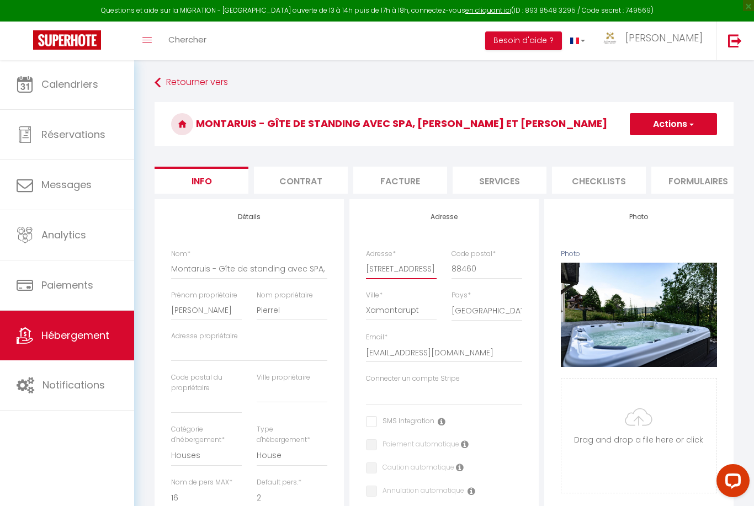
checkbox input "false"
type input "23 Rue Hattards"
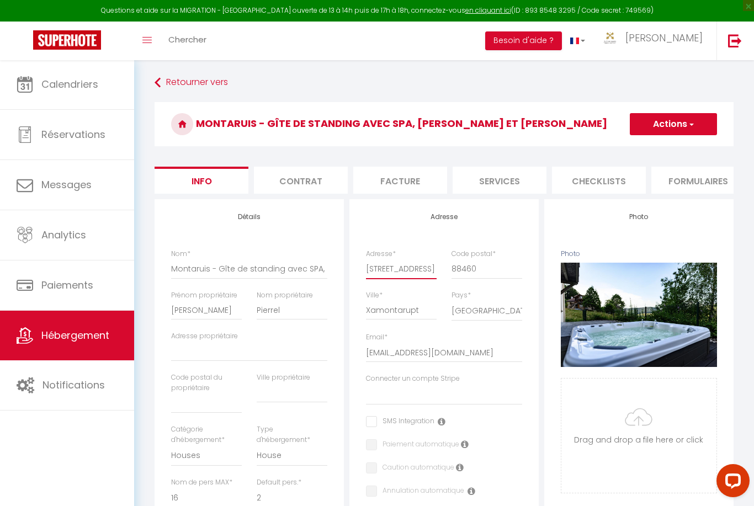
select select
checkbox input "false"
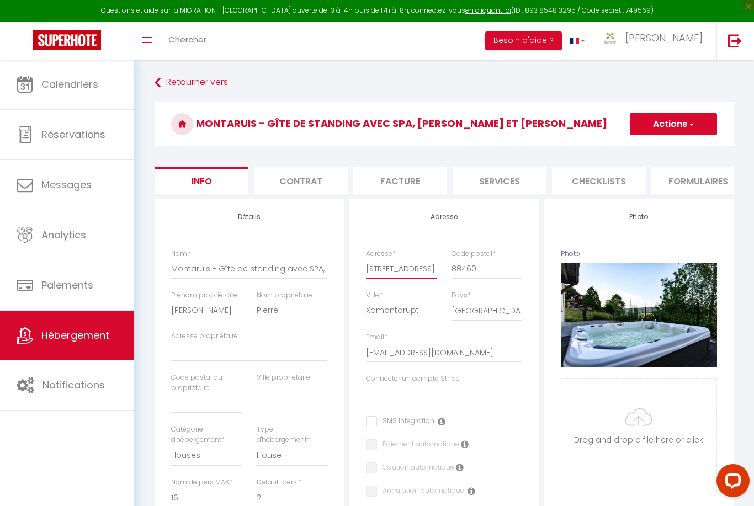
type input "23 RueHattards"
select select
checkbox input "false"
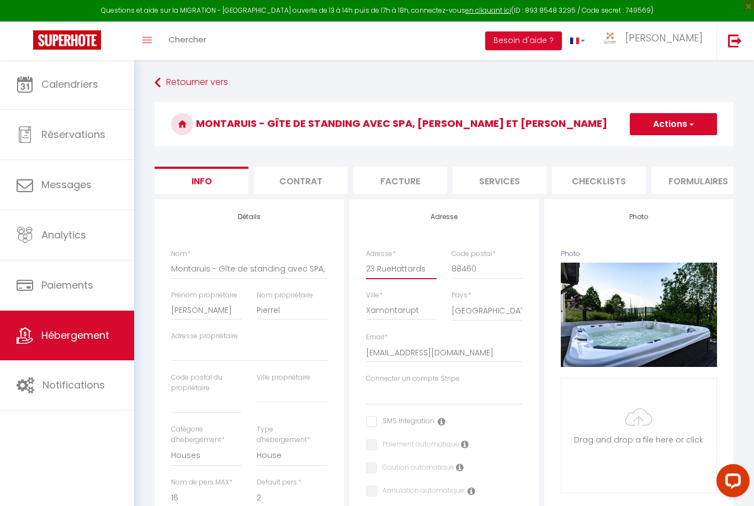
checkbox input "false"
type input "23 RuHattards"
select select
checkbox input "false"
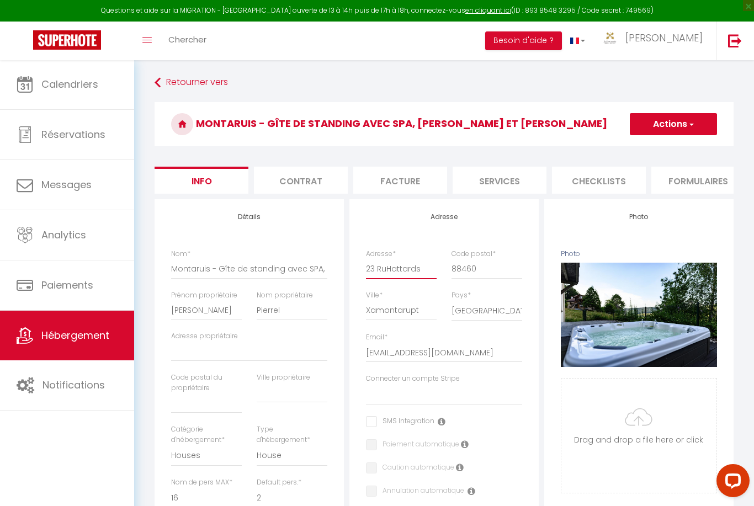
checkbox input "false"
type input "23 RHattards"
select select
checkbox input "false"
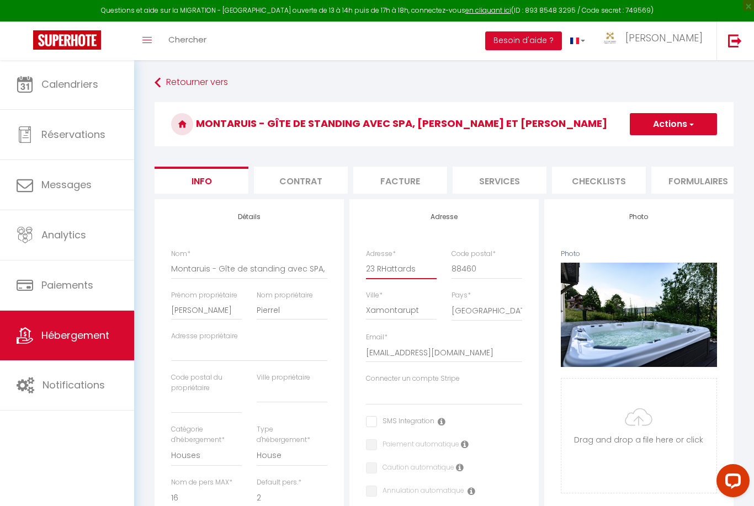
checkbox input "false"
type input "23 Hattards"
select select
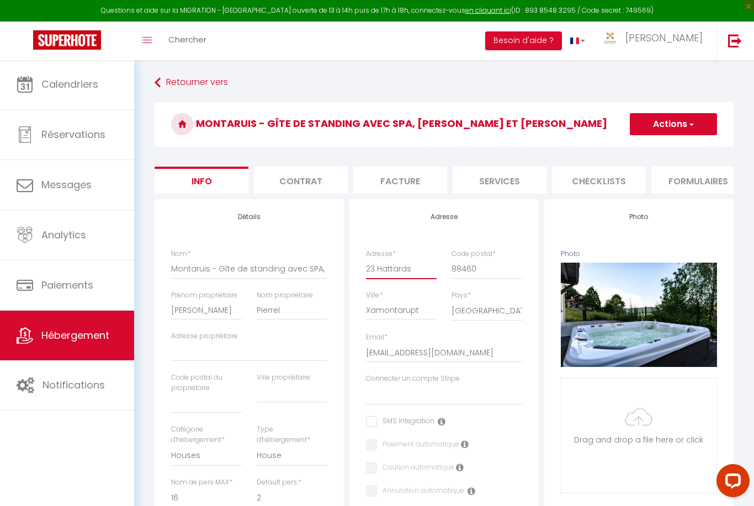
checkbox input "false"
type input "23 LHattards"
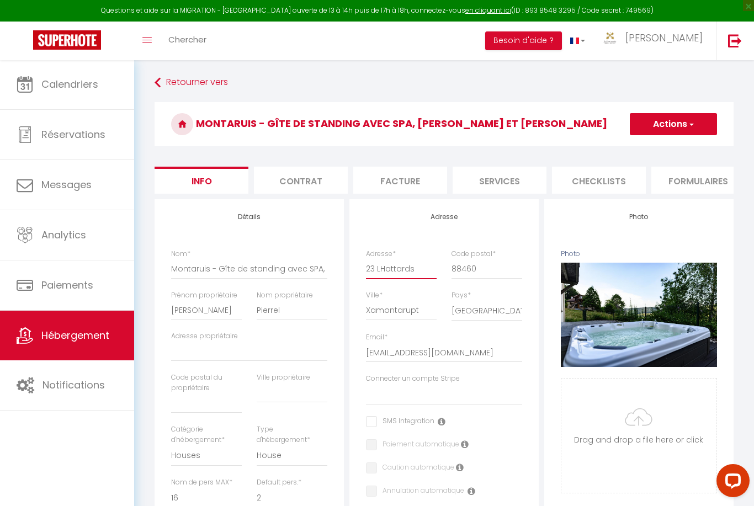
select select
checkbox input "false"
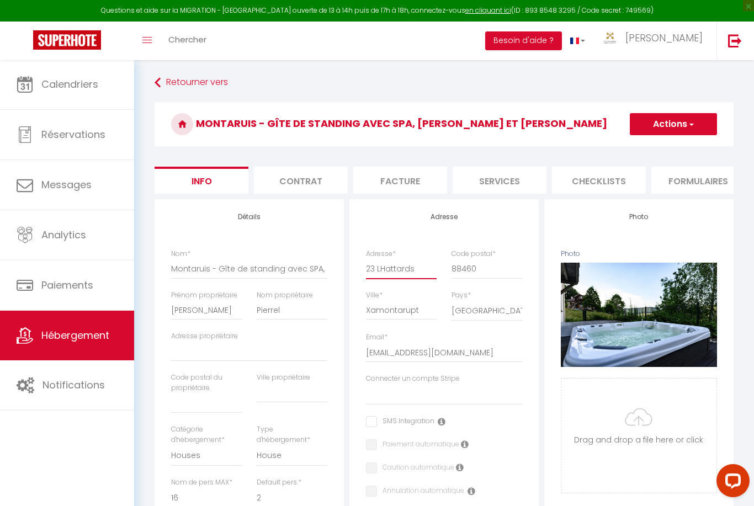
type input "23 LeHattards"
select select
checkbox input "false"
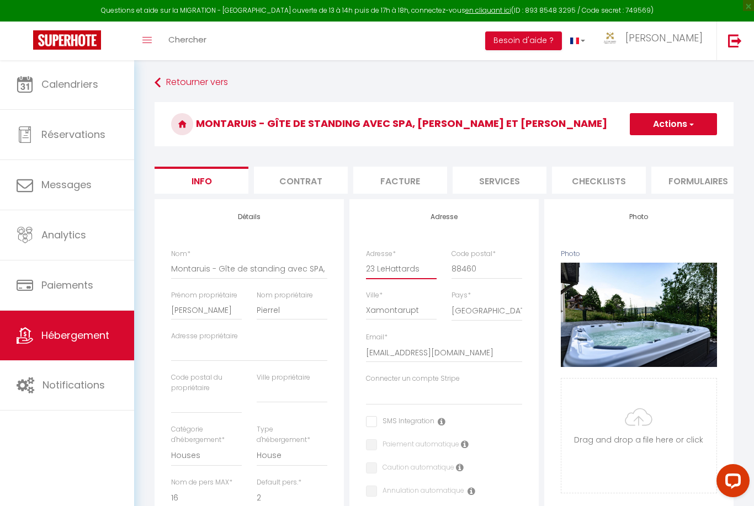
checkbox input "false"
type input "23 LesHattards"
select select
checkbox input "false"
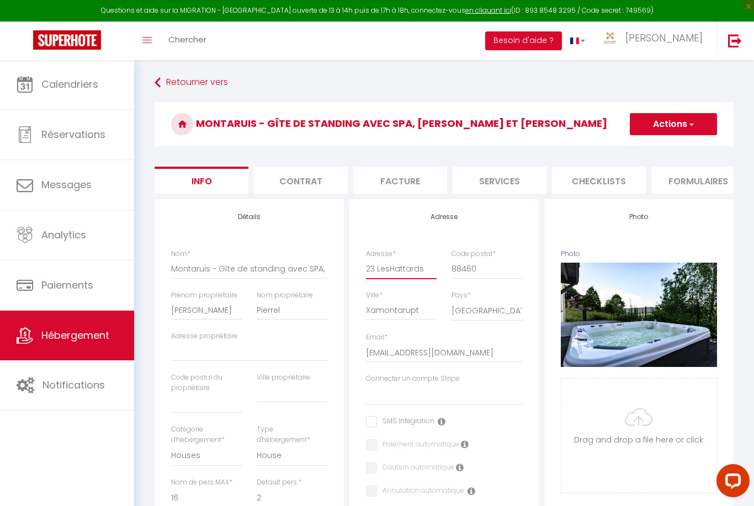
checkbox input "false"
type input "23 Les Hattards"
click at [695, 128] on button "Actions" at bounding box center [673, 124] width 87 height 22
click at [431, 275] on input "23 Les Hattards" at bounding box center [401, 269] width 71 height 20
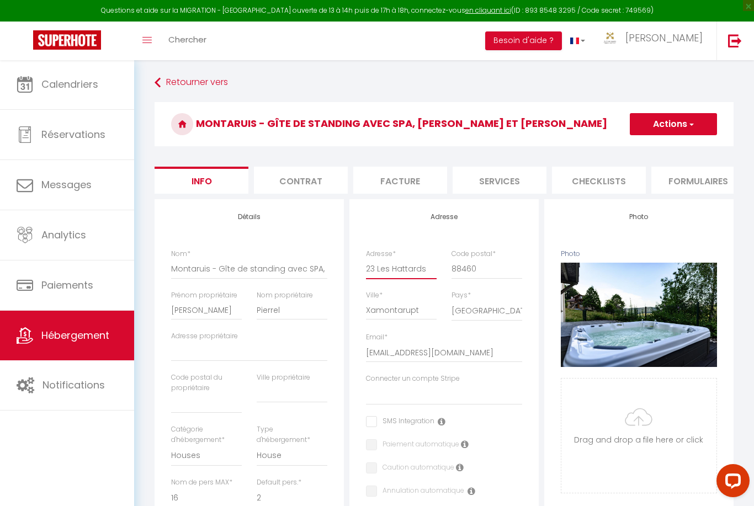
click input "Enregistrer" at bounding box center [0, 0] width 0 height 0
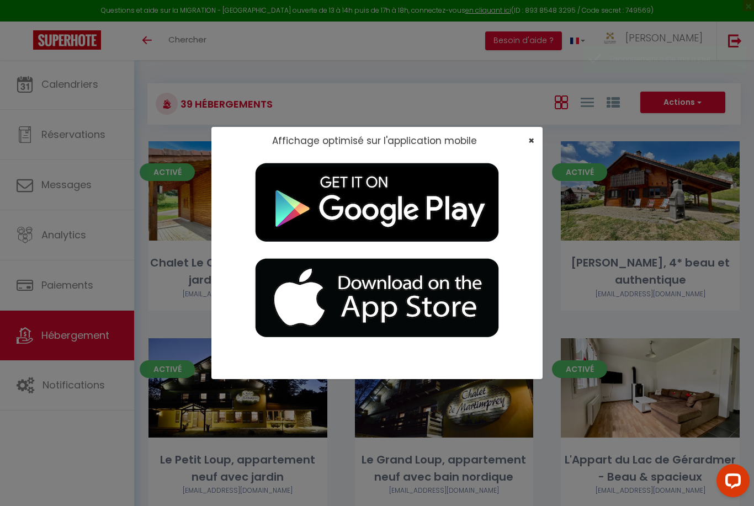
click at [533, 147] on span "×" at bounding box center [531, 141] width 6 height 14
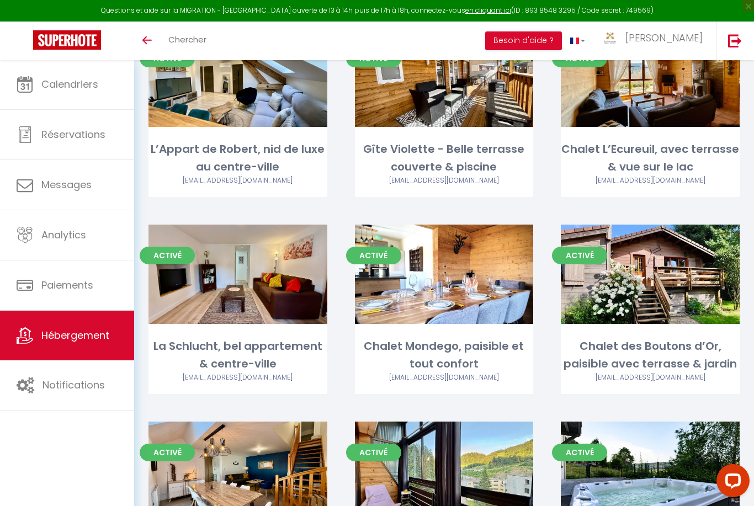
scroll to position [2160, 0]
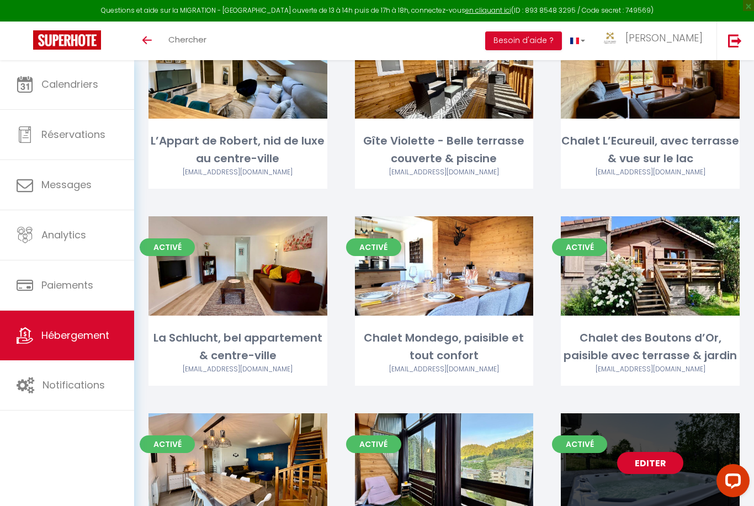
click at [659, 452] on link "Editer" at bounding box center [650, 463] width 66 height 22
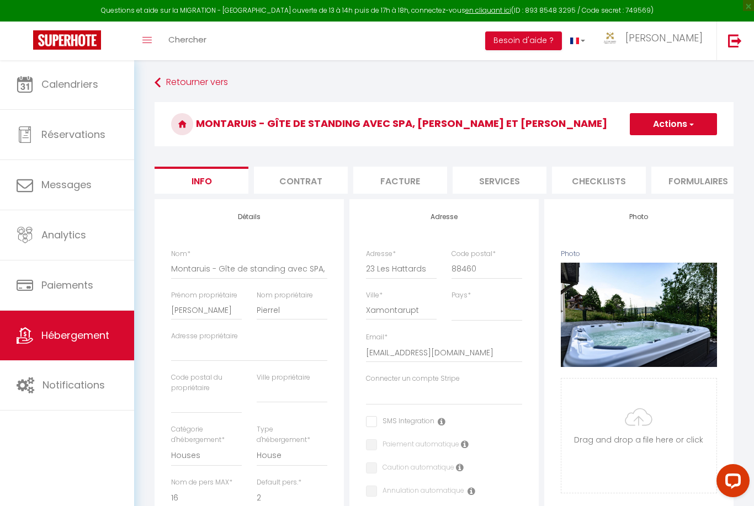
click at [679, 129] on button "Actions" at bounding box center [673, 124] width 87 height 22
click at [742, 136] on div "Retourner vers Montaruis - Gîte de standing avec SPA, billard et babyfoot Actio…" at bounding box center [444, 516] width 620 height 912
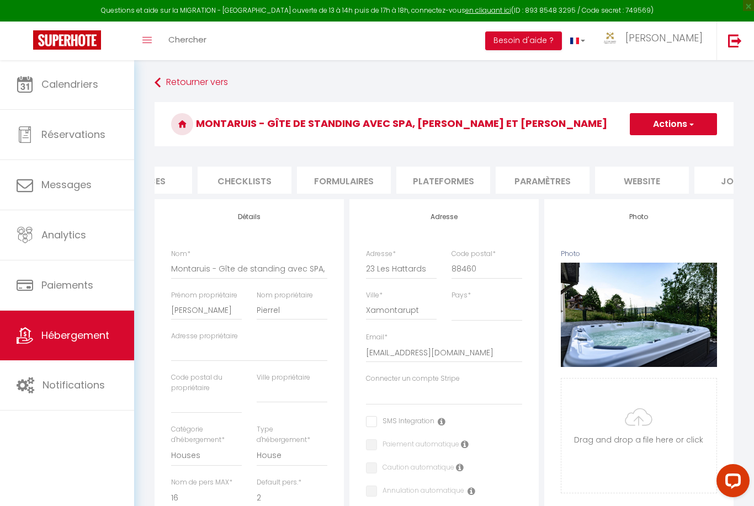
scroll to position [0, 361]
click at [556, 184] on li "Paramètres" at bounding box center [536, 180] width 94 height 27
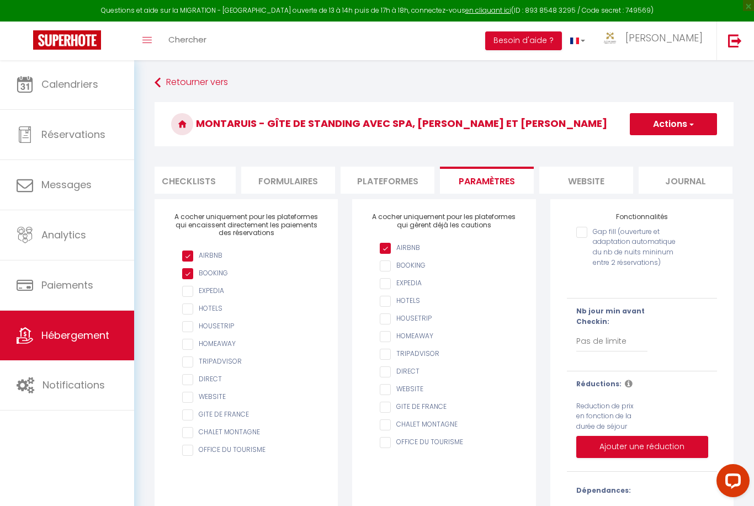
scroll to position [0, 409]
click at [611, 185] on li "website" at bounding box center [587, 180] width 94 height 27
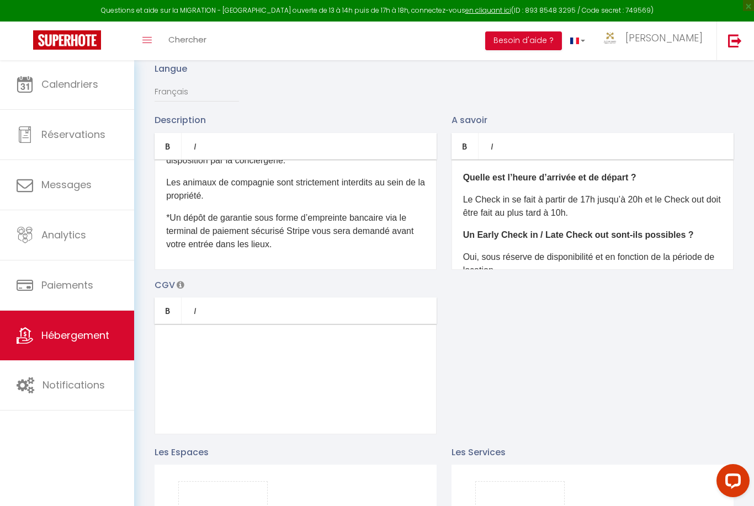
scroll to position [833, 0]
click at [375, 227] on div "Le gite MONTARUIS, dispose de 410m2 répartis sur 3 niveaux. Il peut accueillir …" at bounding box center [296, 215] width 282 height 110
click at [235, 257] on div "Le gite MONTARUIS, dispose de 410m2 répartis sur 3 niveaux. Il peut accueillir …" at bounding box center [296, 215] width 282 height 110
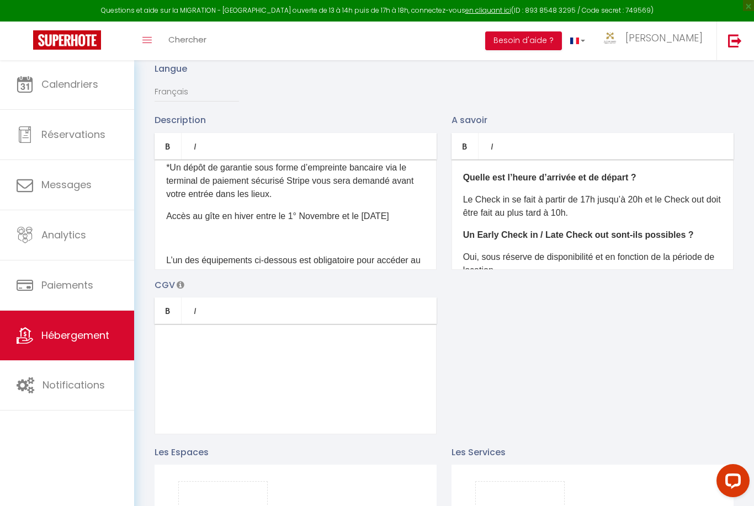
scroll to position [878, 0]
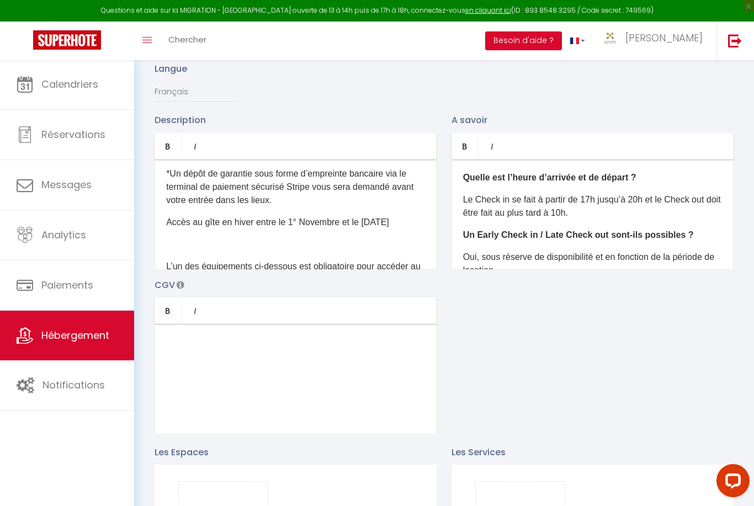
click at [318, 238] on p at bounding box center [295, 244] width 259 height 13
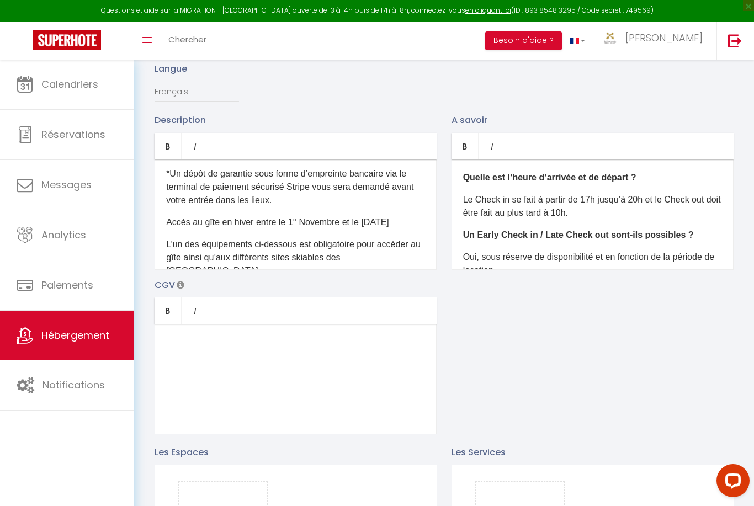
click at [162, 194] on div "Le gite MONTARUIS, dispose de 410m2 répartis sur 3 niveaux. Il peut accueillir …" at bounding box center [296, 215] width 282 height 110
click at [412, 216] on p "***Accès au gî te en hiver entre le 1° Novembre et le 31 Mars" at bounding box center [295, 222] width 259 height 13
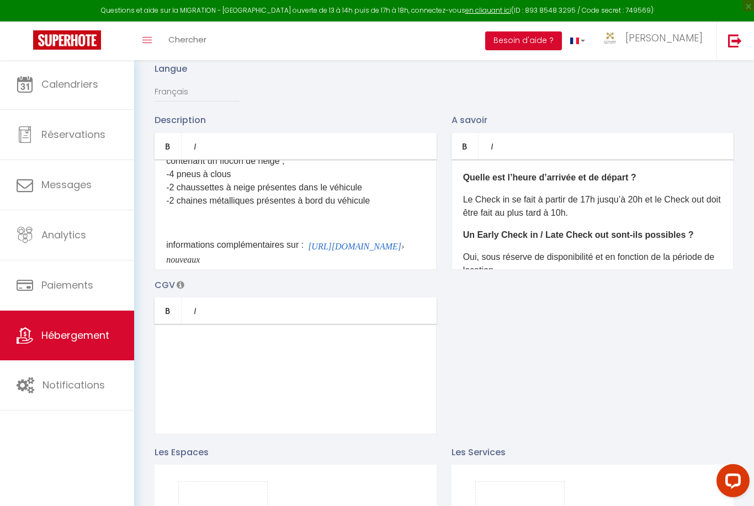
scroll to position [995, 0]
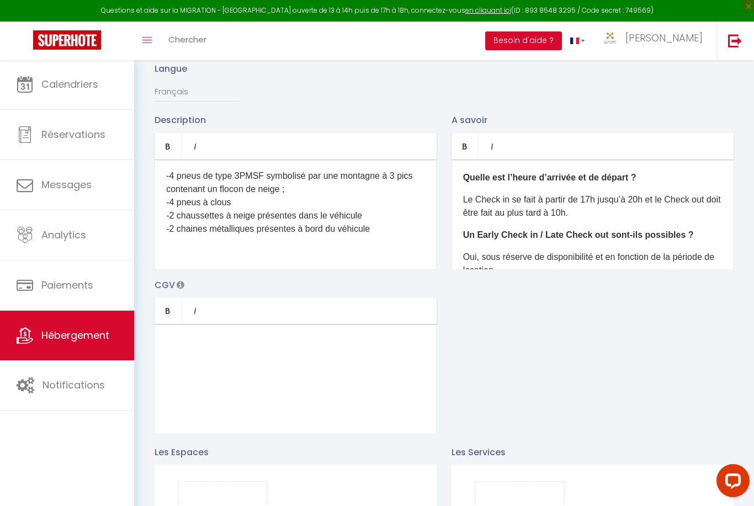
click at [384, 245] on p at bounding box center [295, 251] width 259 height 13
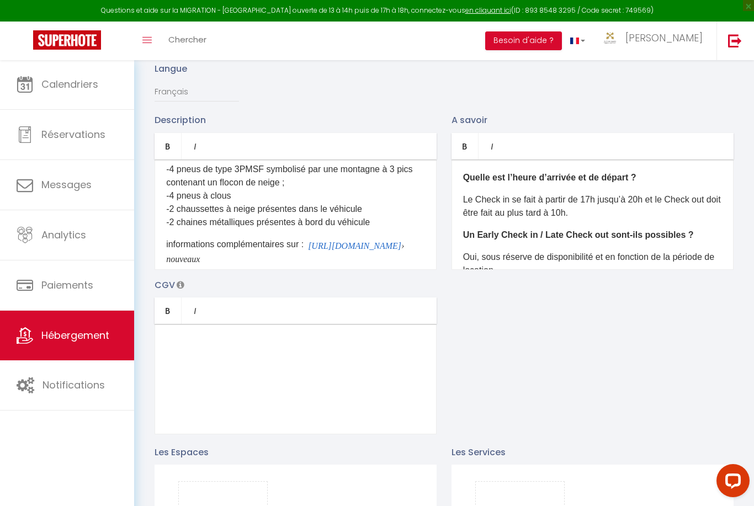
scroll to position [1001, 0]
click at [352, 227] on div "Le gite MONTARUIS, dispose de 410m2 répartis sur 3 niveaux. Il peut accueillir …" at bounding box center [296, 215] width 282 height 110
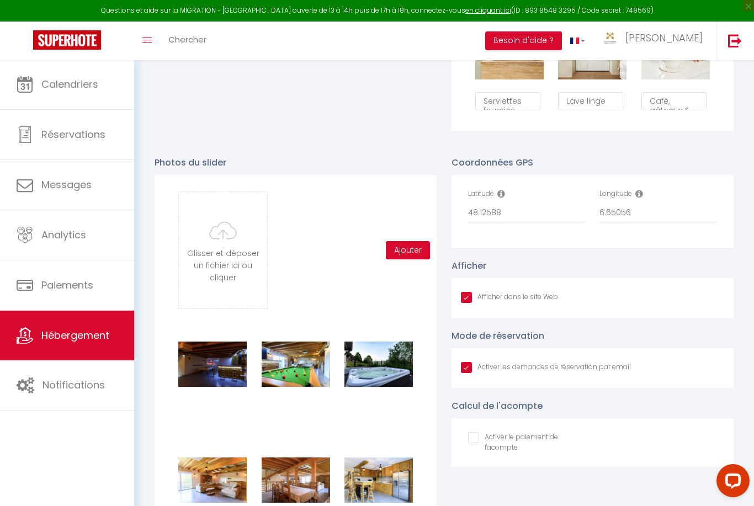
scroll to position [977, 0]
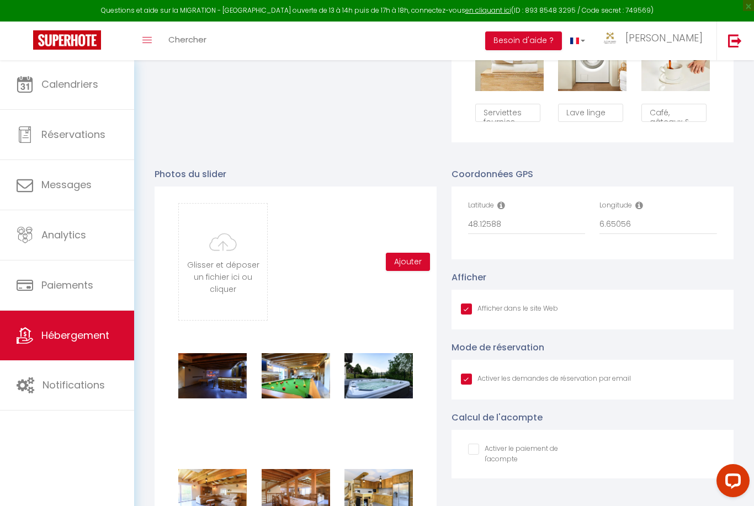
click at [206, 256] on input "file" at bounding box center [223, 262] width 88 height 116
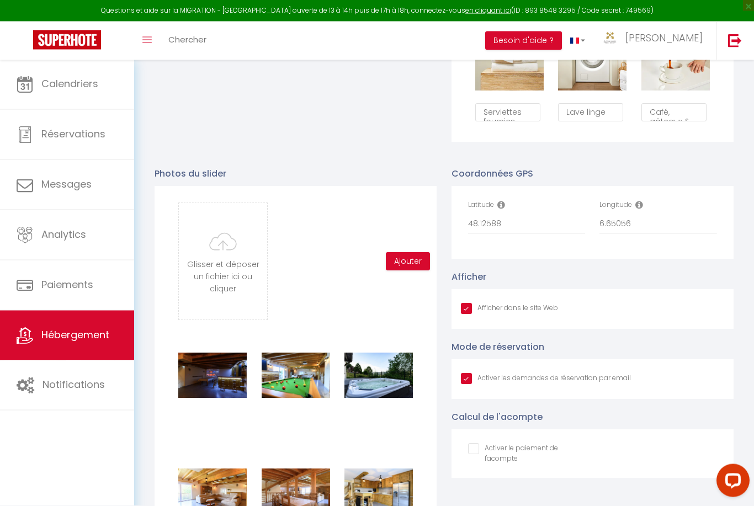
scroll to position [978, 0]
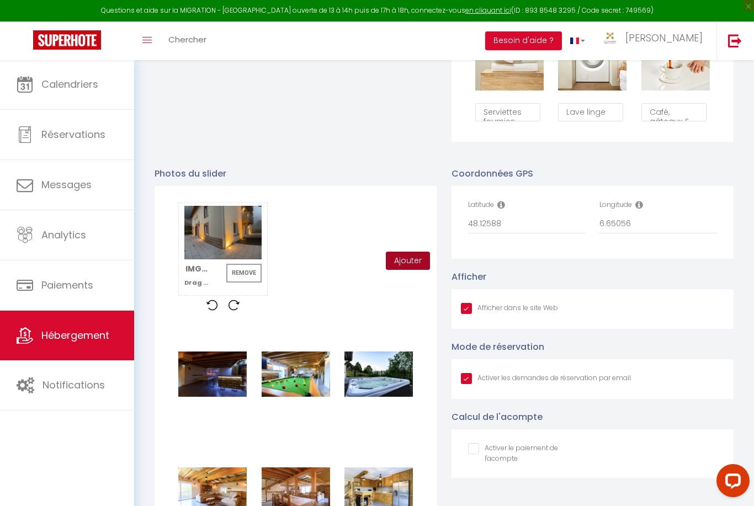
click at [411, 263] on button "Ajouter" at bounding box center [408, 261] width 44 height 19
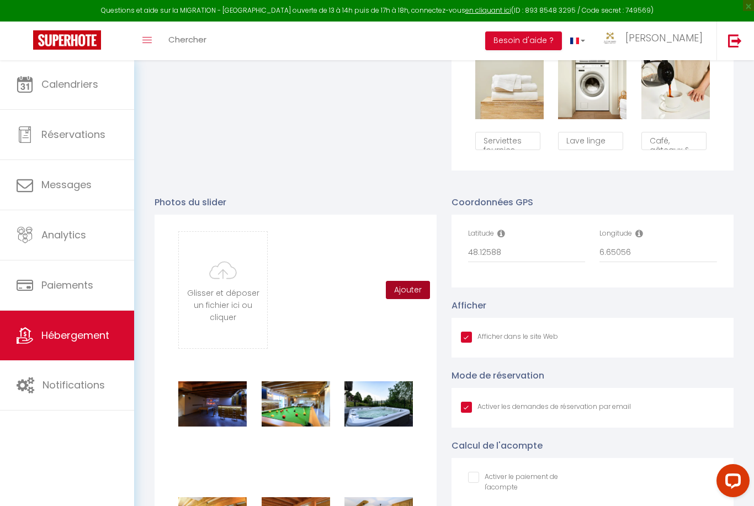
scroll to position [941, 0]
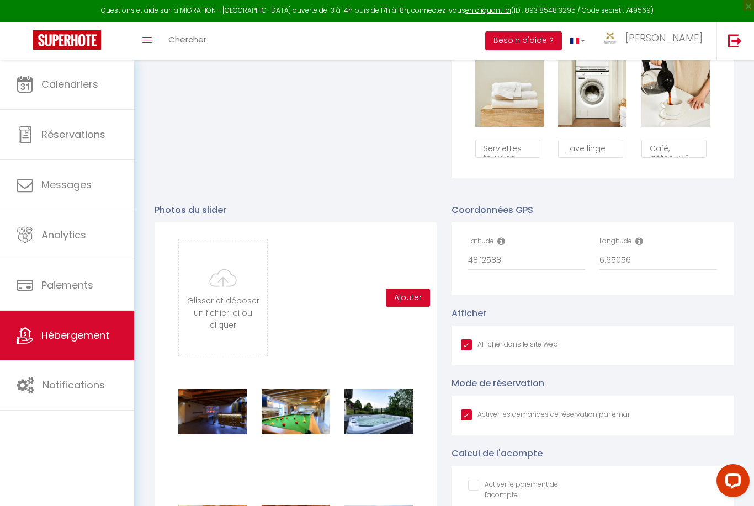
click at [242, 295] on input "file" at bounding box center [223, 298] width 88 height 116
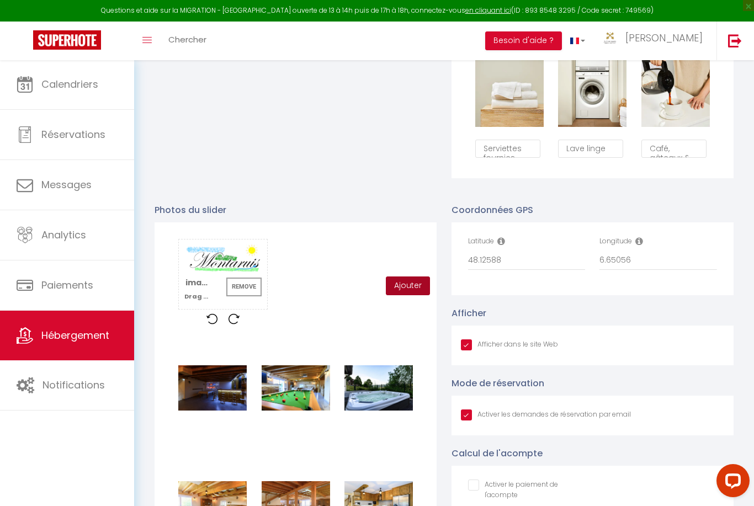
click at [423, 282] on button "Ajouter" at bounding box center [408, 286] width 44 height 19
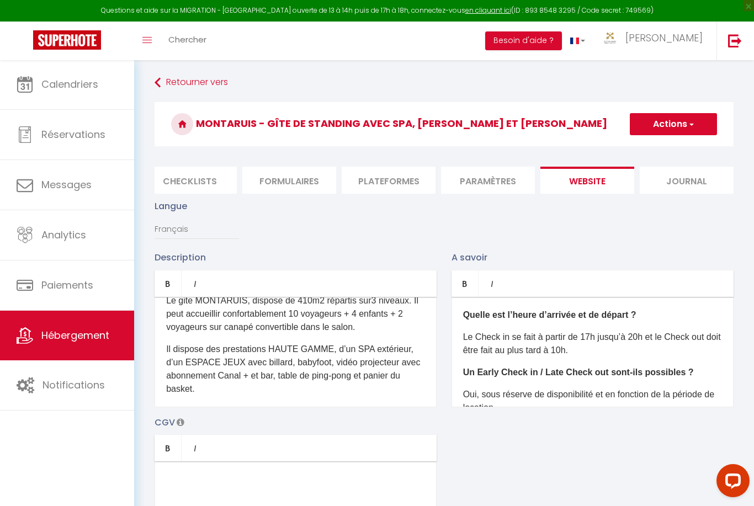
scroll to position [14, 0]
click at [382, 327] on p "Le gite MONTARUIS, dispose de 410m2 répartis sur 3 niveaux. Il peut accueillir …" at bounding box center [295, 315] width 259 height 40
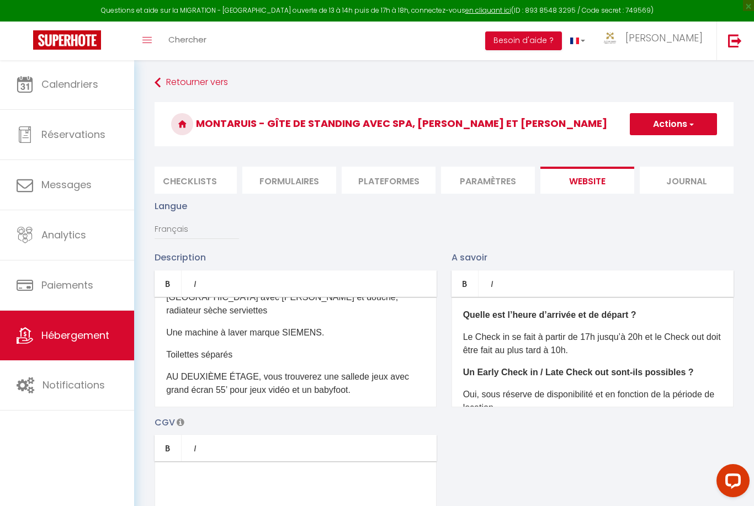
scroll to position [583, 0]
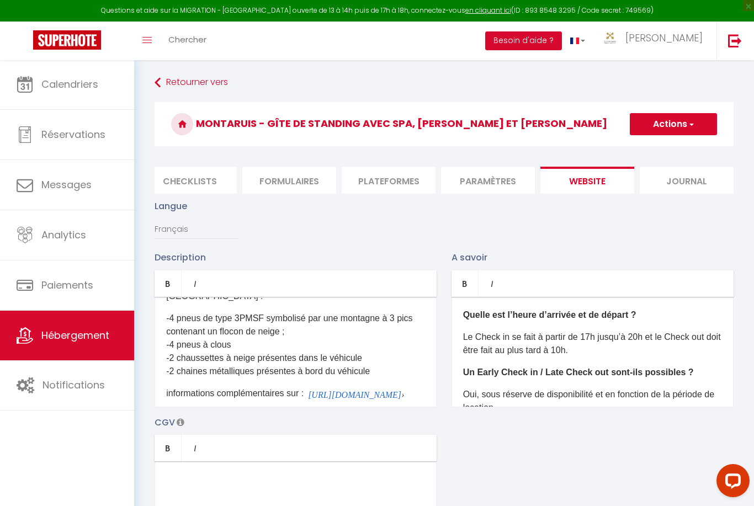
click at [687, 125] on button "Actions" at bounding box center [673, 124] width 87 height 22
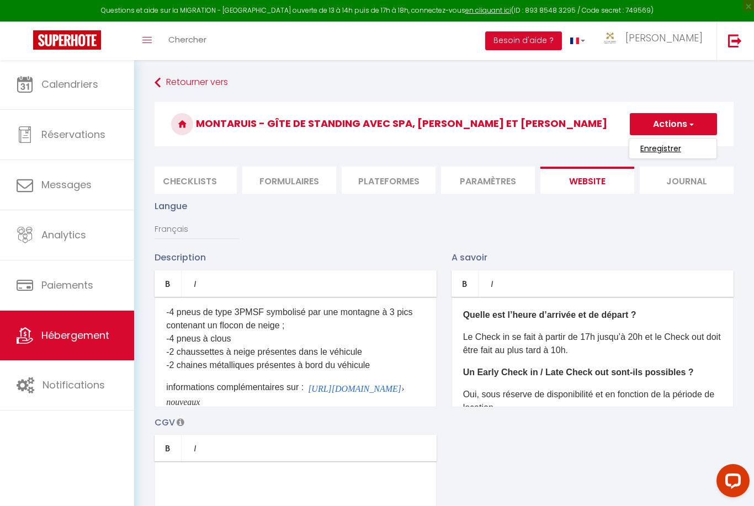
click at [670, 151] on input "Enregistrer" at bounding box center [660, 148] width 41 height 11
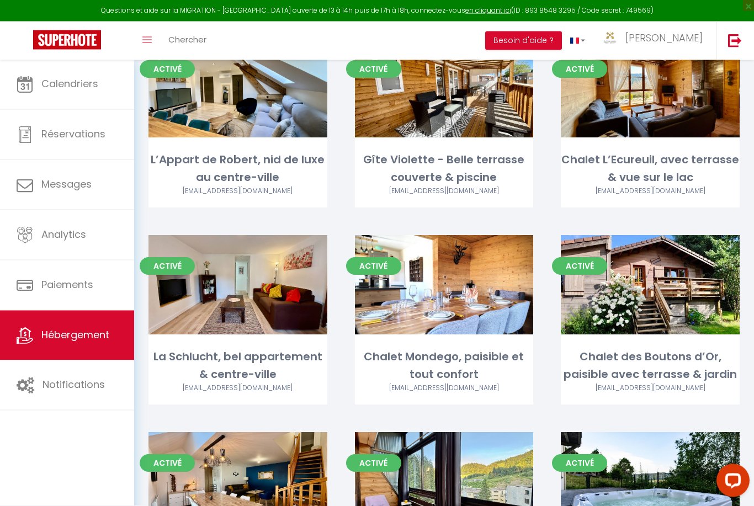
scroll to position [2146, 0]
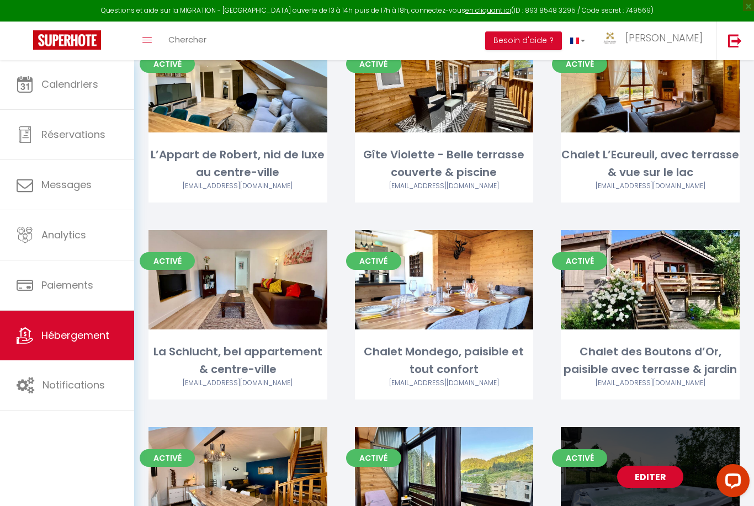
click at [655, 466] on link "Editer" at bounding box center [650, 477] width 66 height 22
click at [658, 466] on link "Editer" at bounding box center [650, 477] width 66 height 22
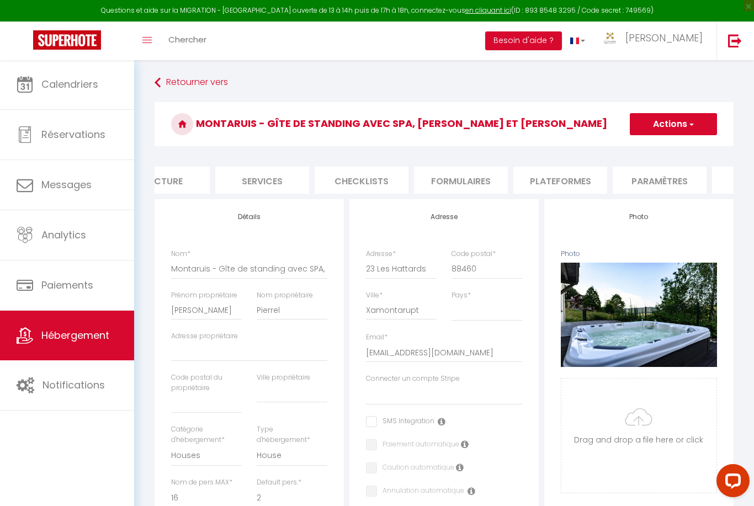
scroll to position [0, 238]
click at [595, 180] on li "Plateformes" at bounding box center [559, 180] width 94 height 27
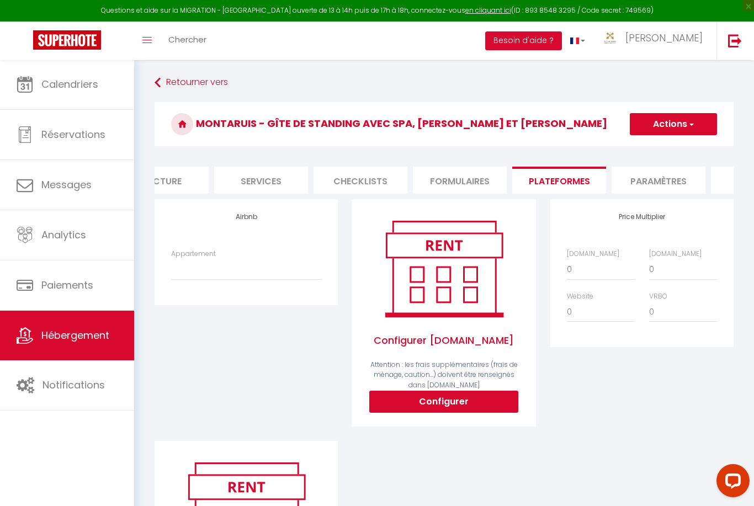
click at [680, 188] on li "Paramètres" at bounding box center [659, 180] width 94 height 27
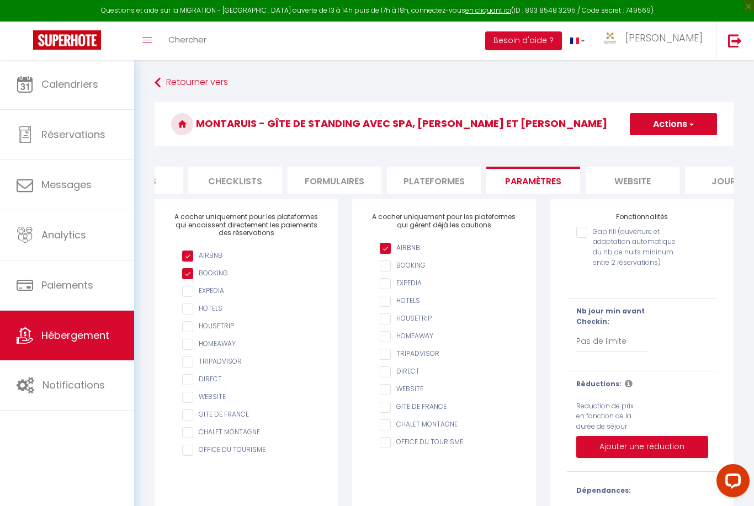
scroll to position [0, 367]
click at [651, 181] on li "website" at bounding box center [629, 180] width 94 height 27
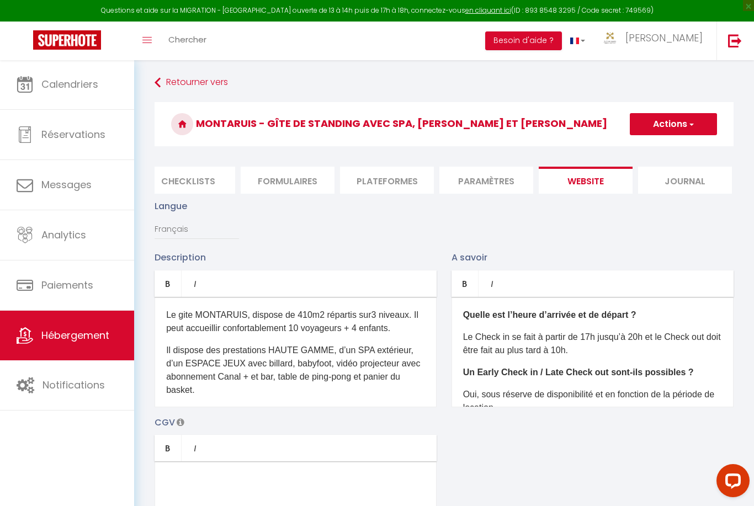
scroll to position [0, 409]
click at [703, 180] on li "Journal" at bounding box center [687, 180] width 94 height 27
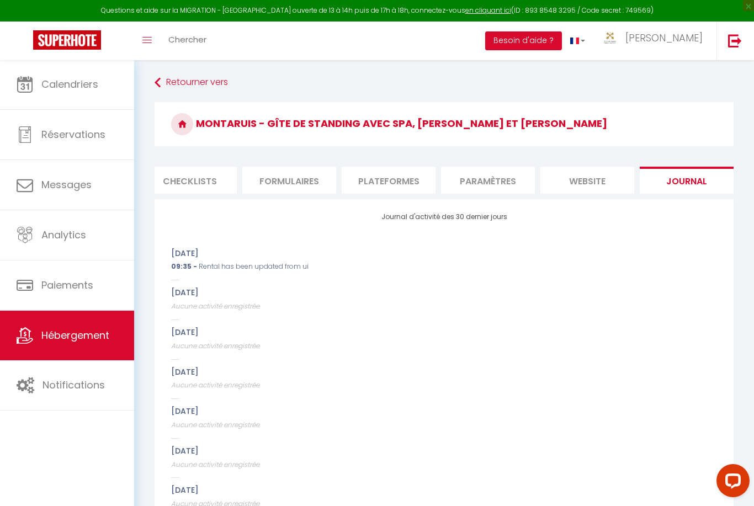
click at [608, 172] on li "website" at bounding box center [587, 180] width 94 height 27
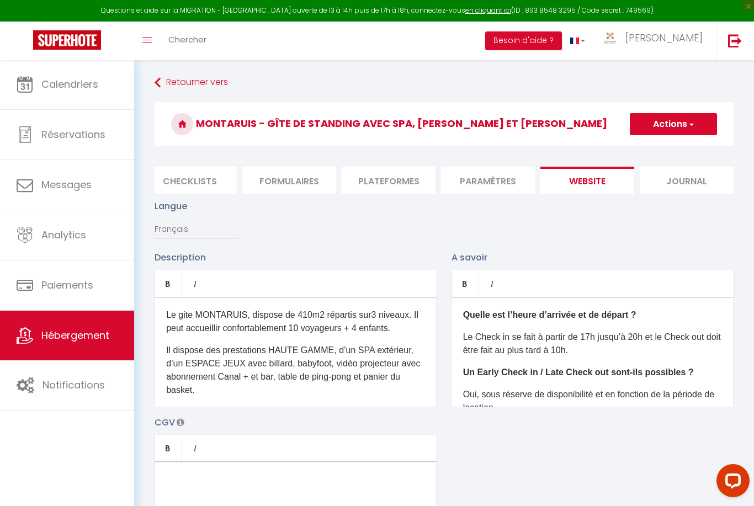
click at [593, 173] on li "website" at bounding box center [587, 180] width 94 height 27
click at [516, 183] on li "Paramètres" at bounding box center [488, 180] width 94 height 27
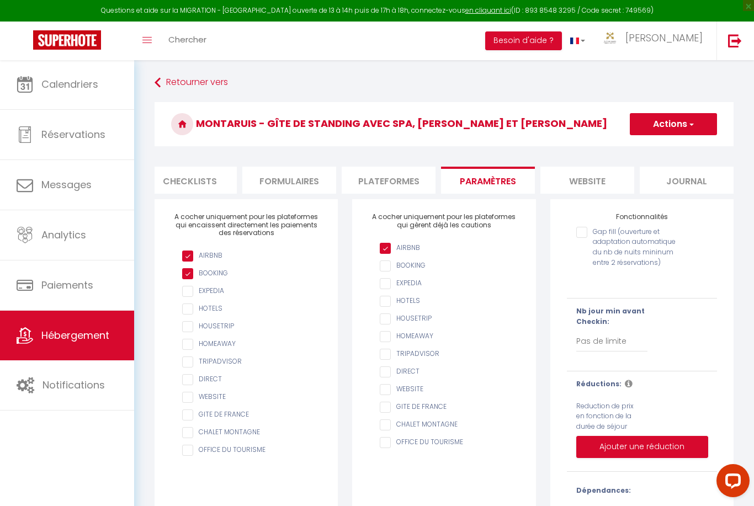
click at [417, 180] on li "Plateformes" at bounding box center [389, 180] width 94 height 27
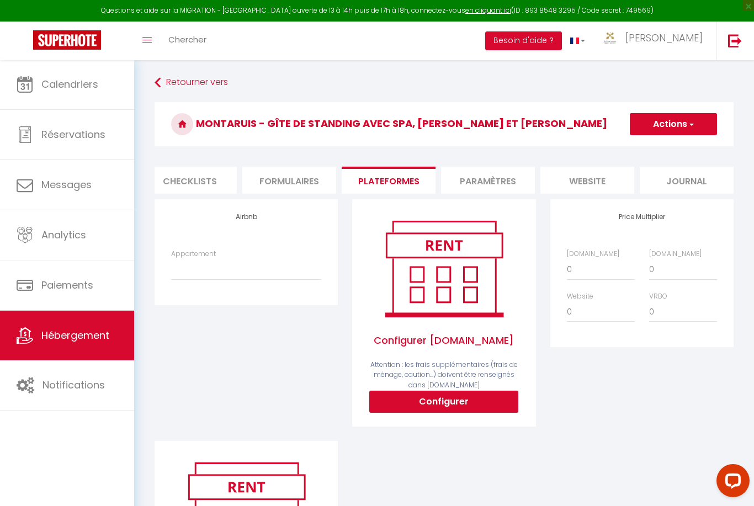
click at [302, 186] on li "Formulaires" at bounding box center [289, 180] width 94 height 27
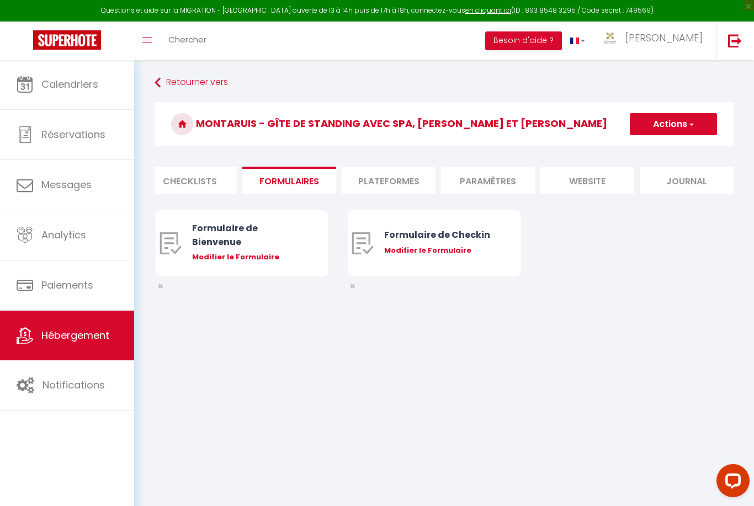
click at [211, 179] on li "Checklists" at bounding box center [190, 180] width 94 height 27
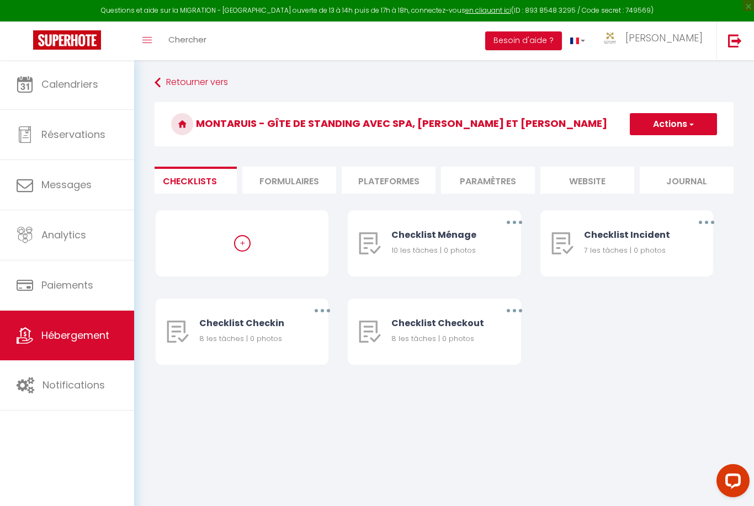
click at [296, 176] on li "Formulaires" at bounding box center [289, 180] width 94 height 27
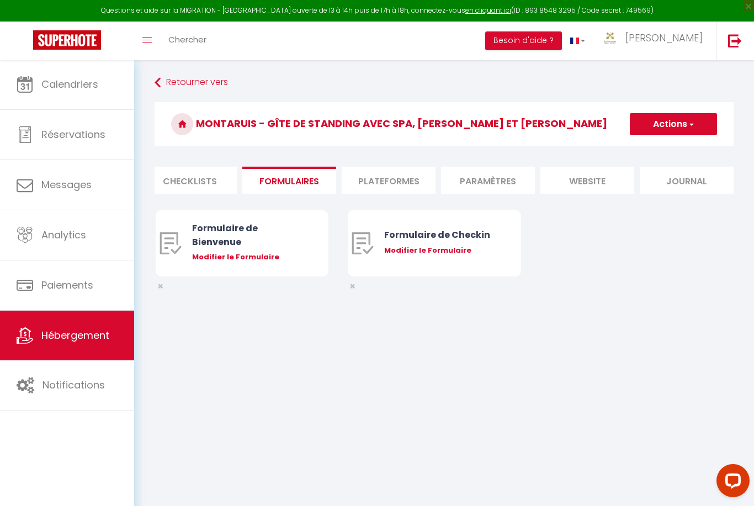
click at [410, 178] on li "Plateformes" at bounding box center [389, 180] width 94 height 27
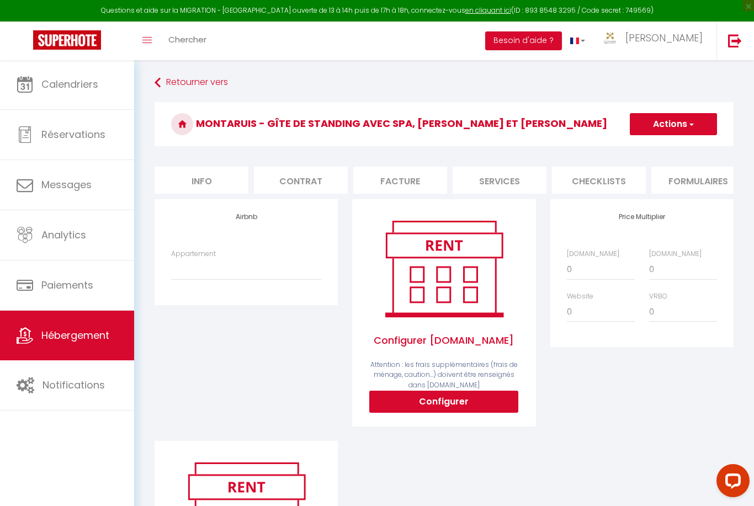
click at [197, 189] on li "Info" at bounding box center [202, 180] width 94 height 27
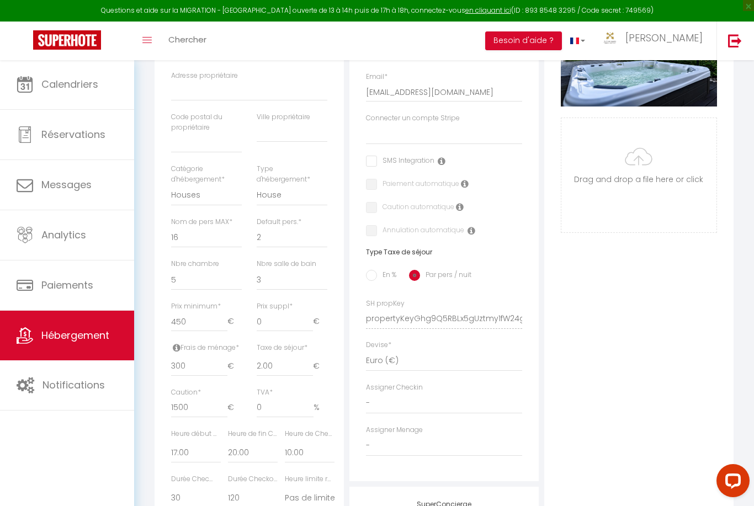
scroll to position [262, 0]
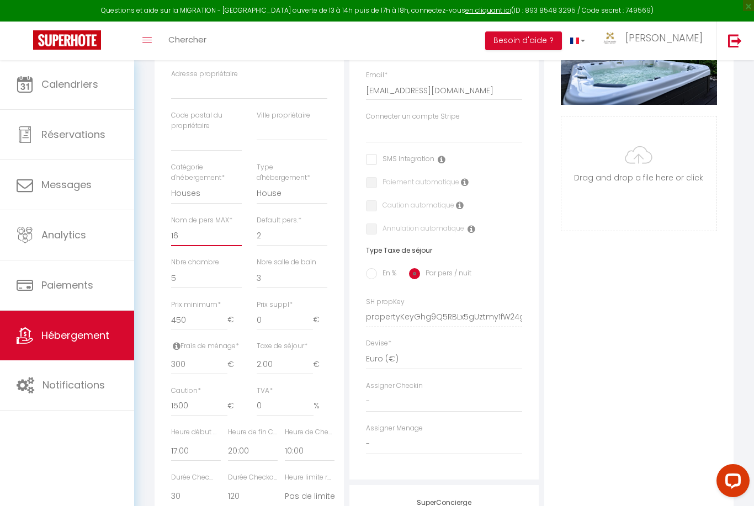
click at [222, 233] on select "1 2 3 4 5 6 7 8 9 10 11 12 13 14" at bounding box center [206, 235] width 71 height 21
click at [296, 241] on select "1 2 3 4 5 6 7 8 9 10 11 12 13 14" at bounding box center [292, 235] width 71 height 21
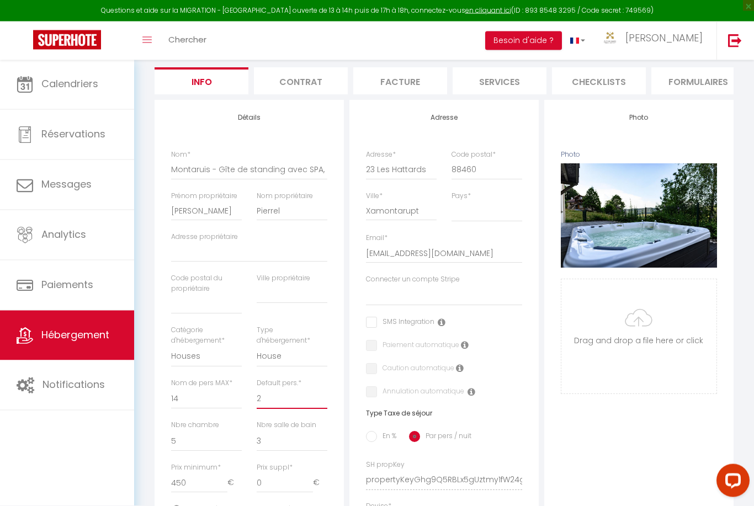
scroll to position [95, 0]
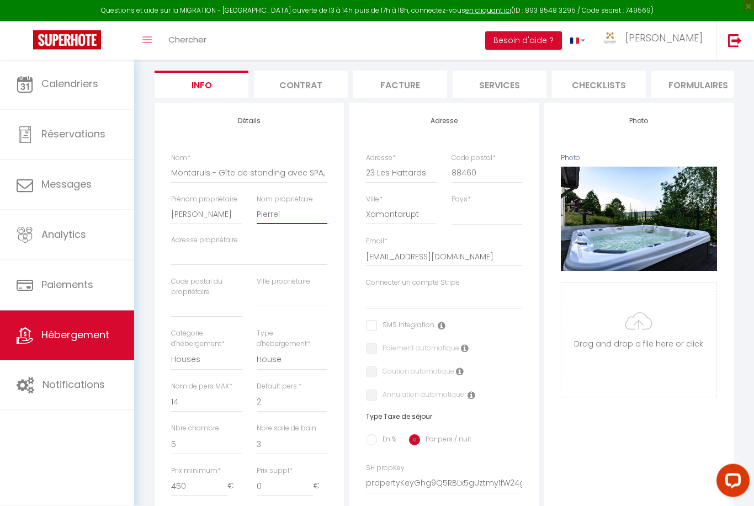
click at [325, 219] on input "Pierrel" at bounding box center [292, 215] width 71 height 20
click input "Enregistrer" at bounding box center [0, 0] width 0 height 0
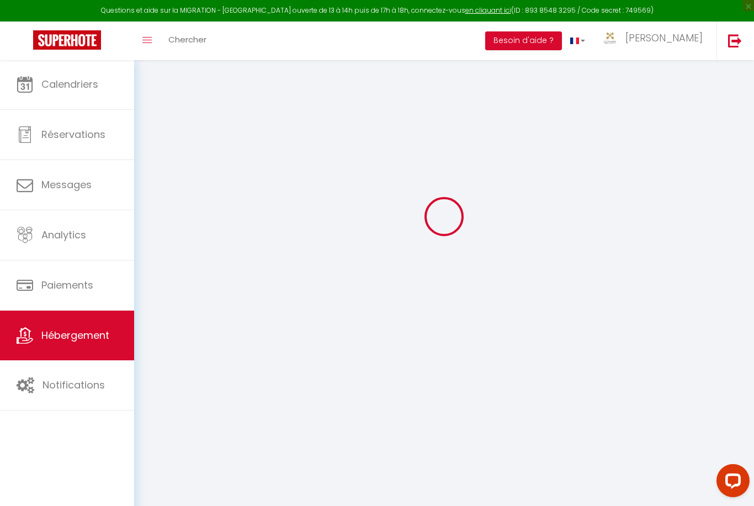
scroll to position [60, 0]
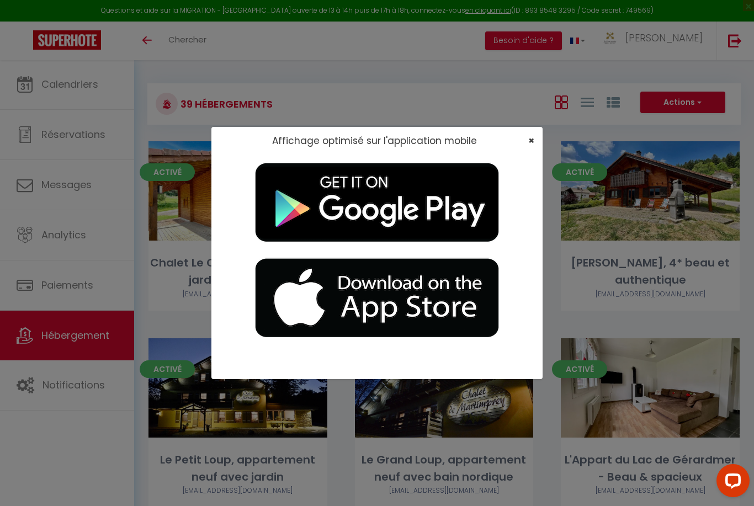
click at [533, 147] on span "×" at bounding box center [531, 141] width 6 height 14
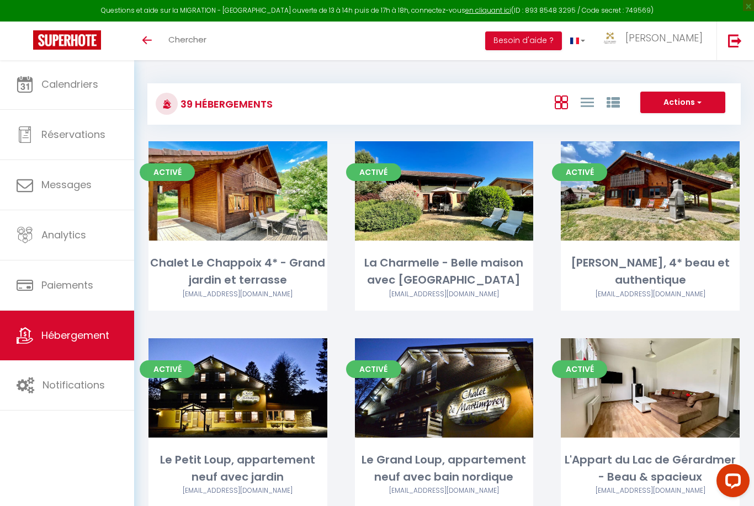
click at [706, 105] on button "Actions" at bounding box center [682, 103] width 85 height 22
click at [38, 96] on div at bounding box center [377, 253] width 754 height 506
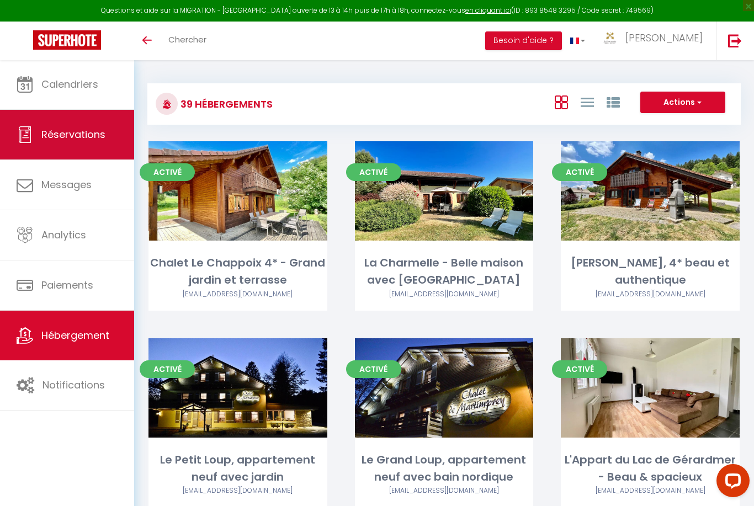
click at [35, 137] on link "Réservations" at bounding box center [67, 135] width 134 height 50
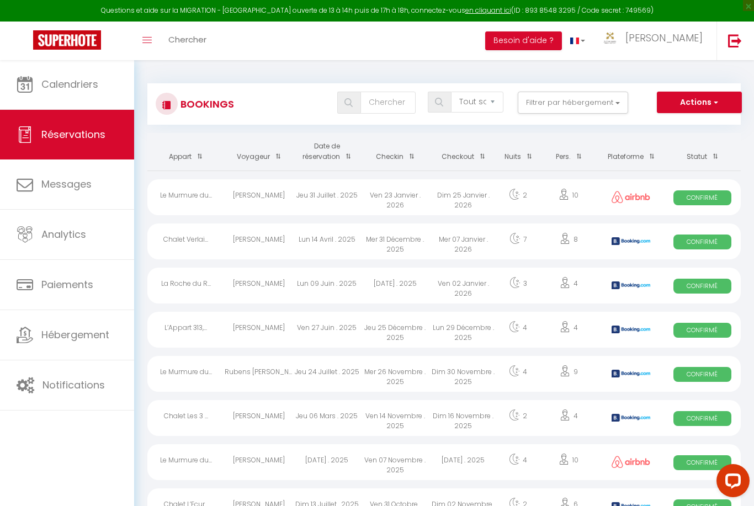
click at [694, 108] on button "Actions" at bounding box center [699, 103] width 85 height 22
click at [703, 126] on link "Nouvelle Réservation" at bounding box center [682, 126] width 118 height 14
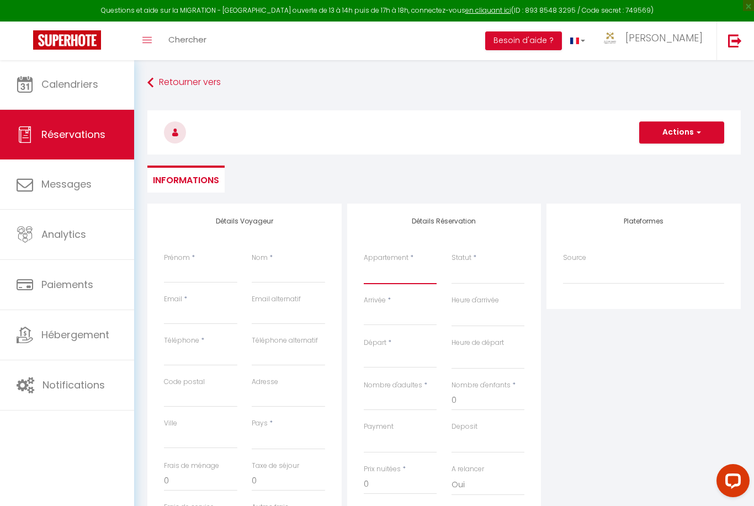
click at [408, 277] on select "Chalet Le Chappoix 4* - [GEOGRAPHIC_DATA] et terrasse [GEOGRAPHIC_DATA] - Belle…" at bounding box center [400, 273] width 73 height 21
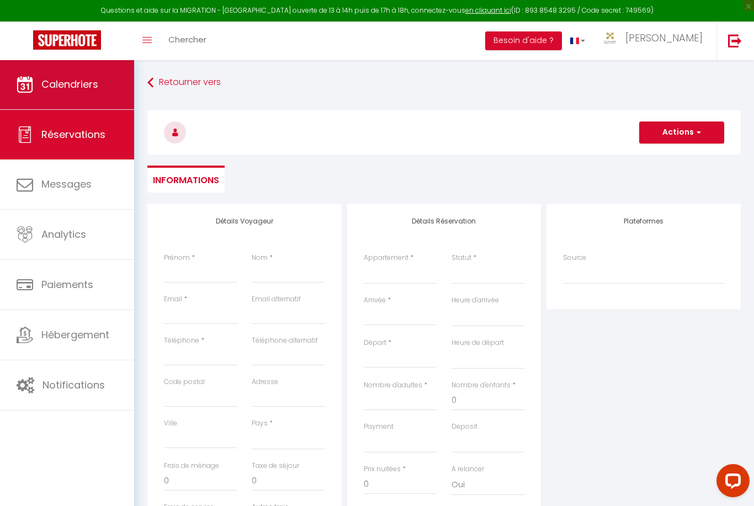
click at [31, 99] on link "Calendriers" at bounding box center [67, 85] width 134 height 50
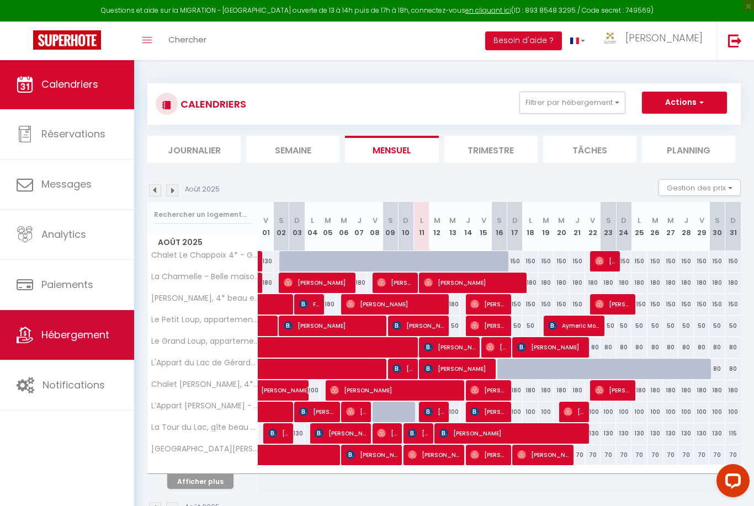
click at [26, 338] on icon at bounding box center [25, 335] width 17 height 17
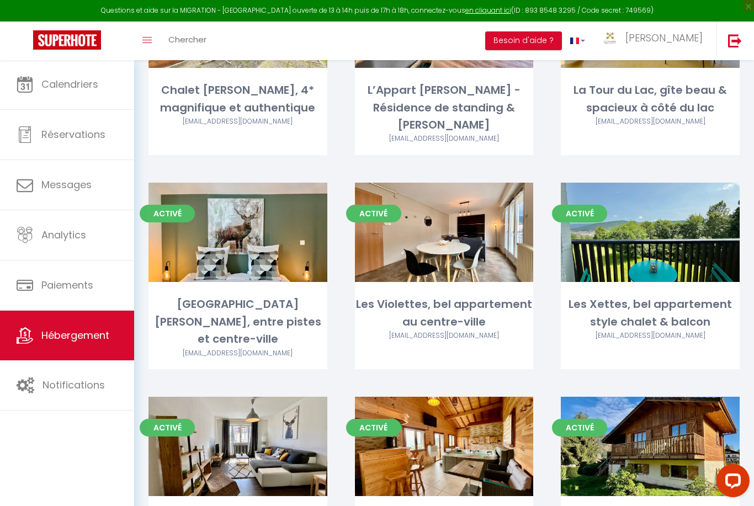
scroll to position [548, 0]
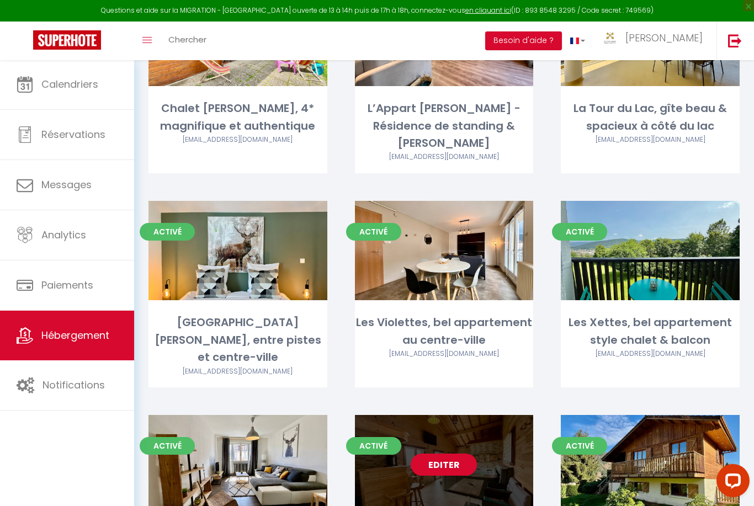
click at [457, 454] on link "Editer" at bounding box center [444, 465] width 66 height 22
click at [451, 454] on link "Editer" at bounding box center [444, 465] width 66 height 22
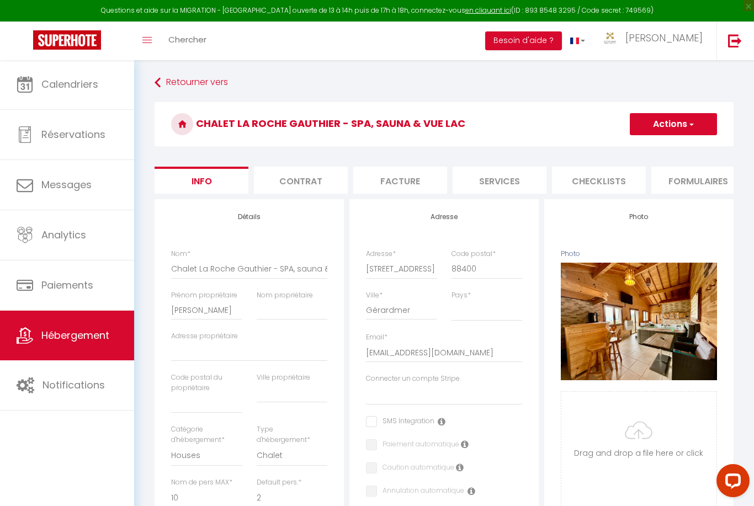
click at [698, 126] on button "Actions" at bounding box center [673, 124] width 87 height 22
click at [750, 134] on div "Retourner vers Chalet La Roche Gauthier - SPA, sauna & vue lac Actions Enregist…" at bounding box center [444, 516] width 620 height 912
click at [685, 127] on button "Actions" at bounding box center [673, 124] width 87 height 22
click at [645, 178] on link "Supprimer" at bounding box center [657, 177] width 118 height 14
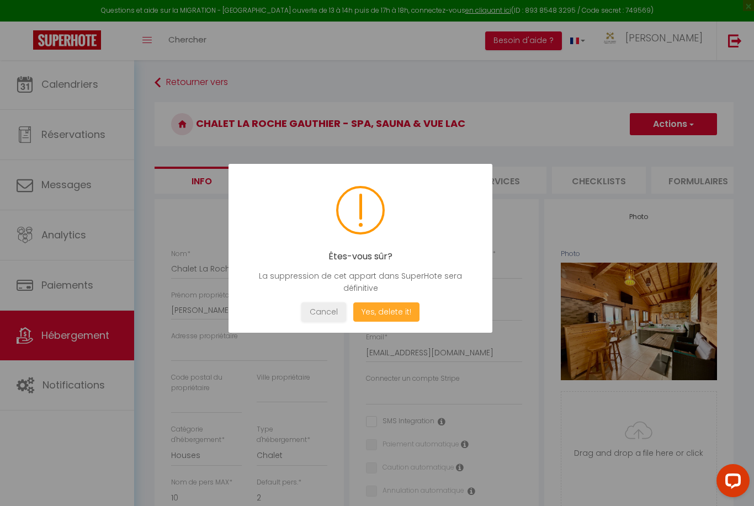
click at [412, 322] on button "Yes, delete it!" at bounding box center [386, 311] width 66 height 19
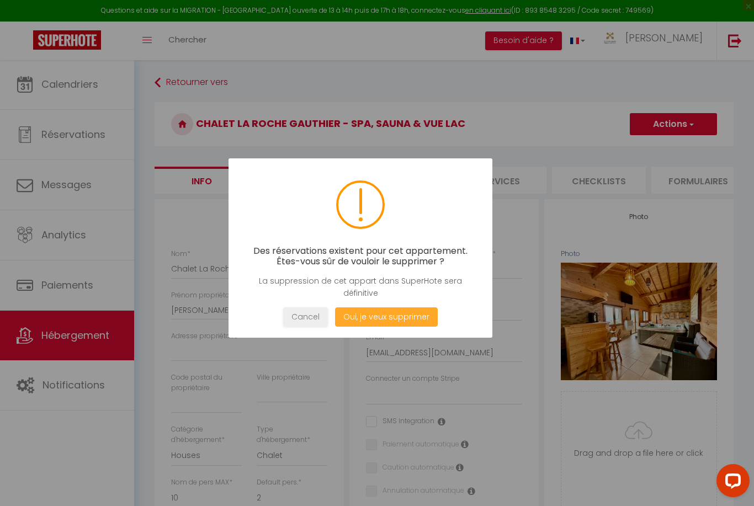
click at [417, 327] on button "Oui, je veux supprimer" at bounding box center [386, 316] width 103 height 19
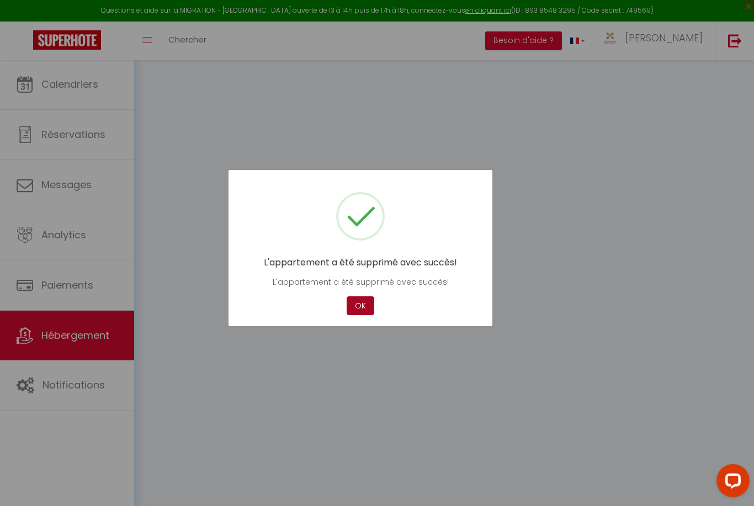
click at [363, 316] on button "OK" at bounding box center [361, 305] width 28 height 19
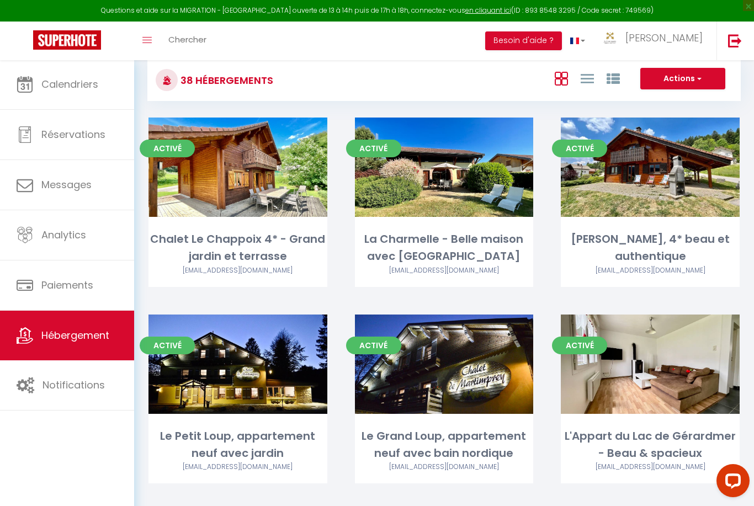
scroll to position [28, 0]
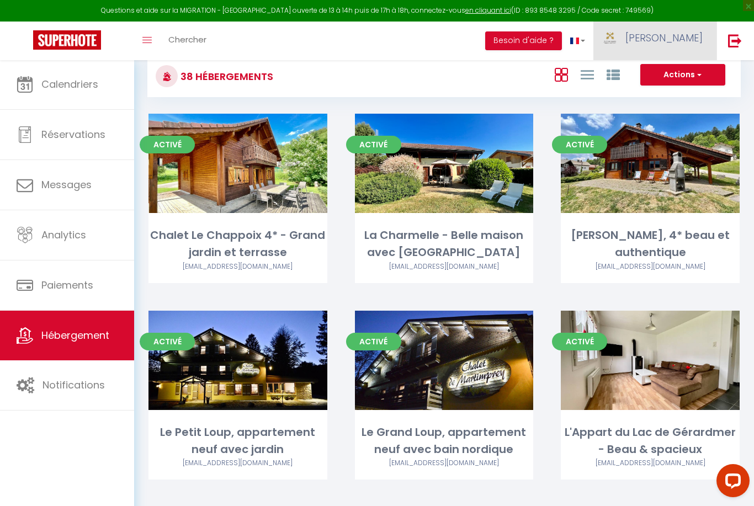
click at [686, 42] on span "[PERSON_NAME]" at bounding box center [663, 38] width 77 height 14
click at [673, 98] on link "Équipe" at bounding box center [672, 96] width 82 height 19
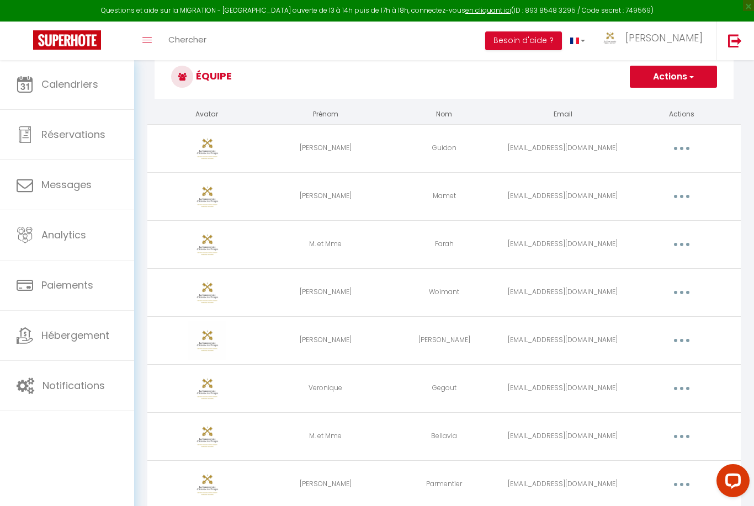
click at [738, 352] on td "Editer Supprimer" at bounding box center [681, 340] width 119 height 48
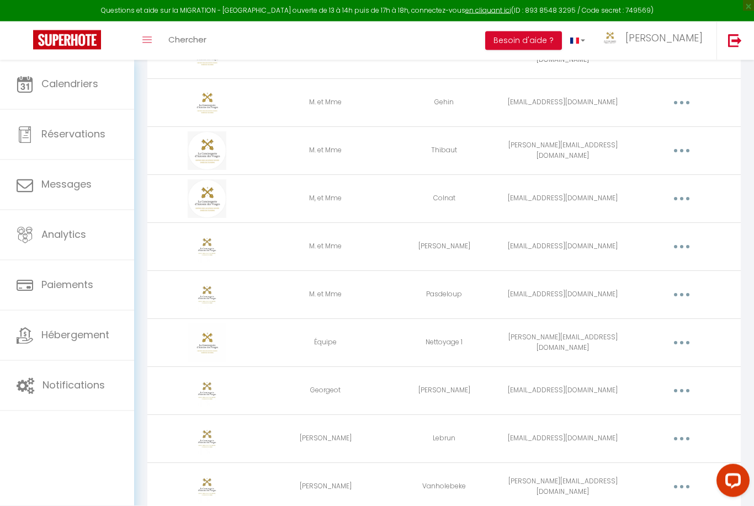
scroll to position [602, 0]
click at [679, 248] on button "button" at bounding box center [681, 247] width 31 height 18
click at [671, 296] on link "Supprimer" at bounding box center [653, 292] width 82 height 19
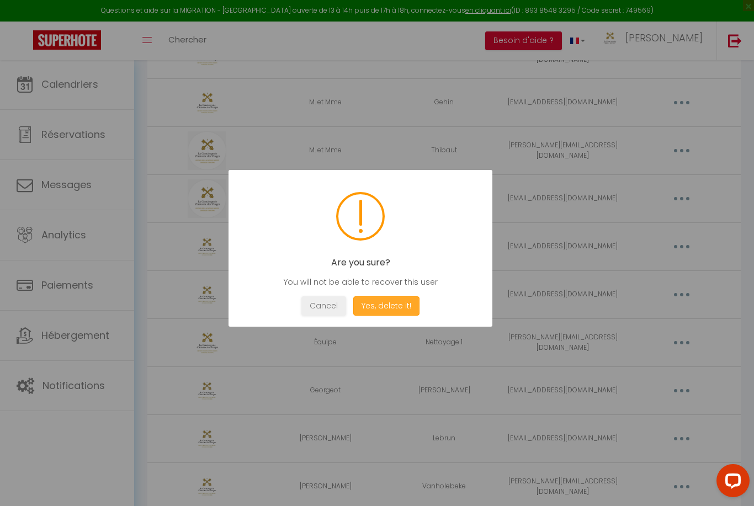
click at [413, 316] on button "Yes, delete it!" at bounding box center [386, 305] width 66 height 19
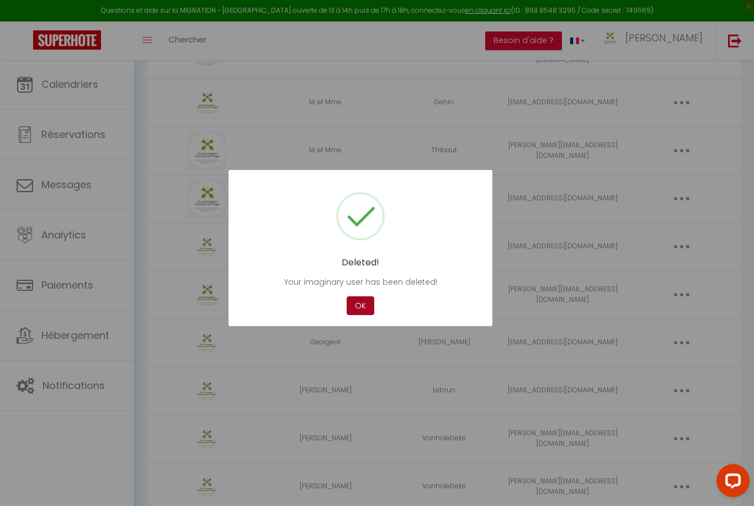
click at [361, 316] on button "OK" at bounding box center [361, 305] width 28 height 19
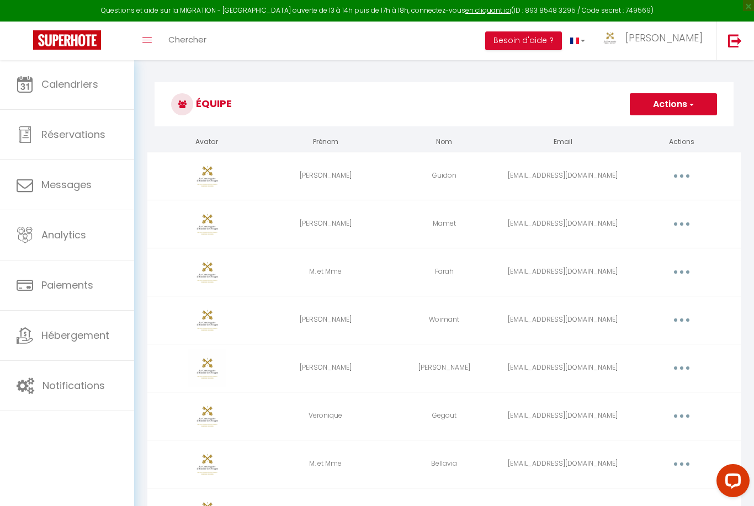
scroll to position [1, 0]
click at [694, 101] on span "button" at bounding box center [690, 103] width 7 height 11
click at [491, 95] on h3 "Équipe" at bounding box center [444, 104] width 579 height 44
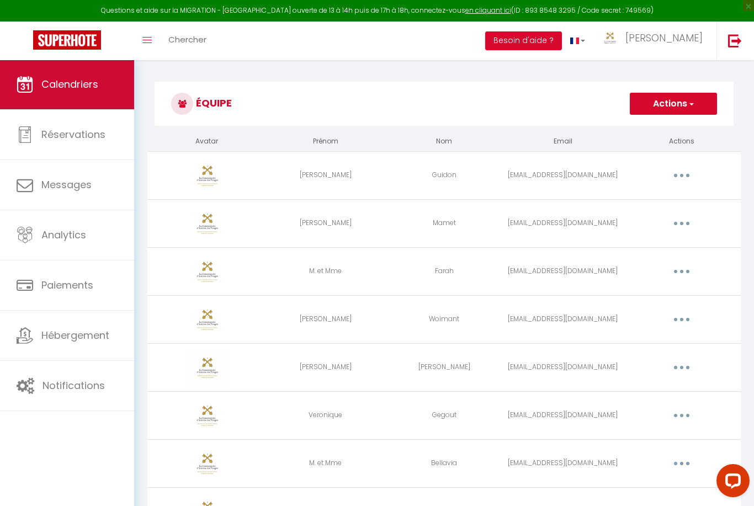
click at [108, 76] on link "Calendriers" at bounding box center [67, 85] width 134 height 50
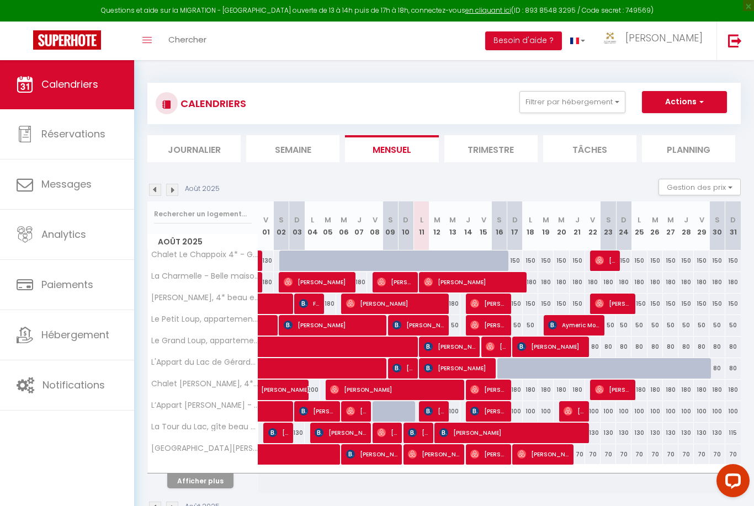
click at [174, 185] on img at bounding box center [172, 190] width 12 height 12
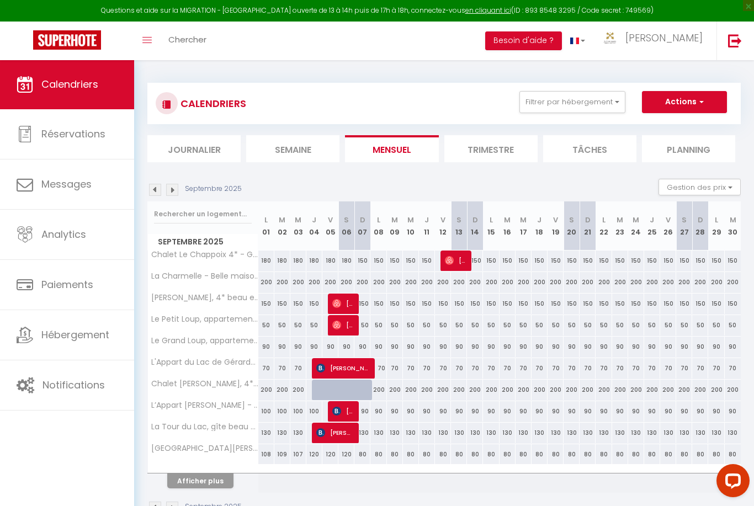
click at [169, 195] on img at bounding box center [172, 190] width 12 height 12
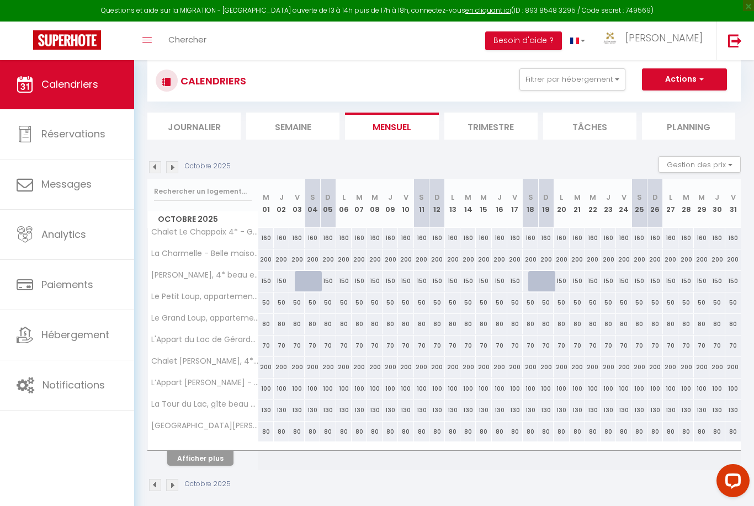
scroll to position [60, 0]
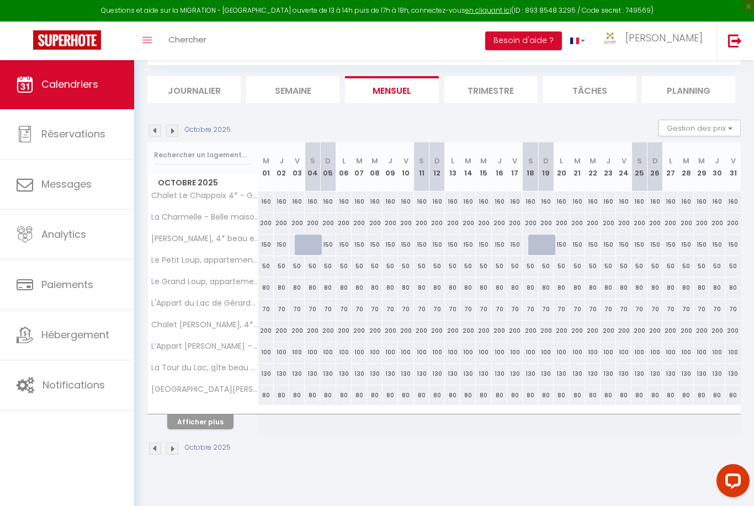
click at [219, 418] on button "Afficher plus" at bounding box center [200, 422] width 66 height 15
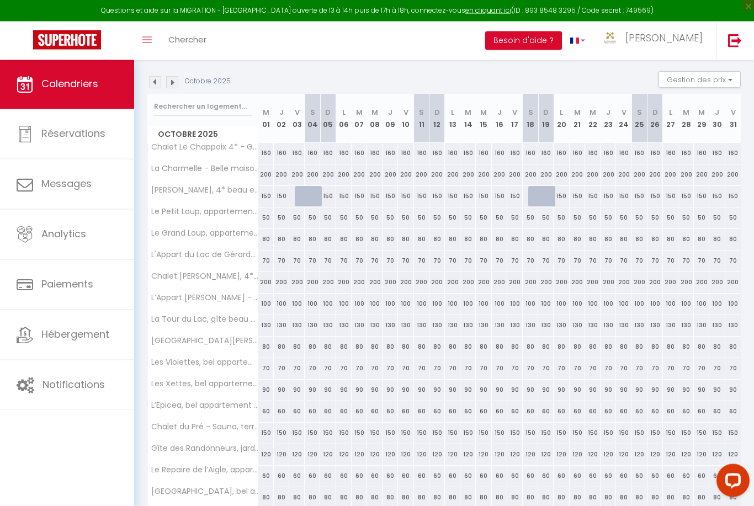
scroll to position [212, 0]
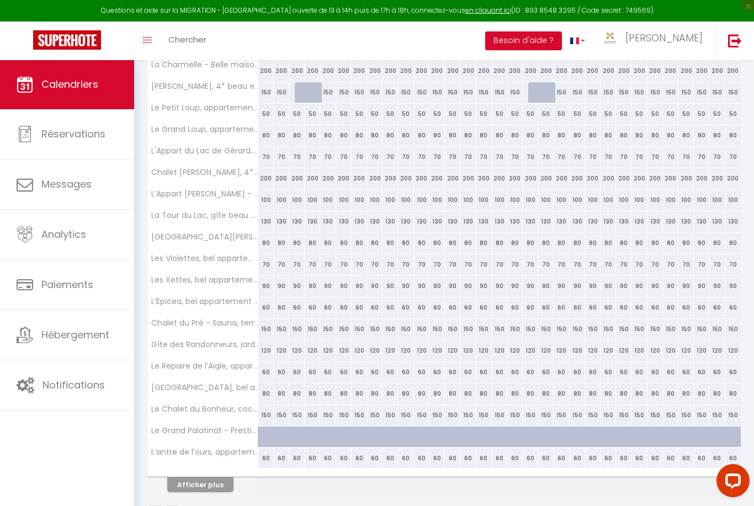
click at [222, 484] on button "Afficher plus" at bounding box center [200, 484] width 66 height 15
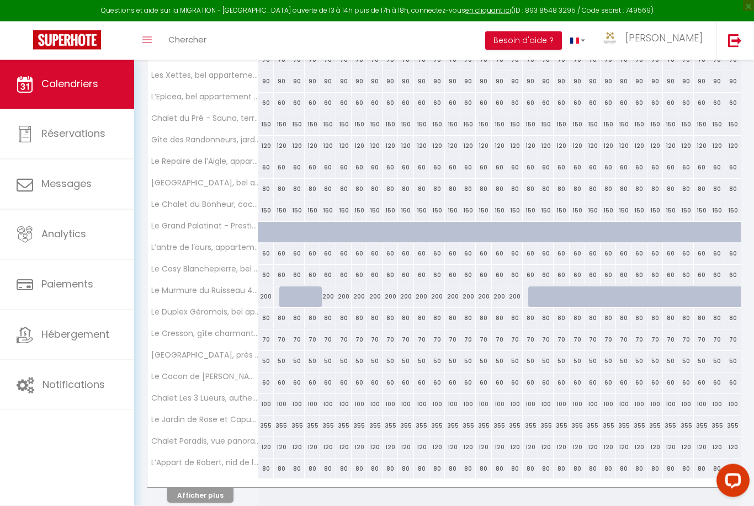
scroll to position [418, 0]
click at [224, 500] on button "Afficher plus" at bounding box center [200, 494] width 66 height 15
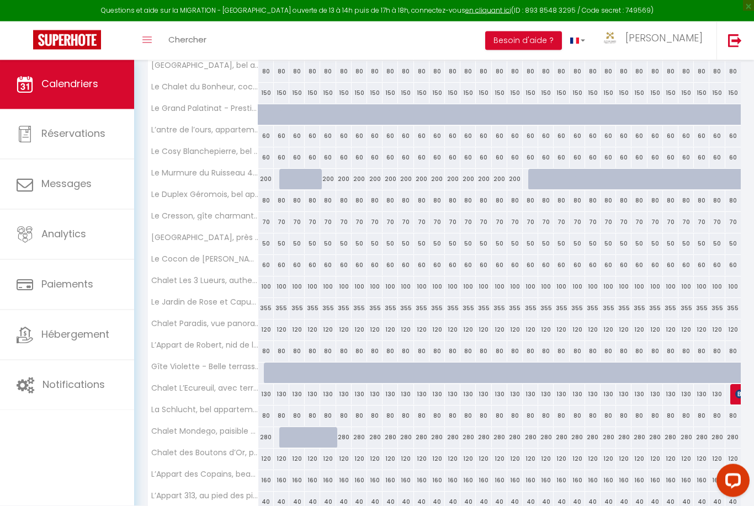
scroll to position [535, 0]
click at [309, 286] on div "100" at bounding box center [312, 286] width 15 height 20
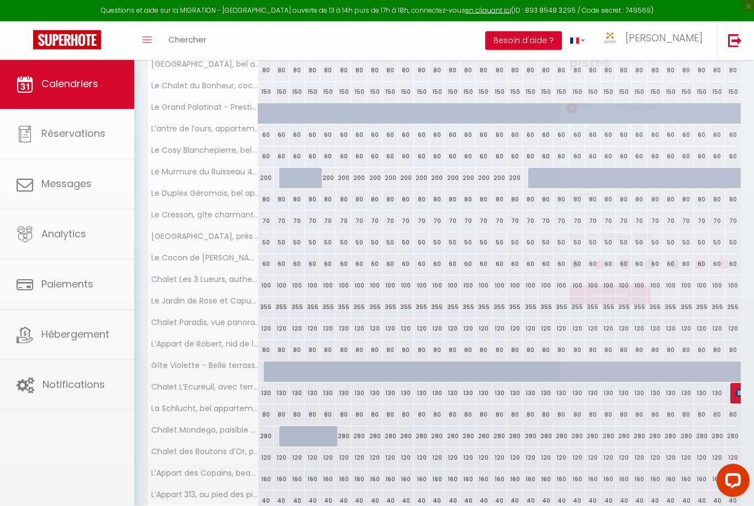
scroll to position [535, 0]
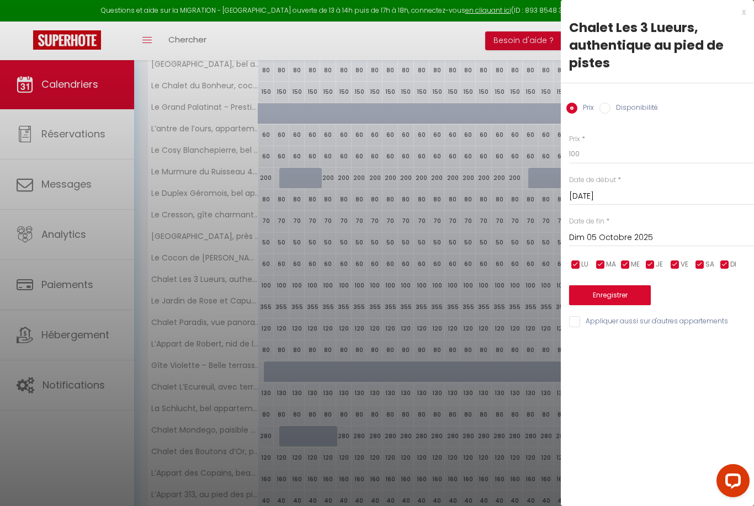
click at [294, 286] on div at bounding box center [377, 253] width 754 height 506
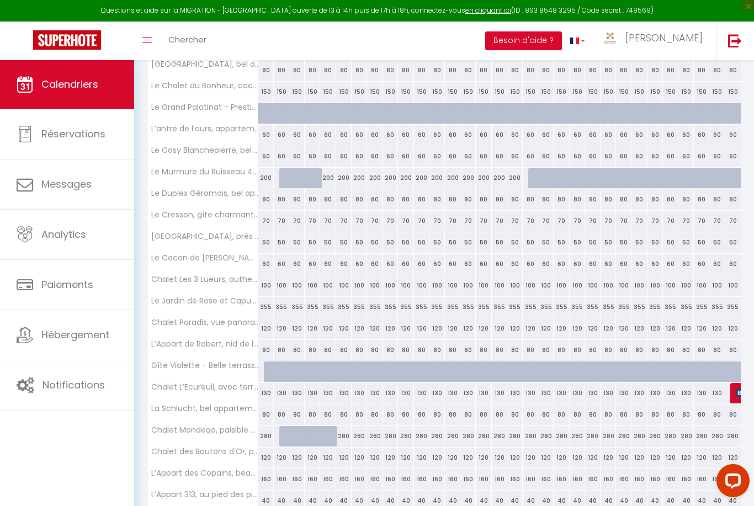
scroll to position [572, 0]
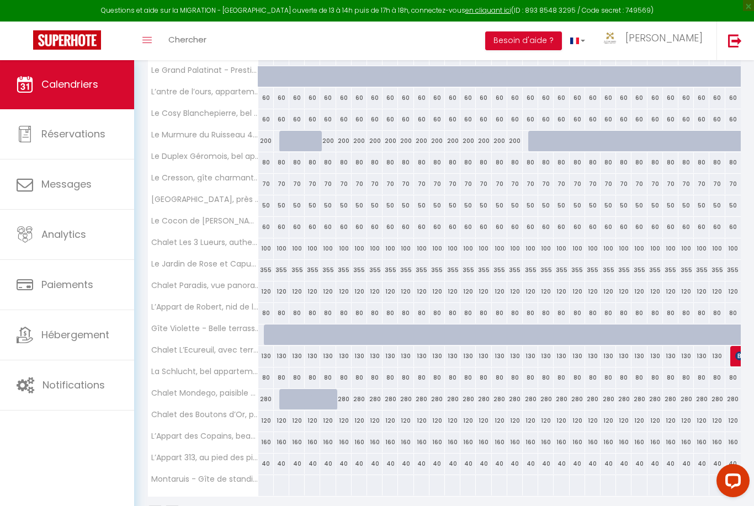
click at [312, 444] on div "160" at bounding box center [312, 442] width 15 height 20
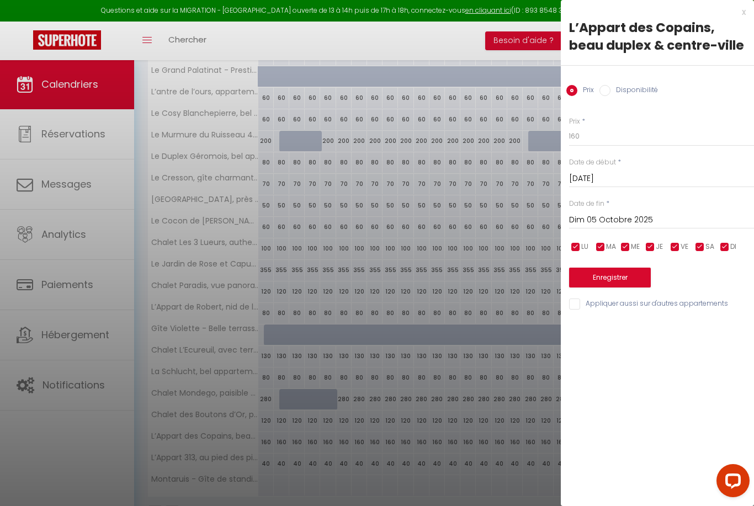
click at [298, 439] on div at bounding box center [377, 253] width 754 height 506
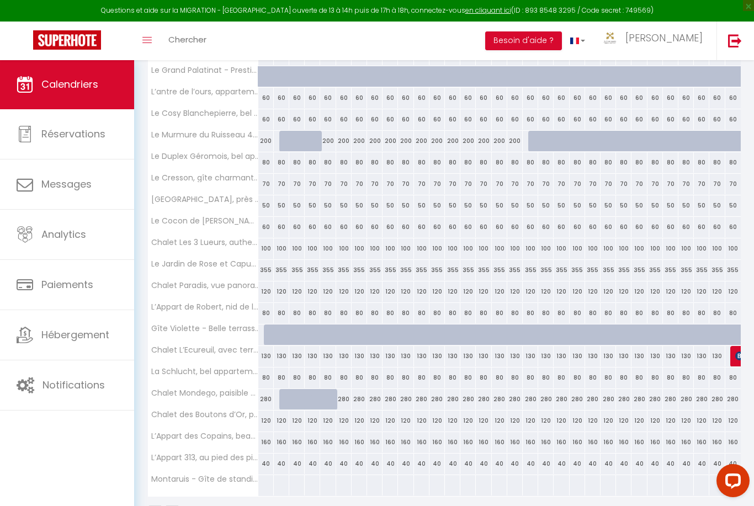
click at [305, 434] on div "160" at bounding box center [312, 442] width 15 height 20
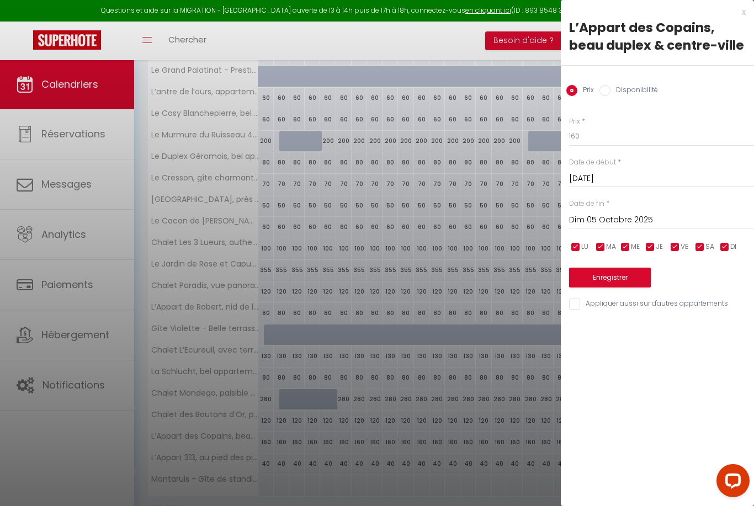
click at [313, 432] on div at bounding box center [377, 253] width 754 height 506
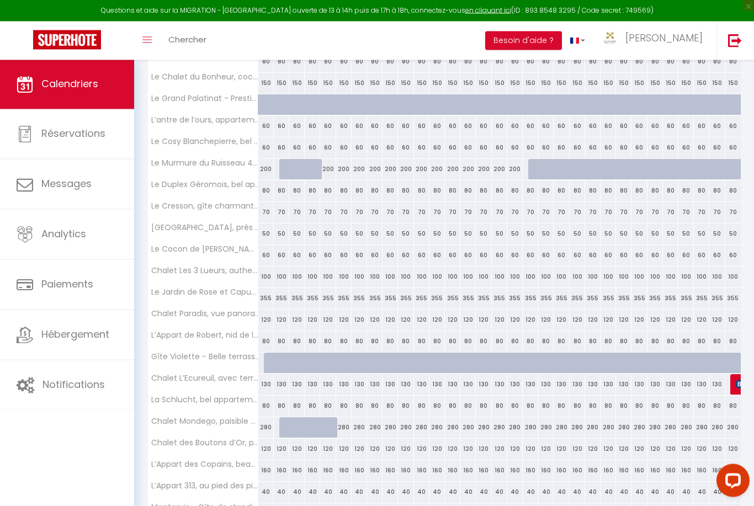
scroll to position [531, 0]
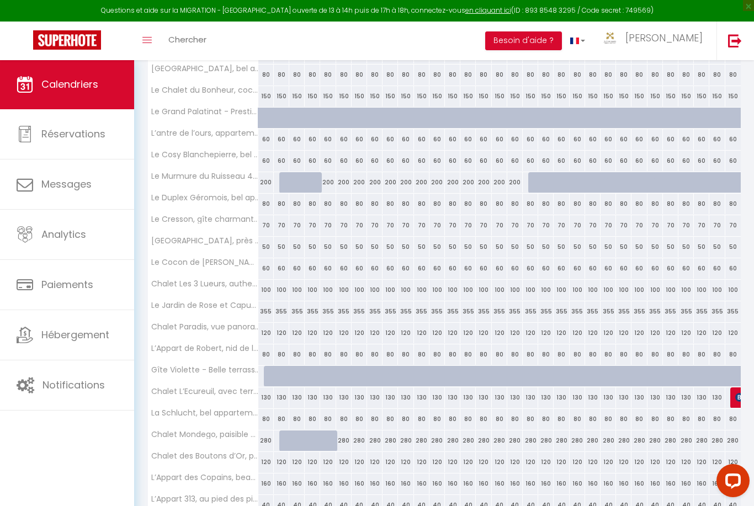
click at [302, 293] on div "100" at bounding box center [296, 290] width 15 height 20
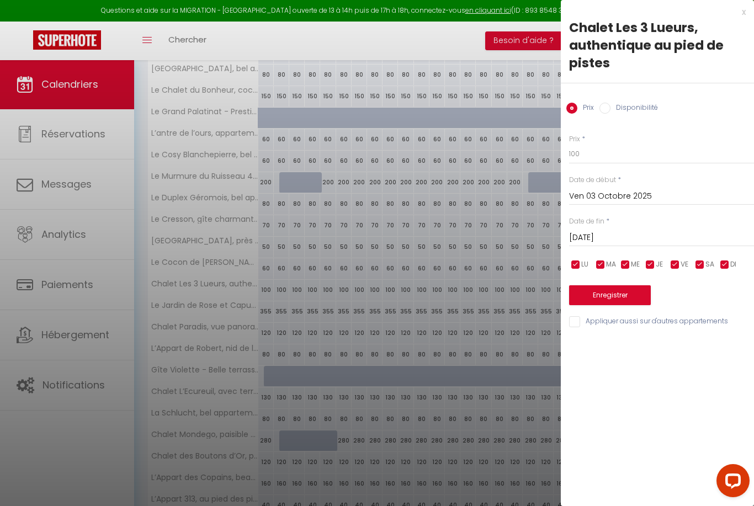
click at [677, 200] on input "Ven 03 Octobre 2025" at bounding box center [661, 196] width 185 height 14
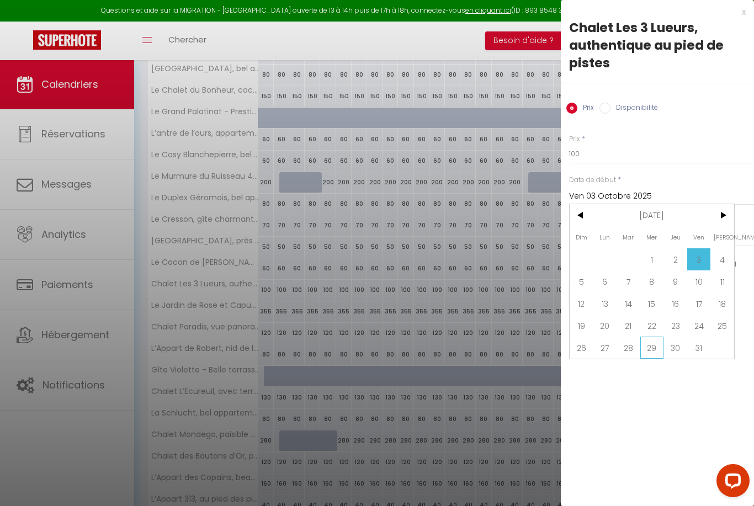
click at [655, 352] on span "29" at bounding box center [652, 348] width 24 height 22
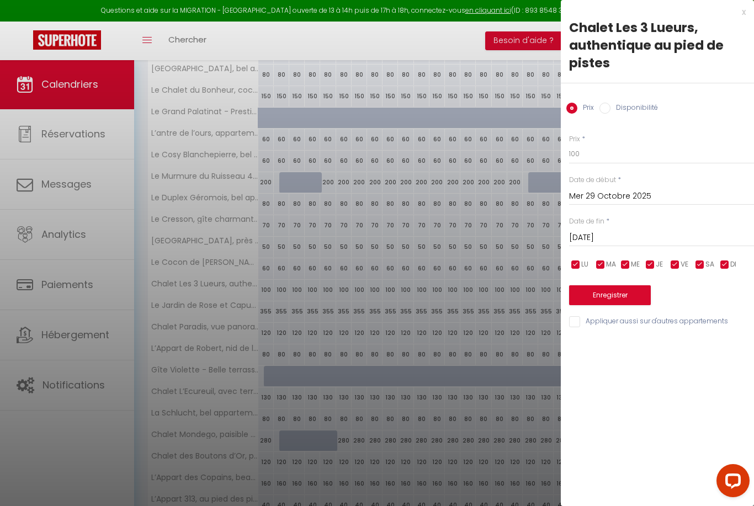
click at [689, 238] on input "Jeu 30 Octobre 2025" at bounding box center [661, 238] width 185 height 14
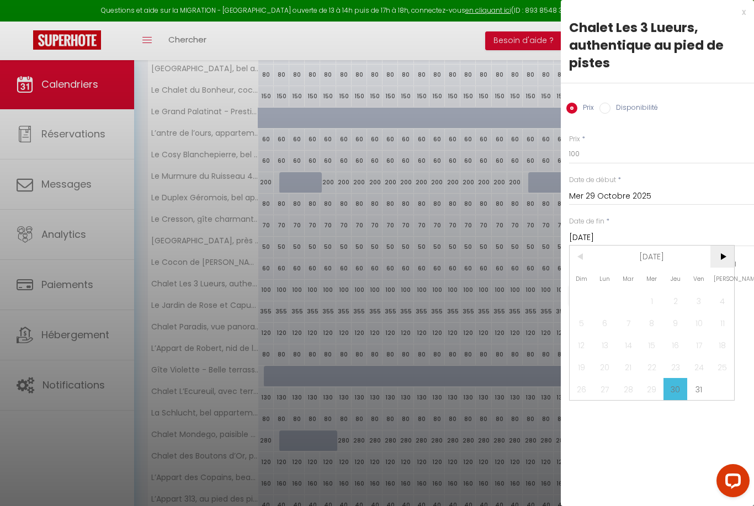
click at [726, 262] on span ">" at bounding box center [722, 257] width 24 height 22
click at [723, 308] on span "1" at bounding box center [722, 301] width 24 height 22
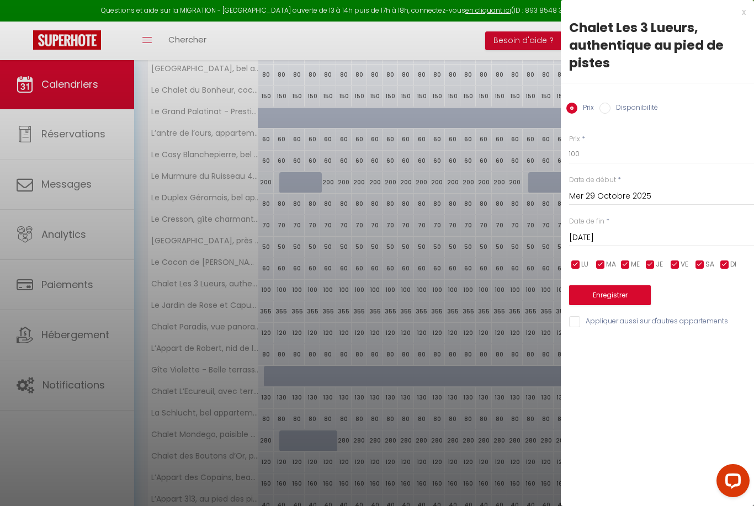
click at [634, 108] on label "Disponibilité" at bounding box center [633, 109] width 47 height 12
click at [610, 108] on input "Disponibilité" at bounding box center [604, 108] width 11 height 11
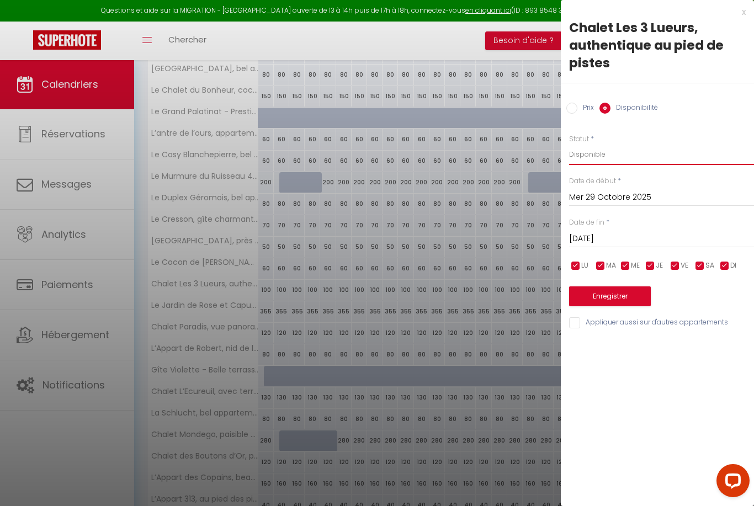
click at [630, 156] on select "Disponible Indisponible" at bounding box center [661, 154] width 185 height 21
click at [642, 292] on button "Enregistrer" at bounding box center [610, 296] width 82 height 20
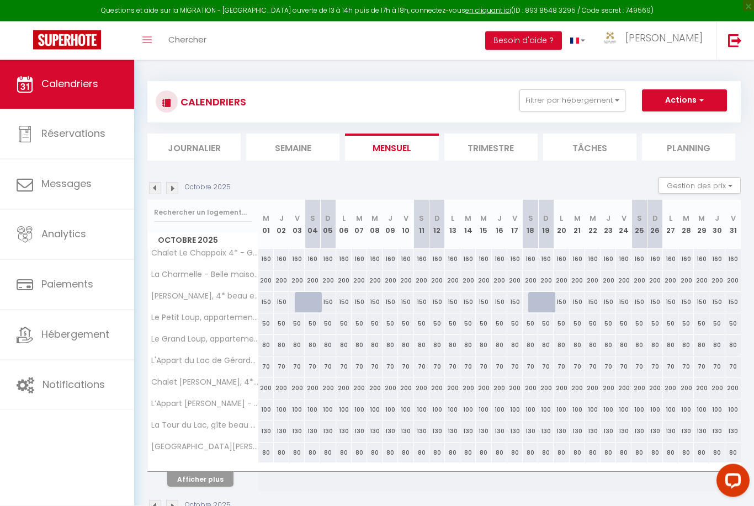
scroll to position [0, 0]
